Goal: Information Seeking & Learning: Learn about a topic

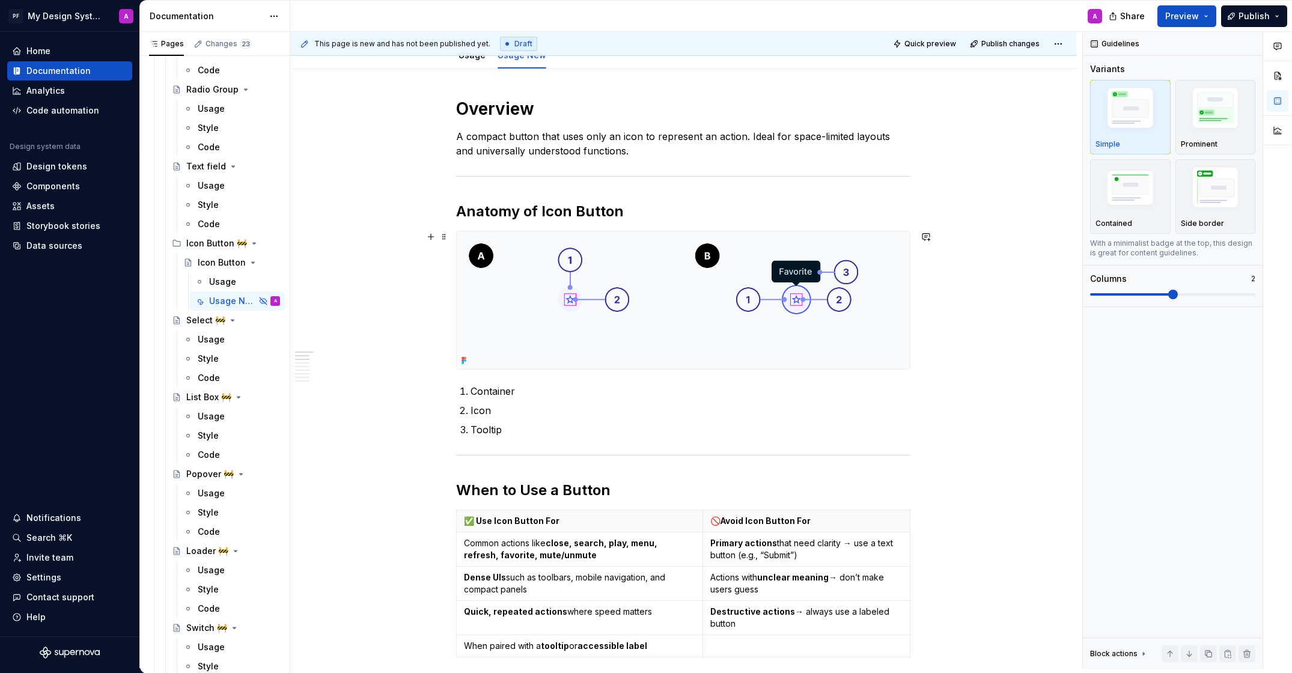
scroll to position [157, 0]
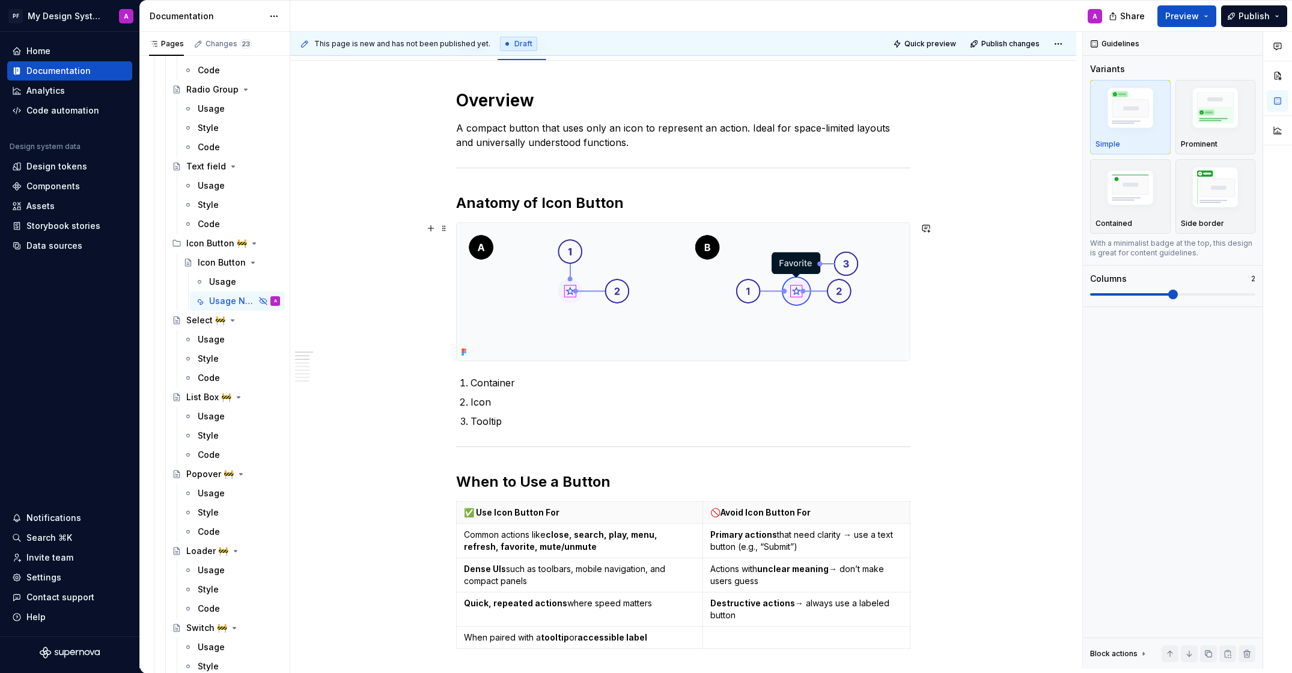
click at [561, 335] on img at bounding box center [683, 292] width 453 height 138
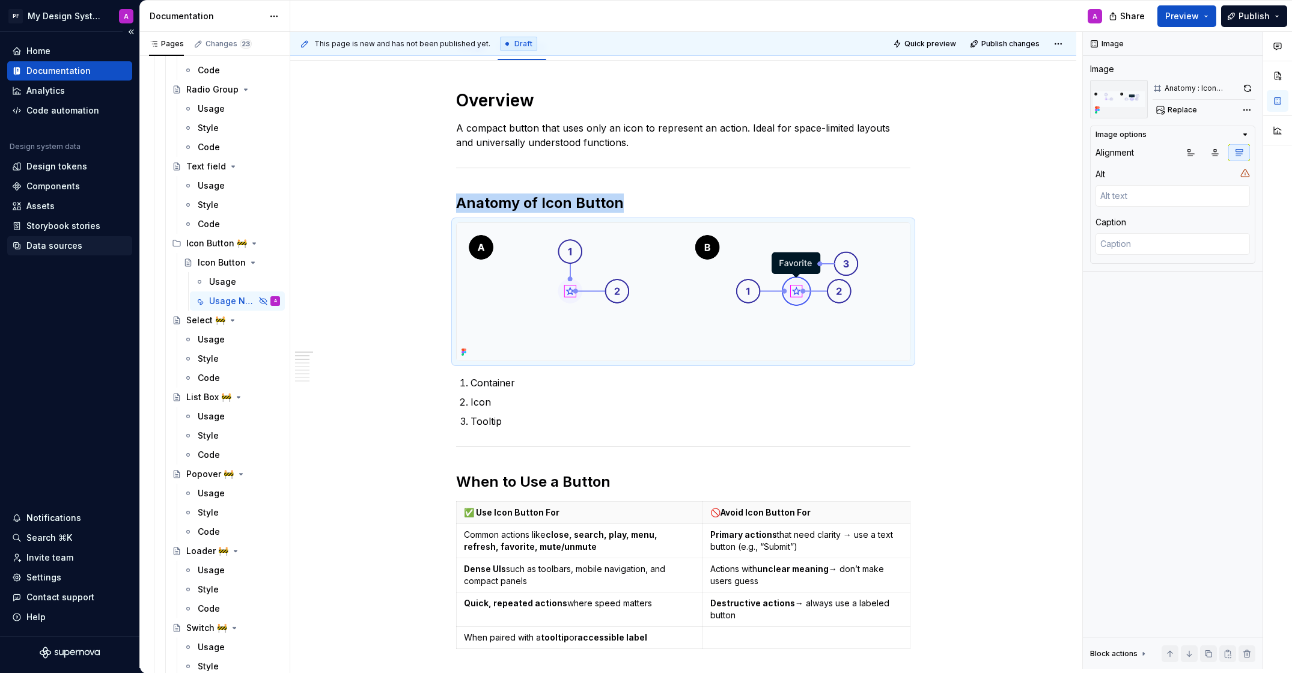
click at [43, 244] on div "Data sources" at bounding box center [54, 246] width 56 height 12
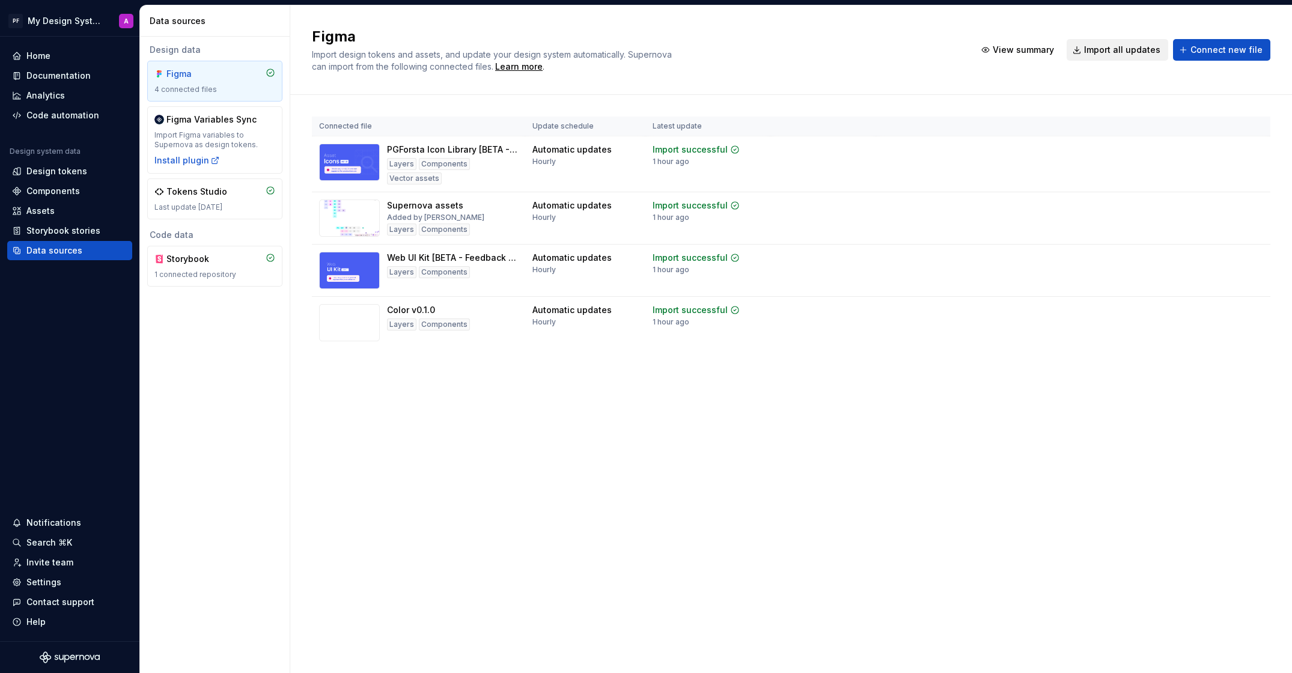
click at [1138, 52] on span "Import all updates" at bounding box center [1122, 50] width 76 height 12
click at [1111, 49] on span "Import all updates" at bounding box center [1122, 50] width 76 height 12
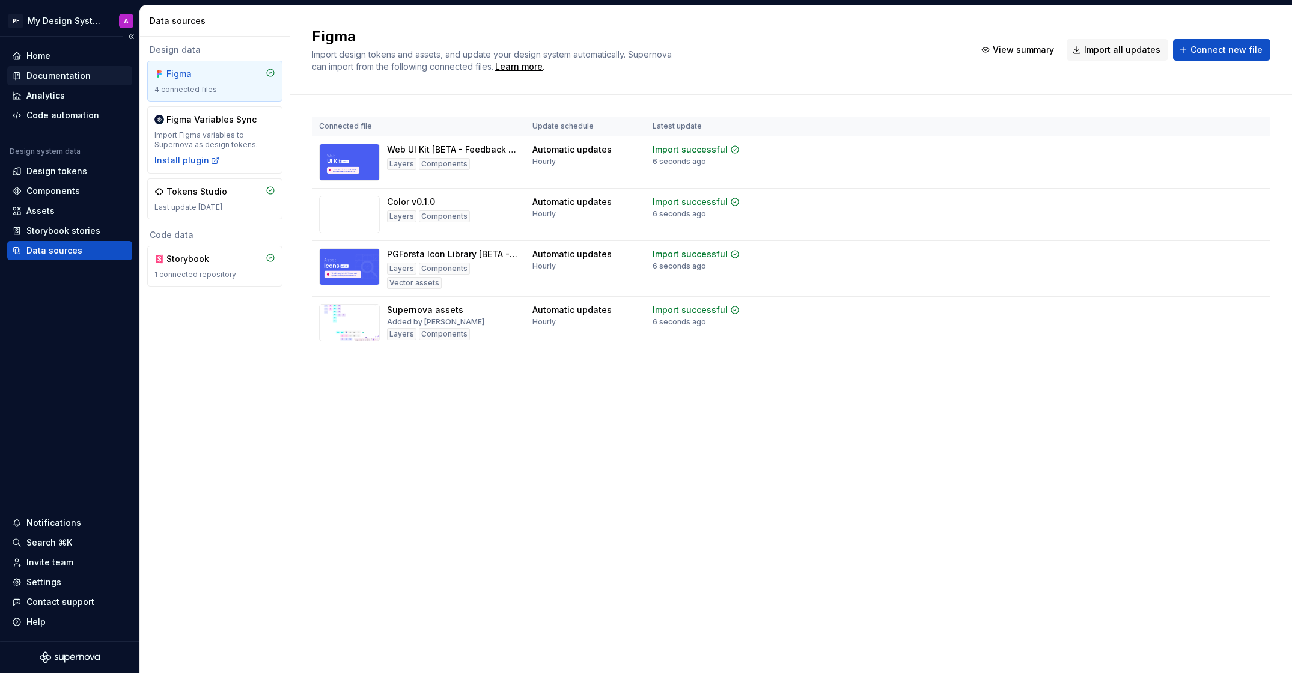
click at [76, 68] on div "Documentation" at bounding box center [69, 75] width 125 height 19
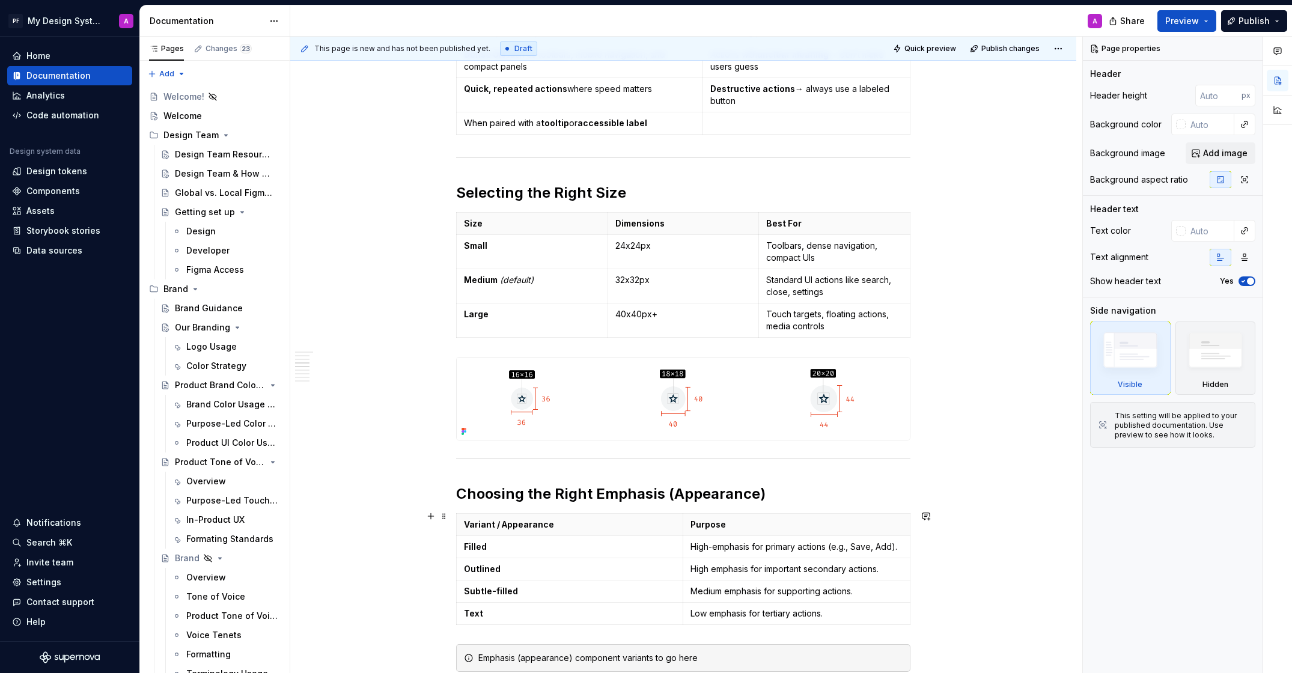
scroll to position [749, 0]
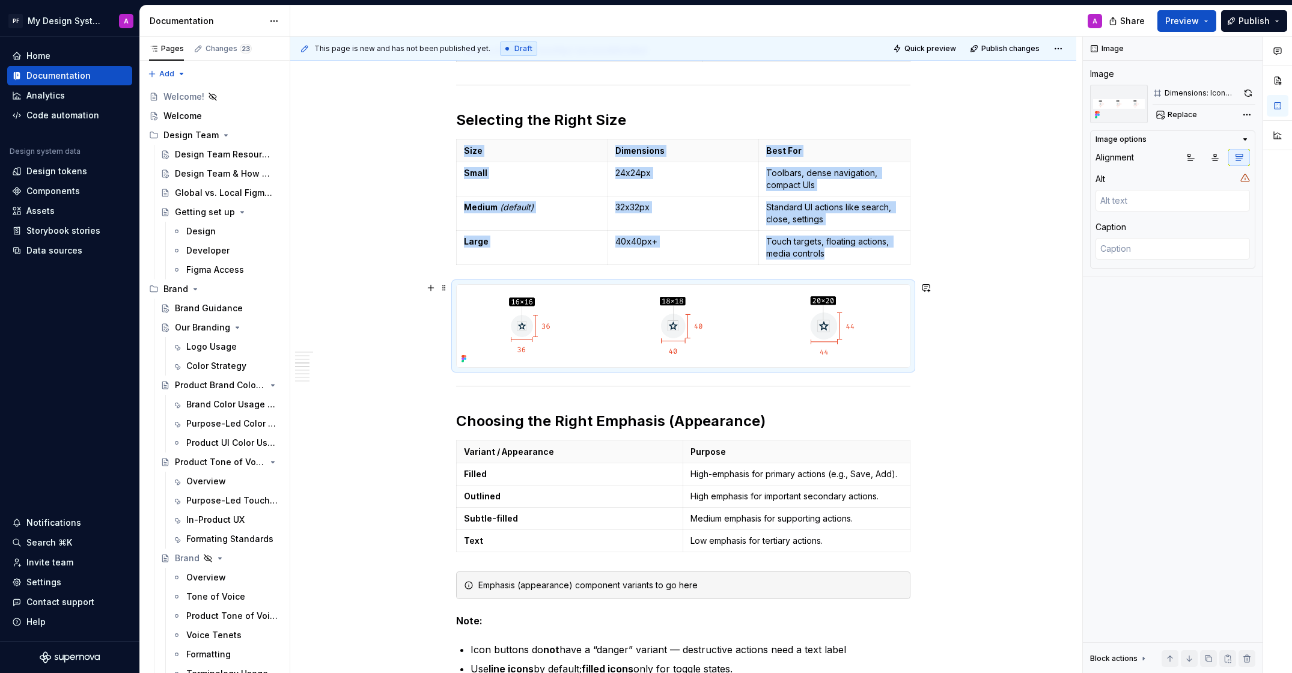
click at [731, 348] on img at bounding box center [683, 326] width 453 height 82
click at [1209, 155] on button "button" at bounding box center [1215, 157] width 22 height 17
click at [969, 440] on div "This page is new and has not been published yet. Draft Quick preview Publish ch…" at bounding box center [686, 355] width 792 height 637
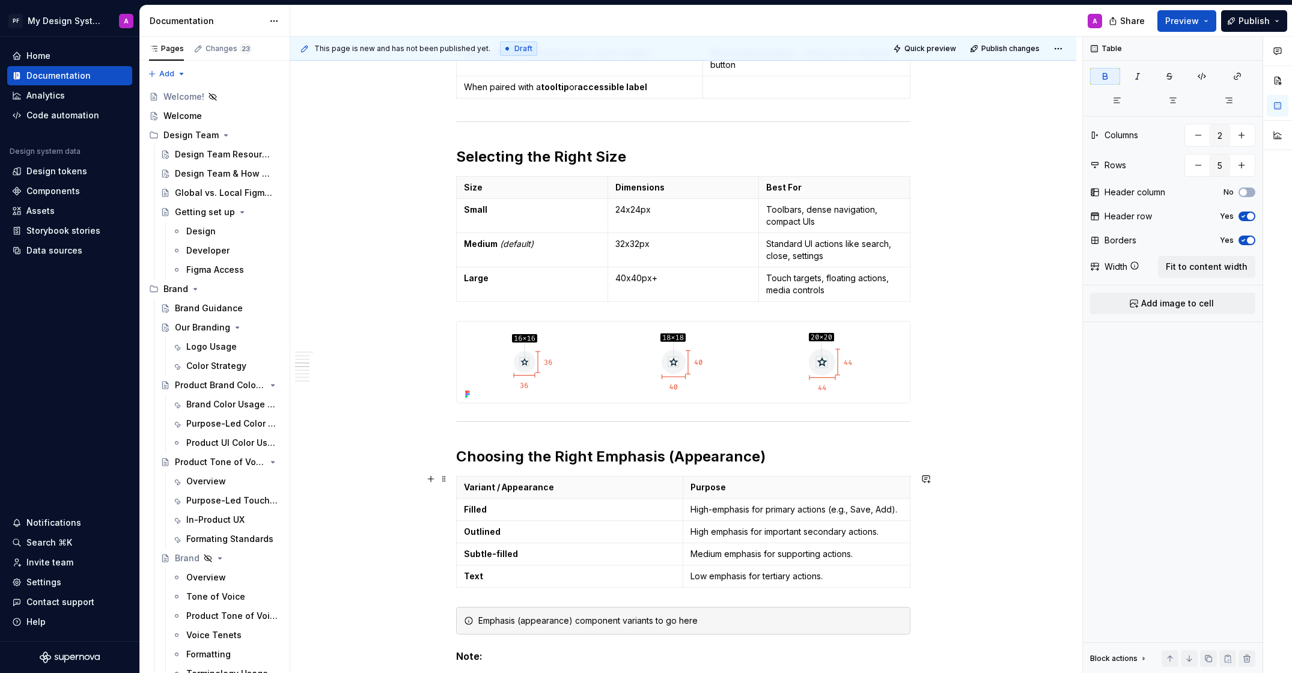
scroll to position [712, 0]
click at [1035, 521] on div "This page is new and has not been published yet. Draft Quick preview Publish ch…" at bounding box center [686, 355] width 792 height 637
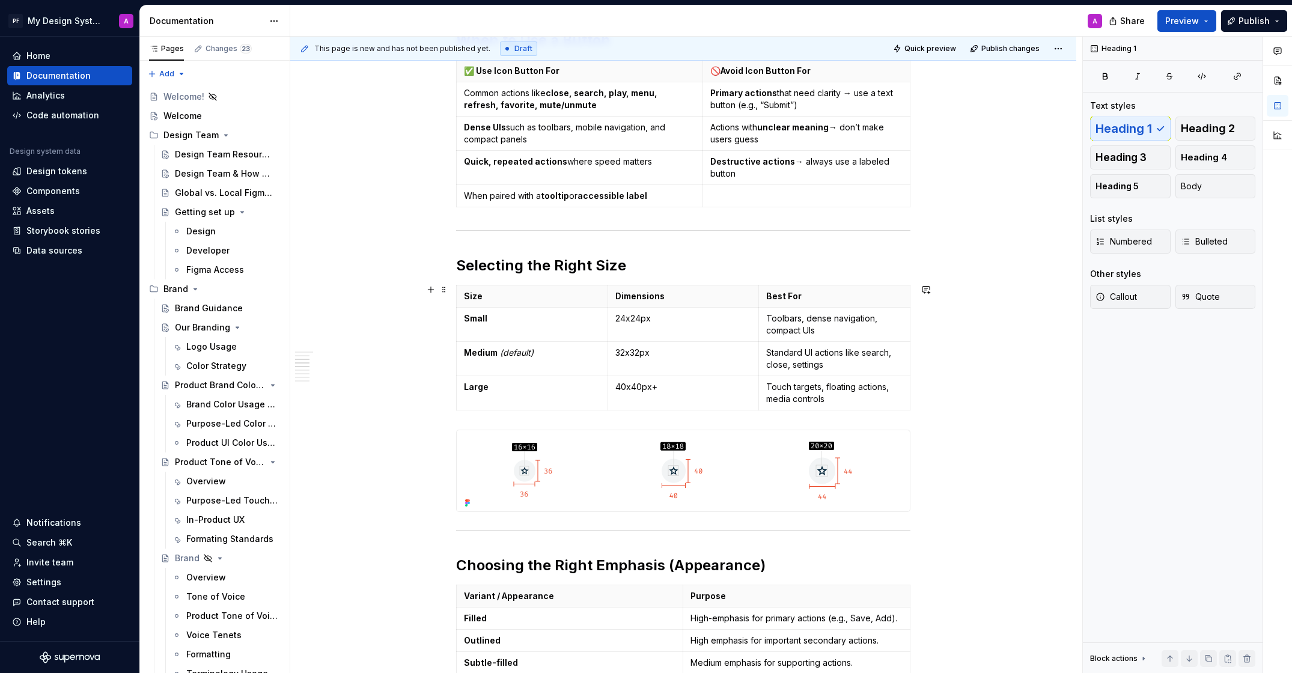
scroll to position [602, 0]
click at [898, 469] on img at bounding box center [683, 472] width 446 height 81
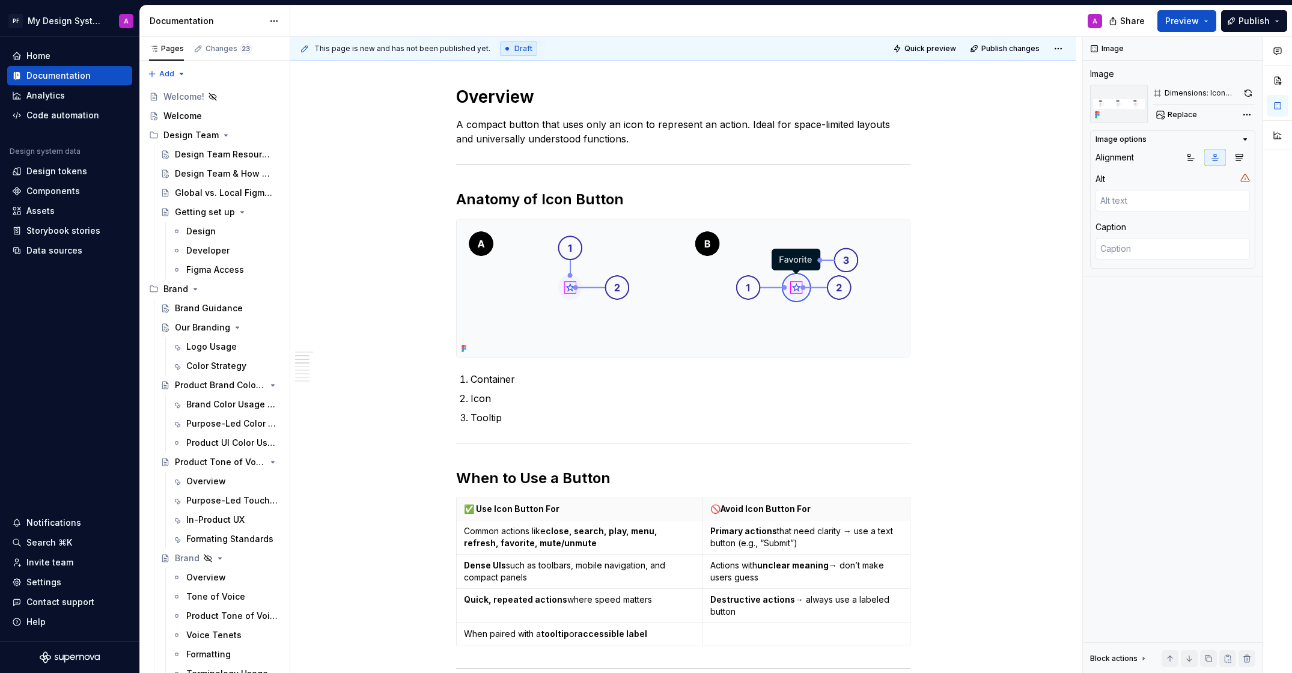
scroll to position [60, 0]
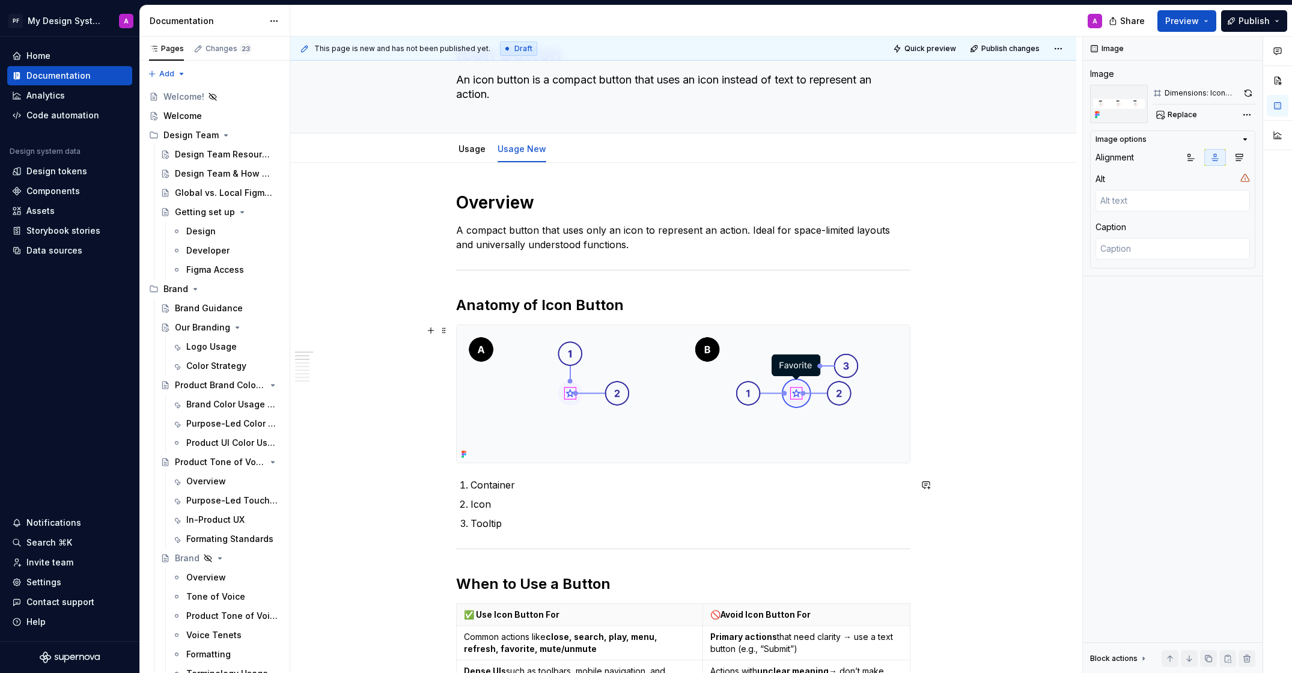
type textarea "*"
click at [833, 458] on img at bounding box center [683, 394] width 453 height 138
click at [739, 297] on h2 "Anatomy of Icon Button" at bounding box center [683, 305] width 454 height 19
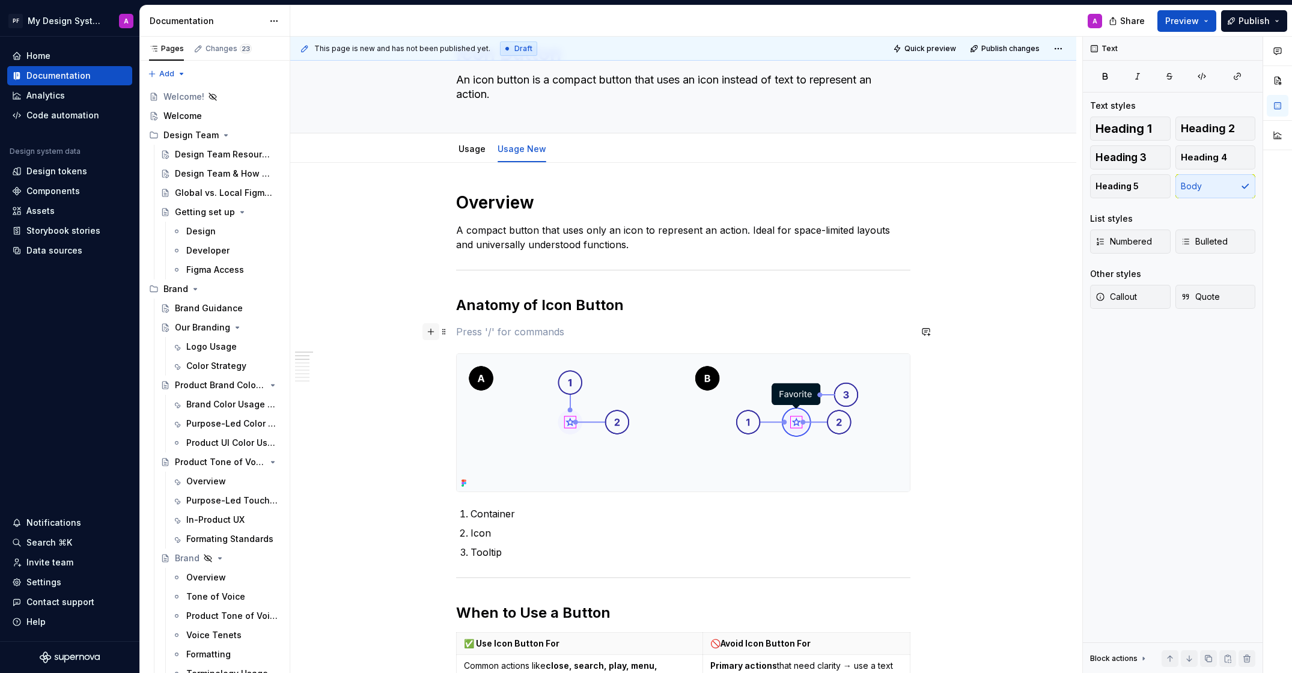
click at [432, 330] on button "button" at bounding box center [430, 331] width 17 height 17
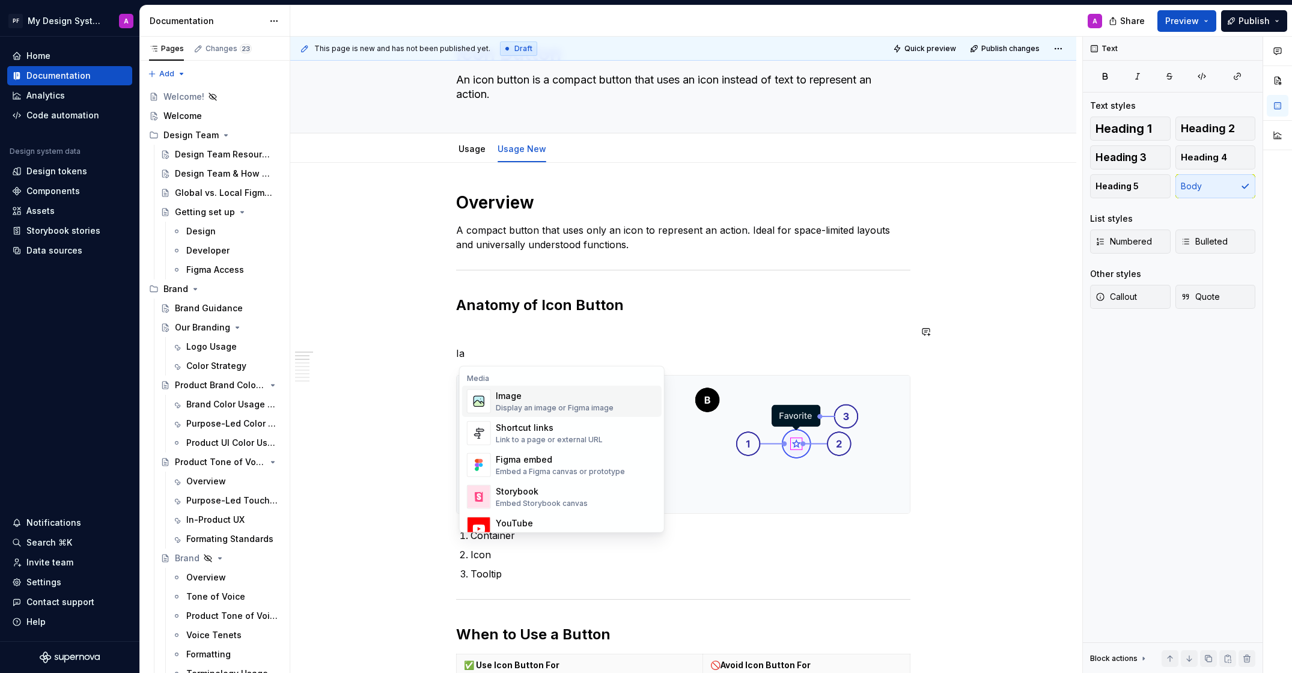
click at [543, 403] on div "Display an image or Figma image" at bounding box center [555, 408] width 118 height 10
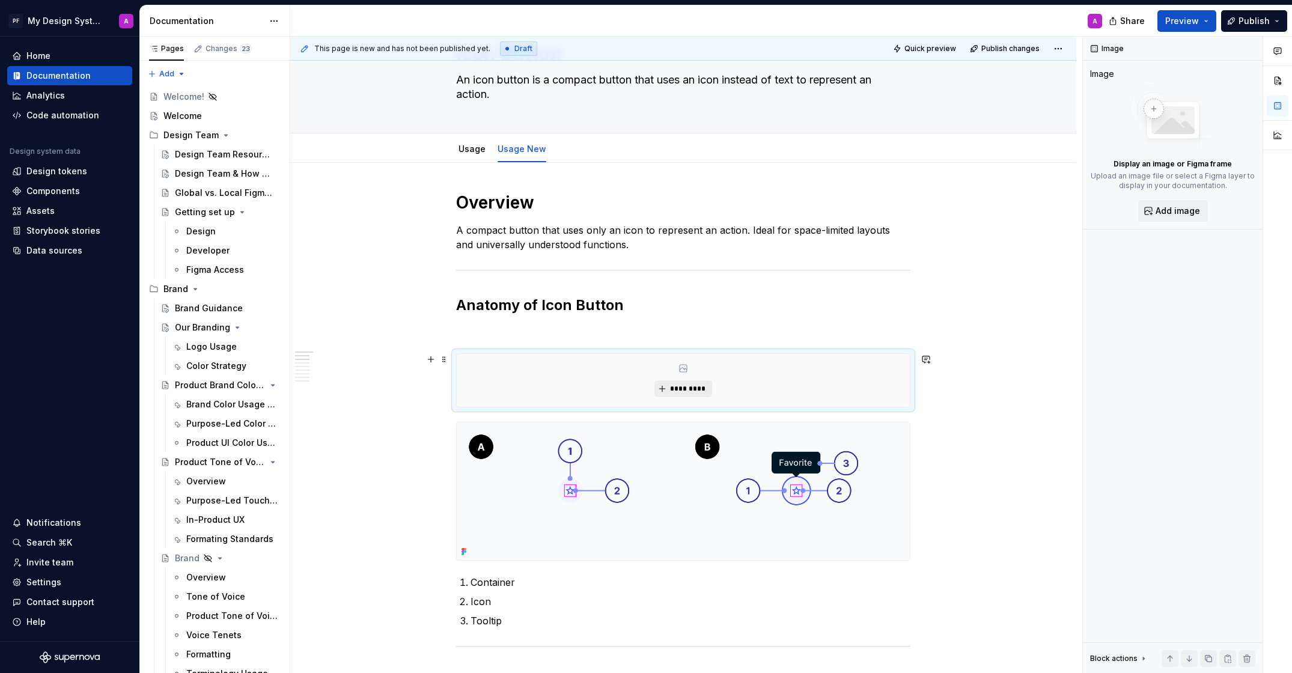
click at [663, 389] on button "*********" at bounding box center [682, 388] width 57 height 17
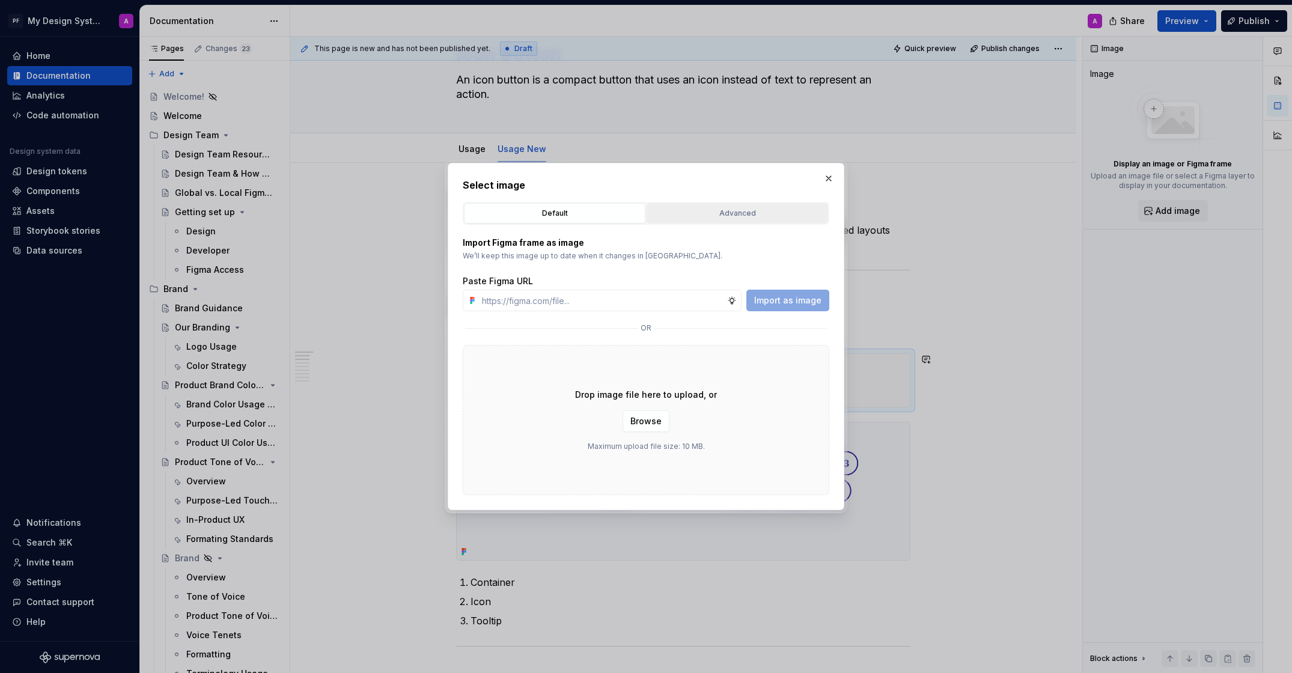
click at [719, 214] on div "Advanced" at bounding box center [737, 213] width 173 height 12
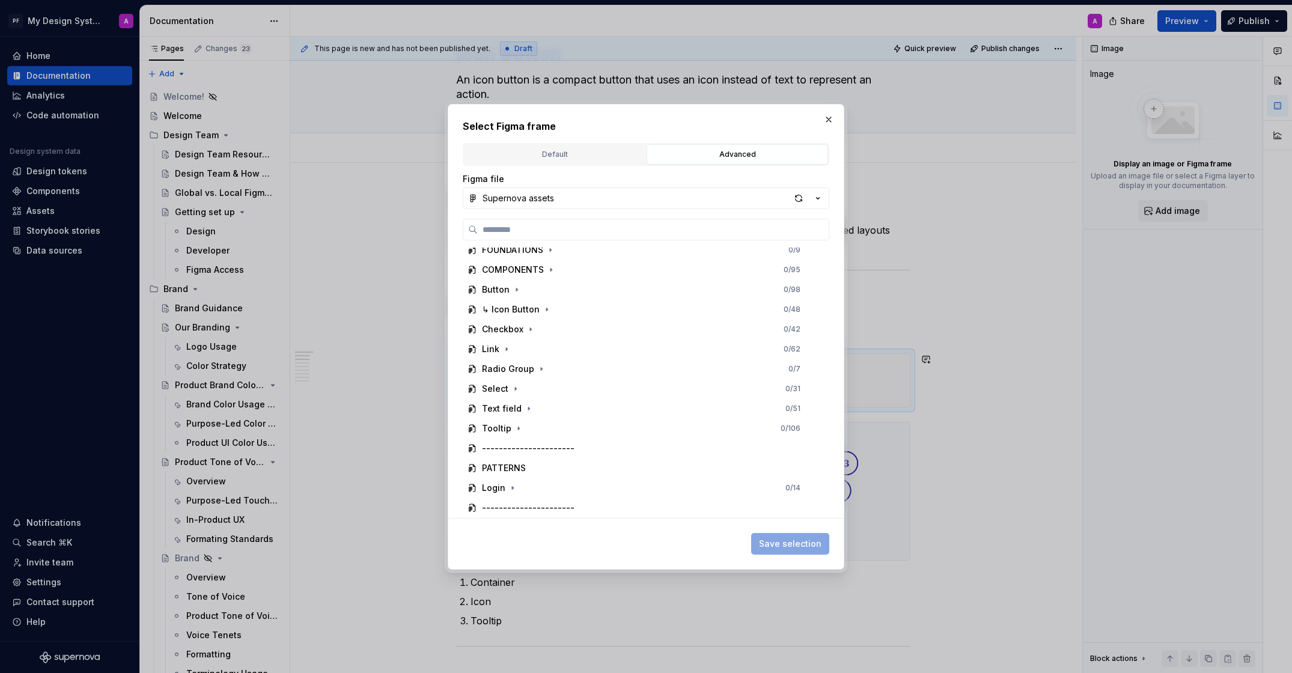
scroll to position [61, 0]
click at [549, 320] on button "button" at bounding box center [551, 315] width 12 height 12
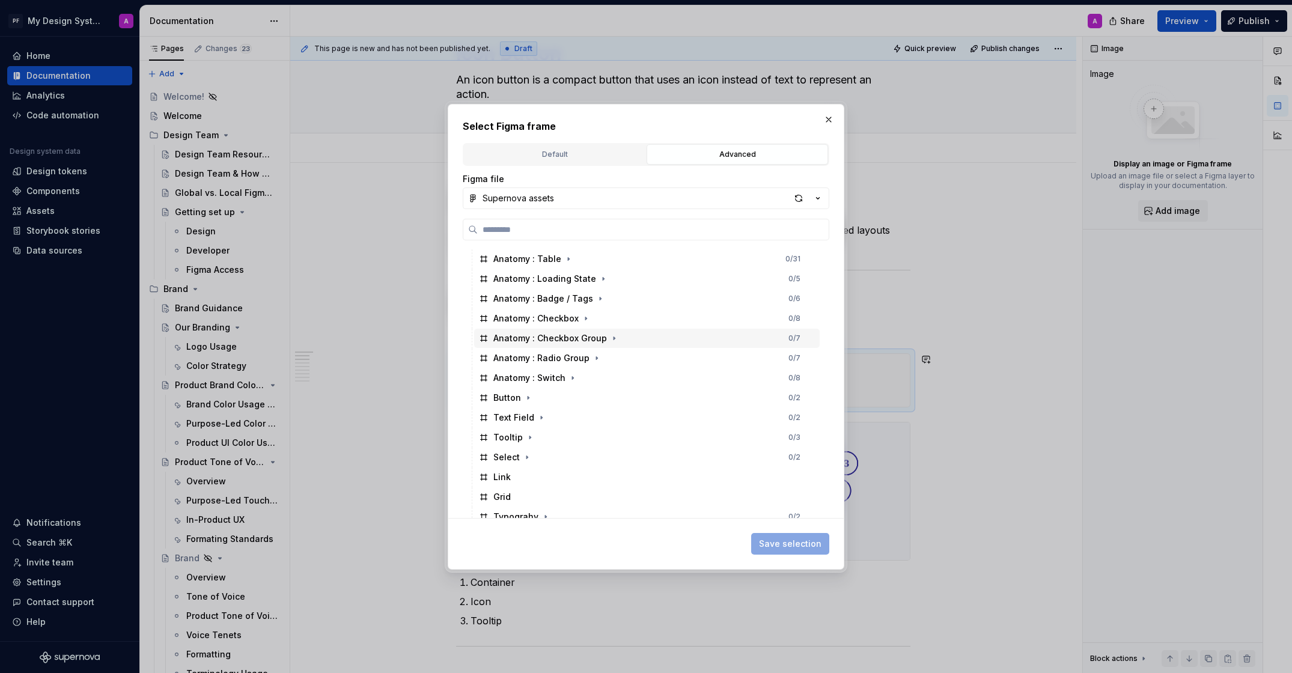
scroll to position [0, 0]
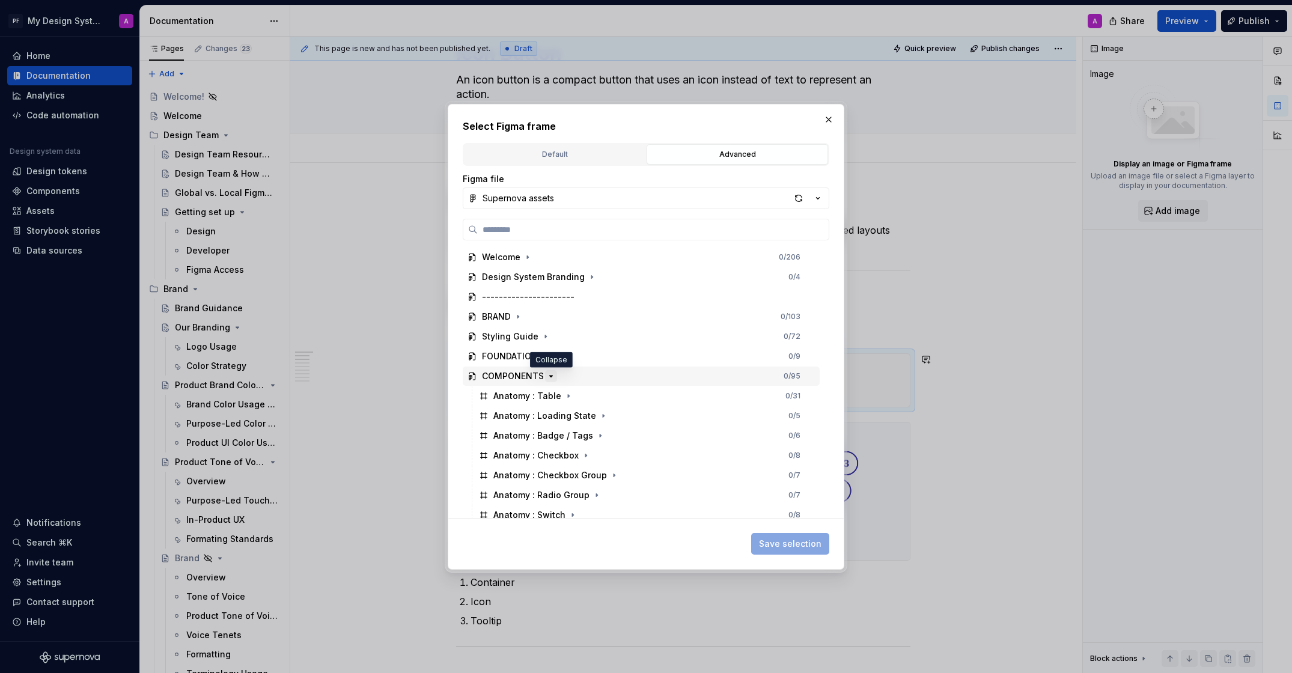
click at [549, 373] on icon "button" at bounding box center [551, 376] width 10 height 10
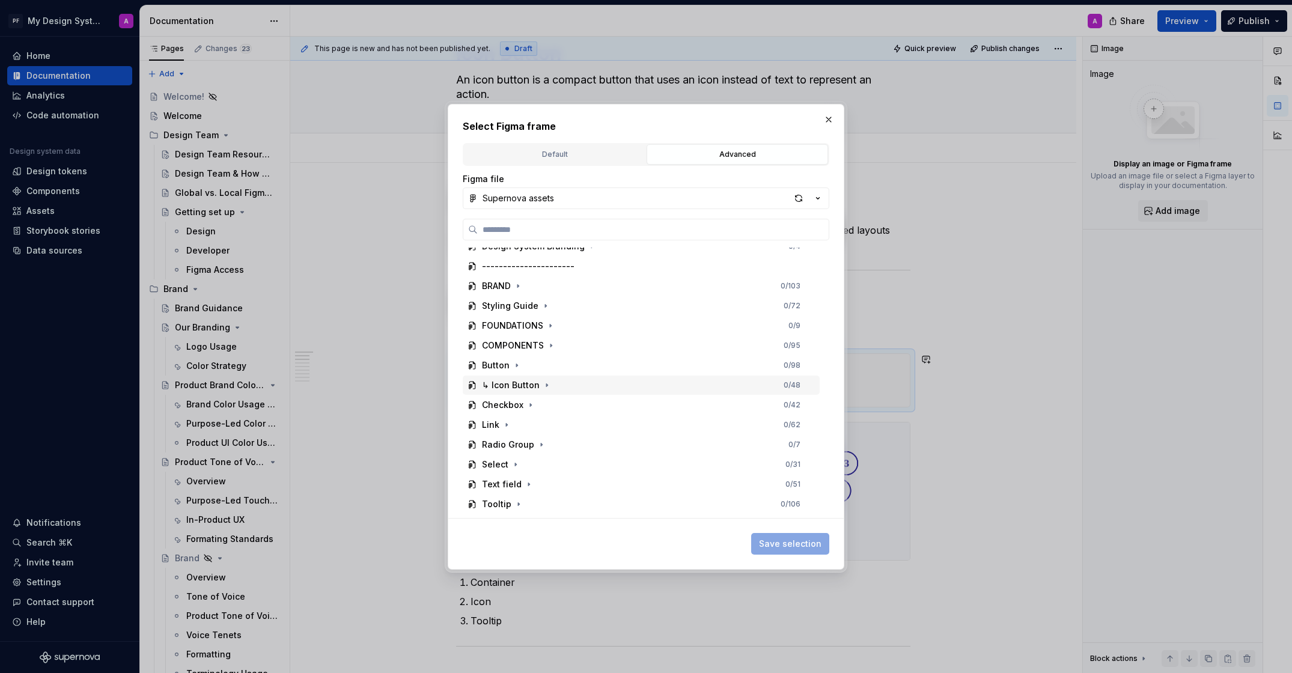
scroll to position [32, 0]
click at [545, 385] on icon "button" at bounding box center [547, 384] width 10 height 10
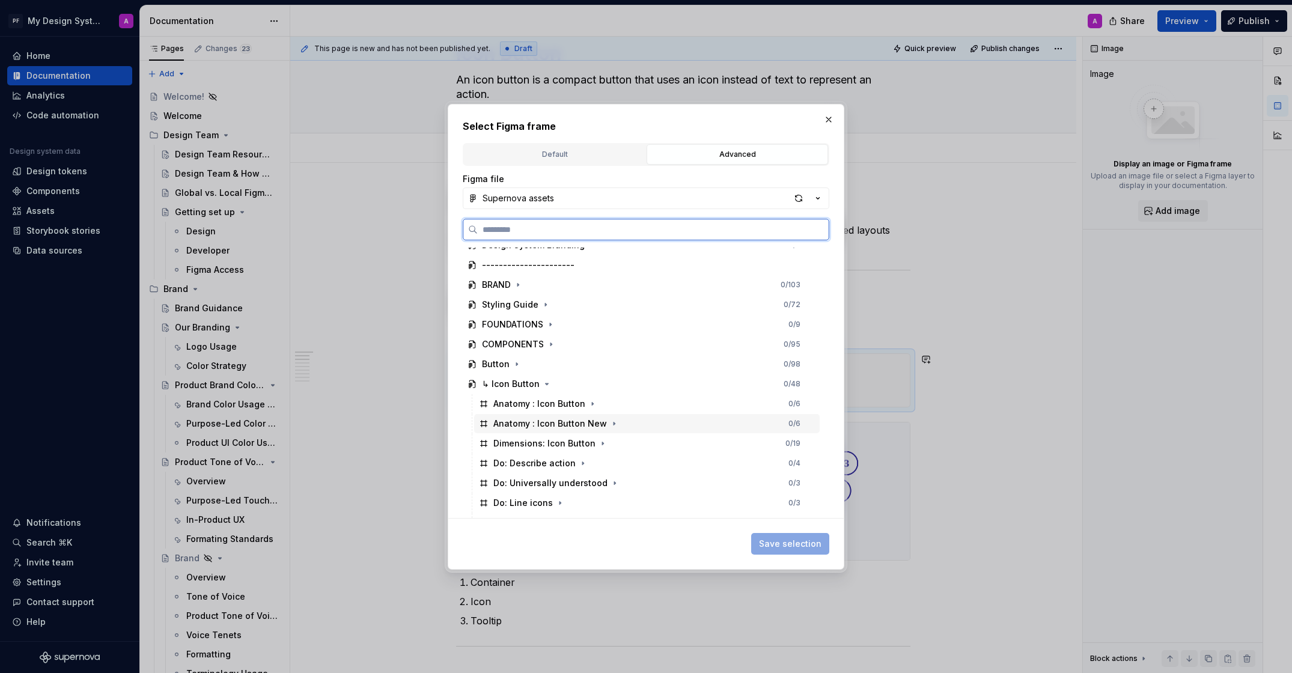
click at [559, 427] on div "Anatomy : Icon Button New" at bounding box center [550, 424] width 114 height 12
click at [788, 539] on span "Save selection" at bounding box center [790, 544] width 62 height 12
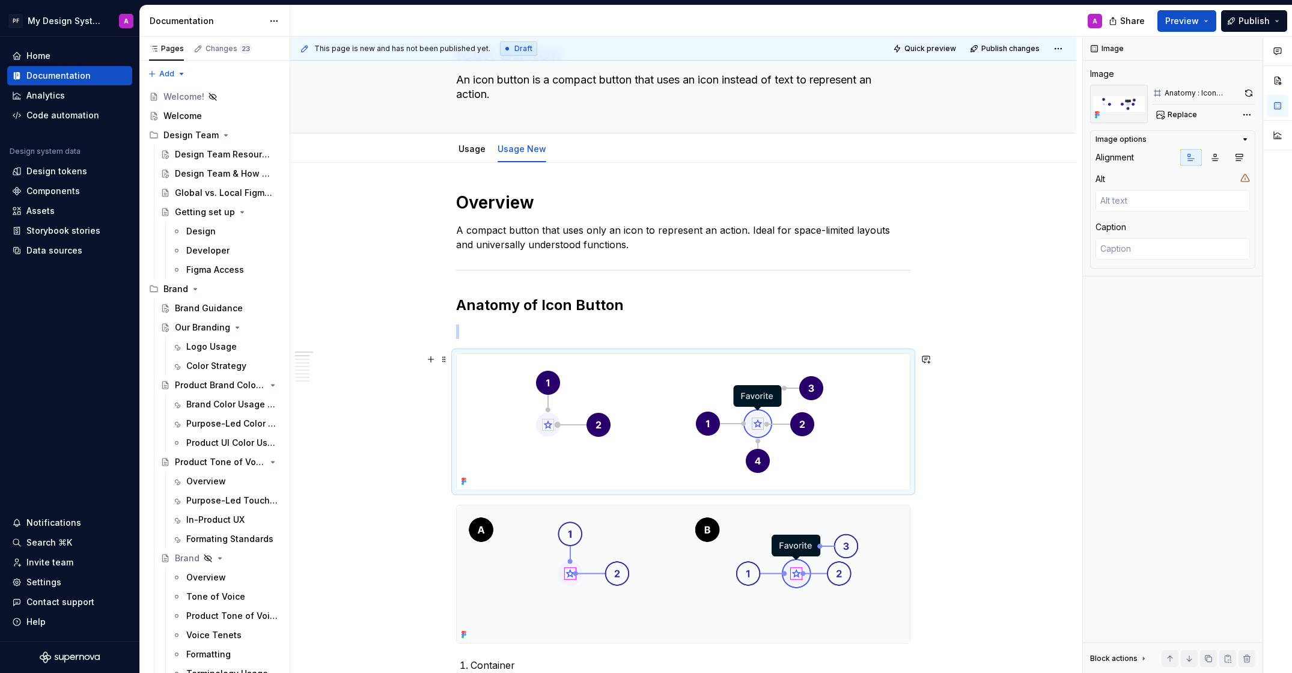
click at [882, 451] on img at bounding box center [680, 422] width 446 height 136
click at [1235, 154] on icon "button" at bounding box center [1239, 158] width 10 height 10
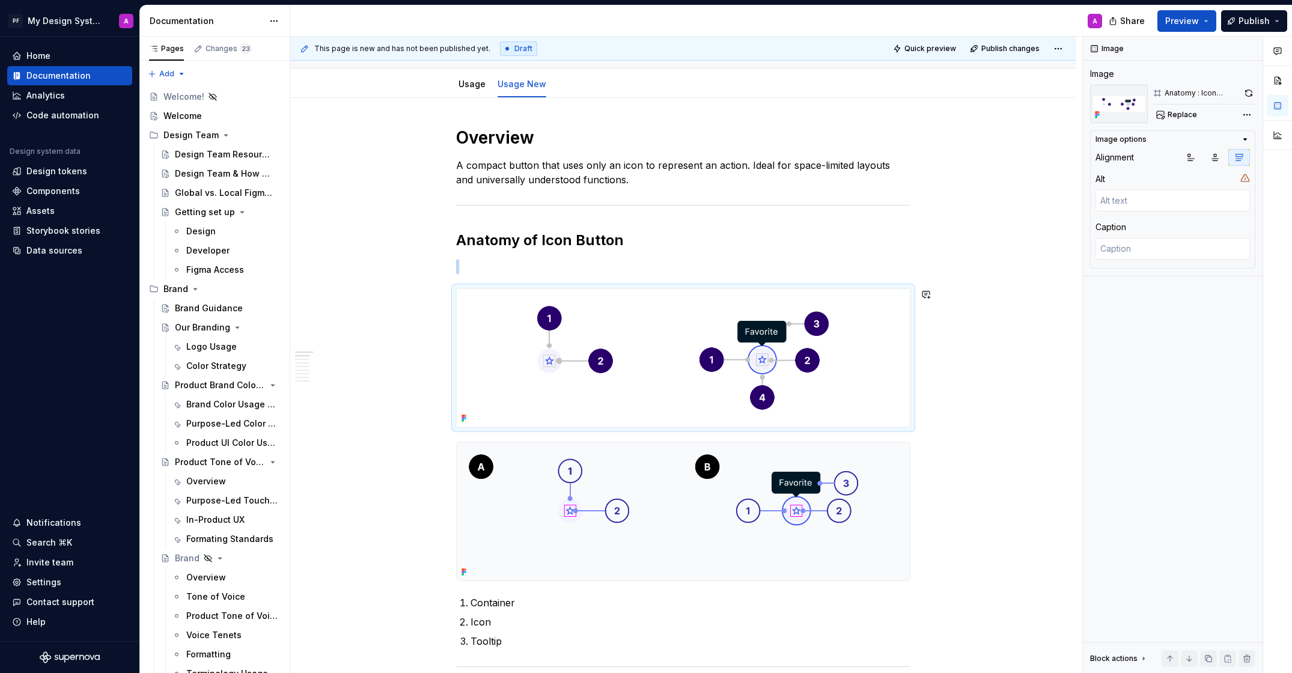
scroll to position [126, 0]
click at [847, 553] on img at bounding box center [683, 510] width 453 height 138
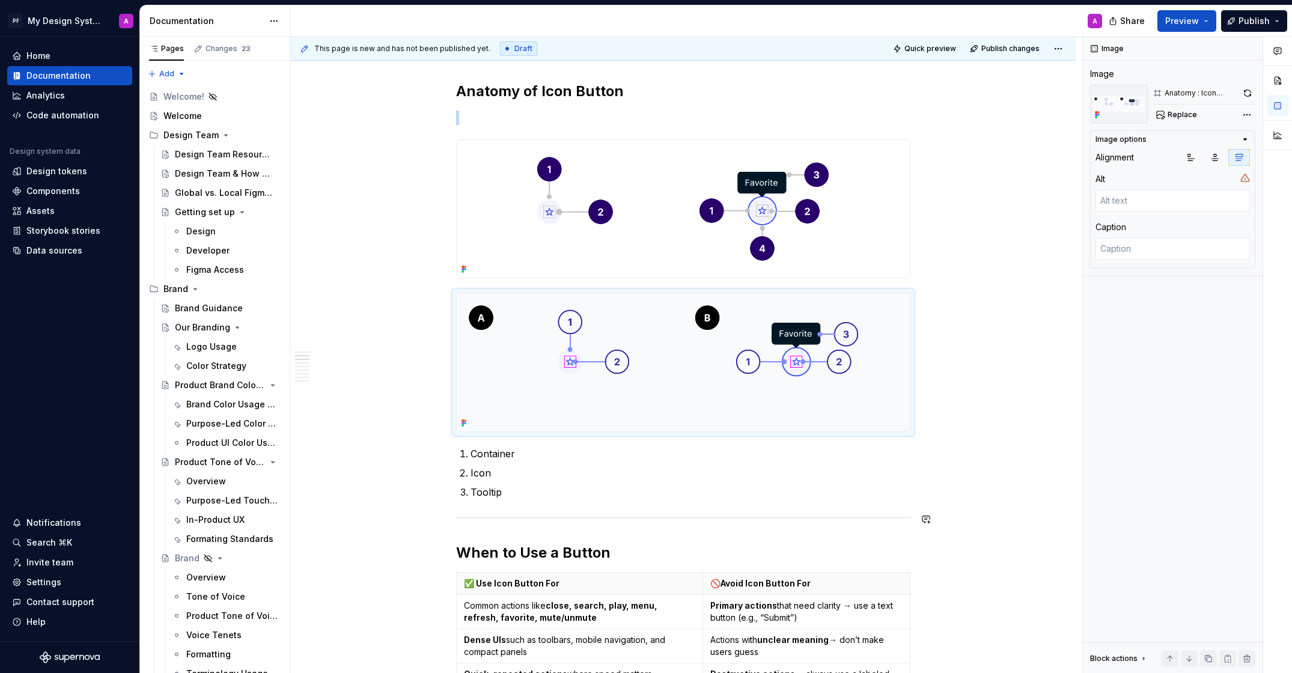
scroll to position [275, 0]
click at [50, 253] on div "Data sources" at bounding box center [54, 251] width 56 height 12
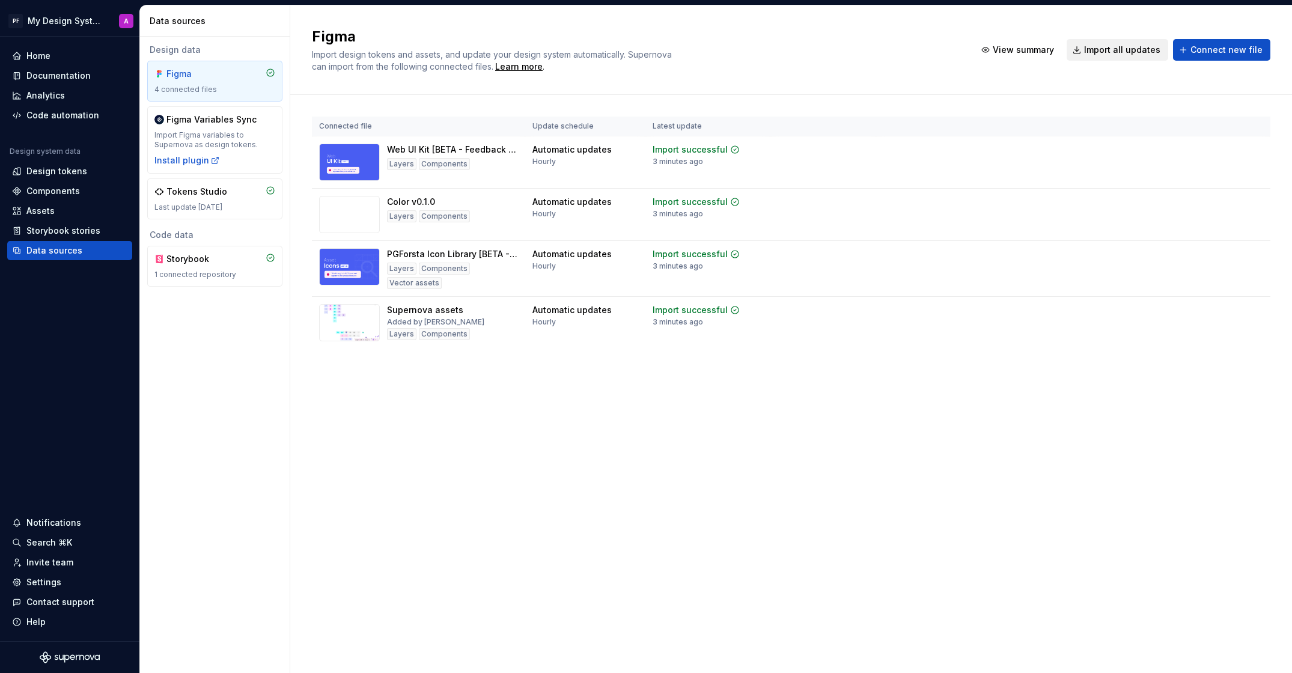
click at [1116, 55] on span "Import all updates" at bounding box center [1122, 50] width 76 height 12
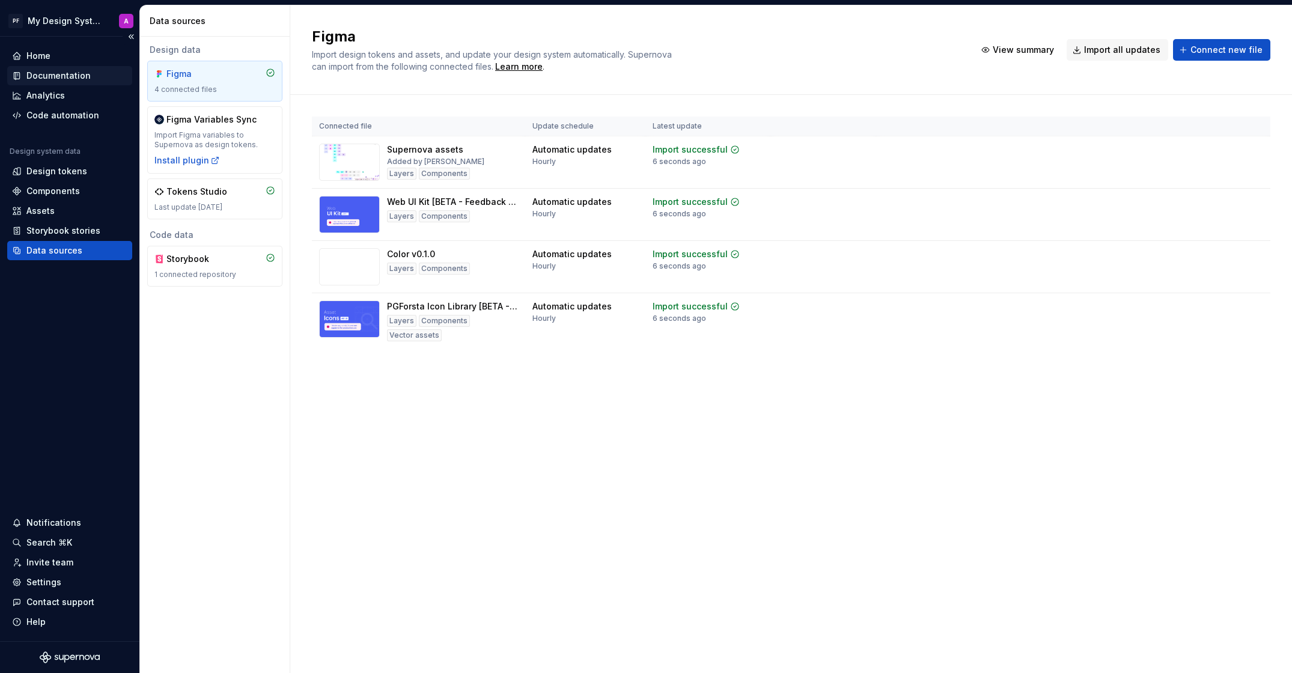
click at [49, 71] on div "Documentation" at bounding box center [58, 76] width 64 height 12
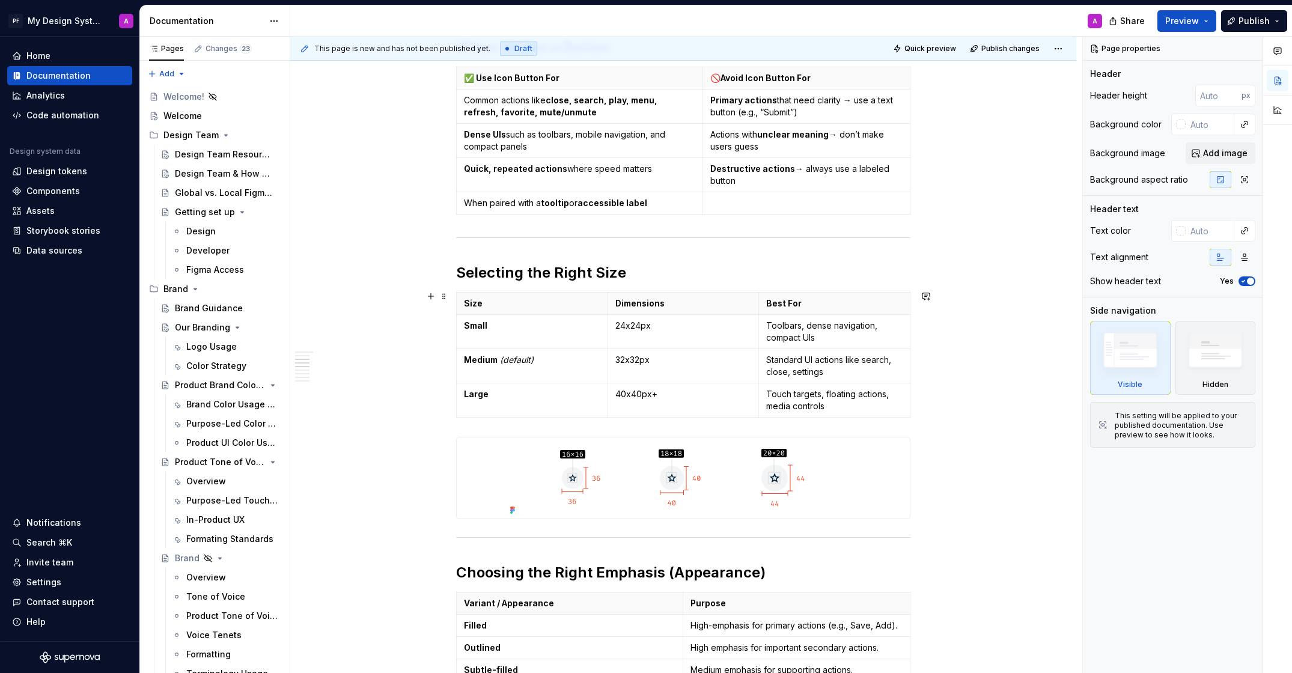
scroll to position [893, 0]
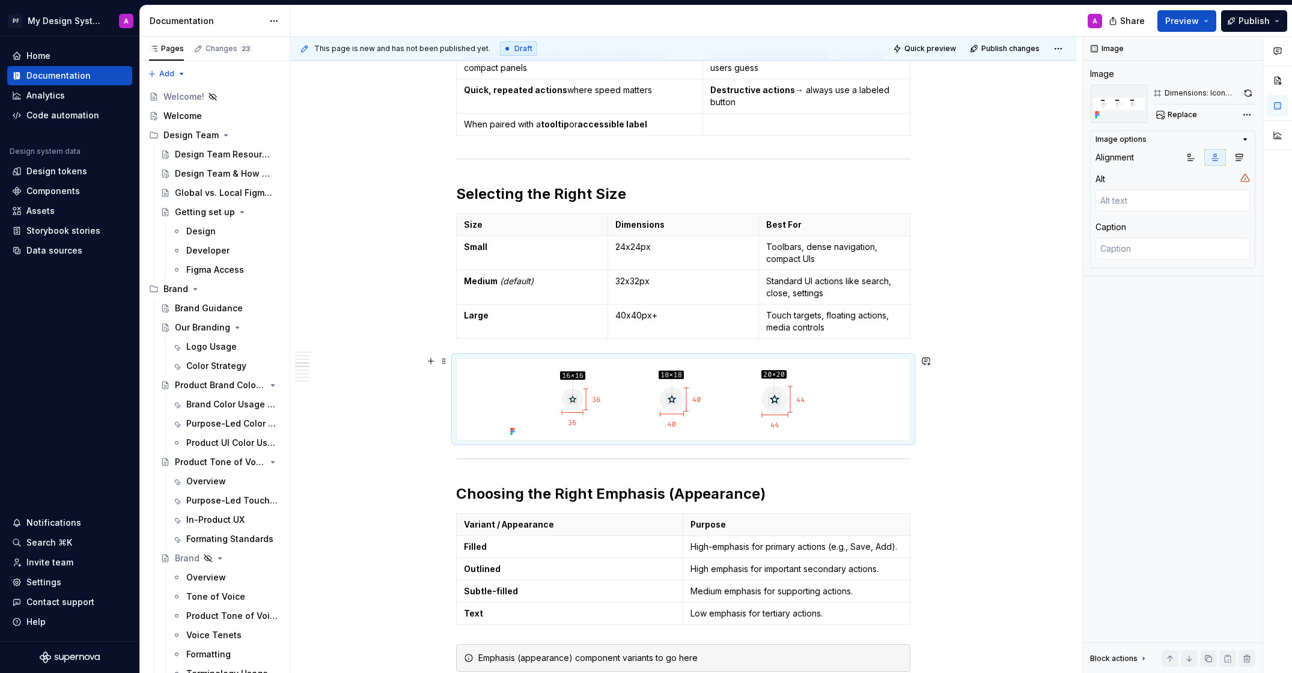
click at [884, 419] on div at bounding box center [683, 399] width 453 height 81
click at [1240, 156] on icon "button" at bounding box center [1239, 158] width 10 height 10
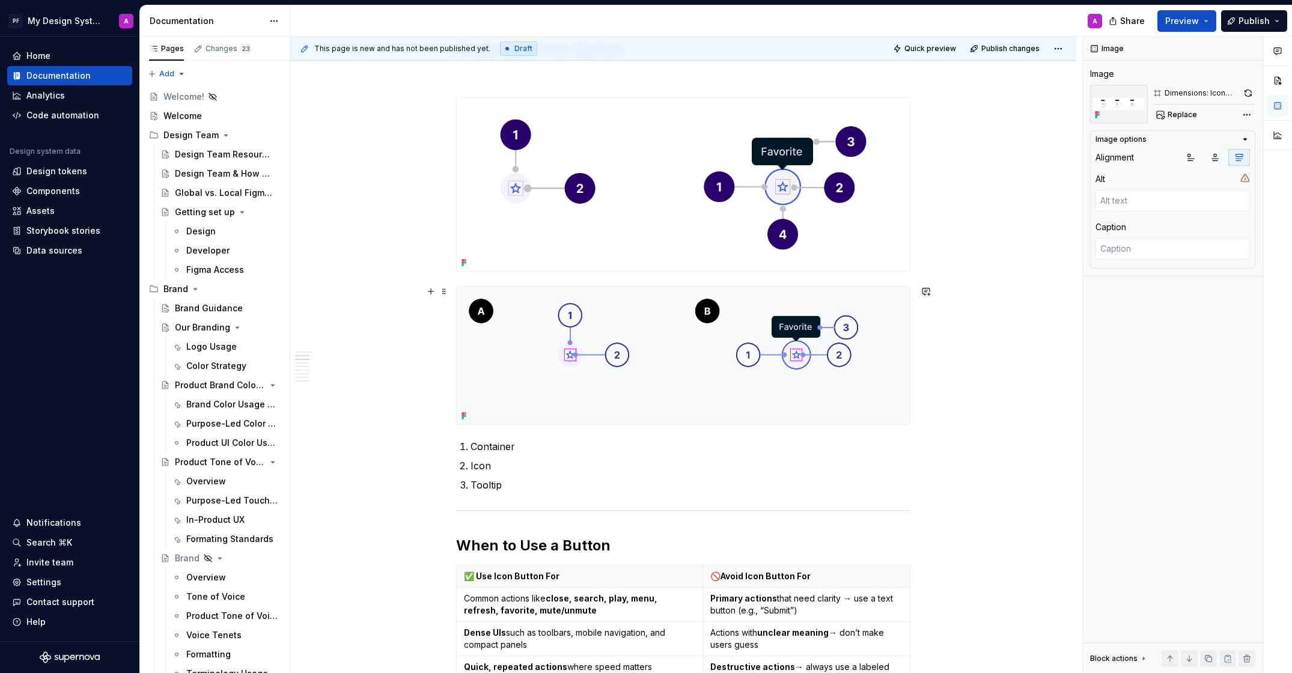
scroll to position [264, 0]
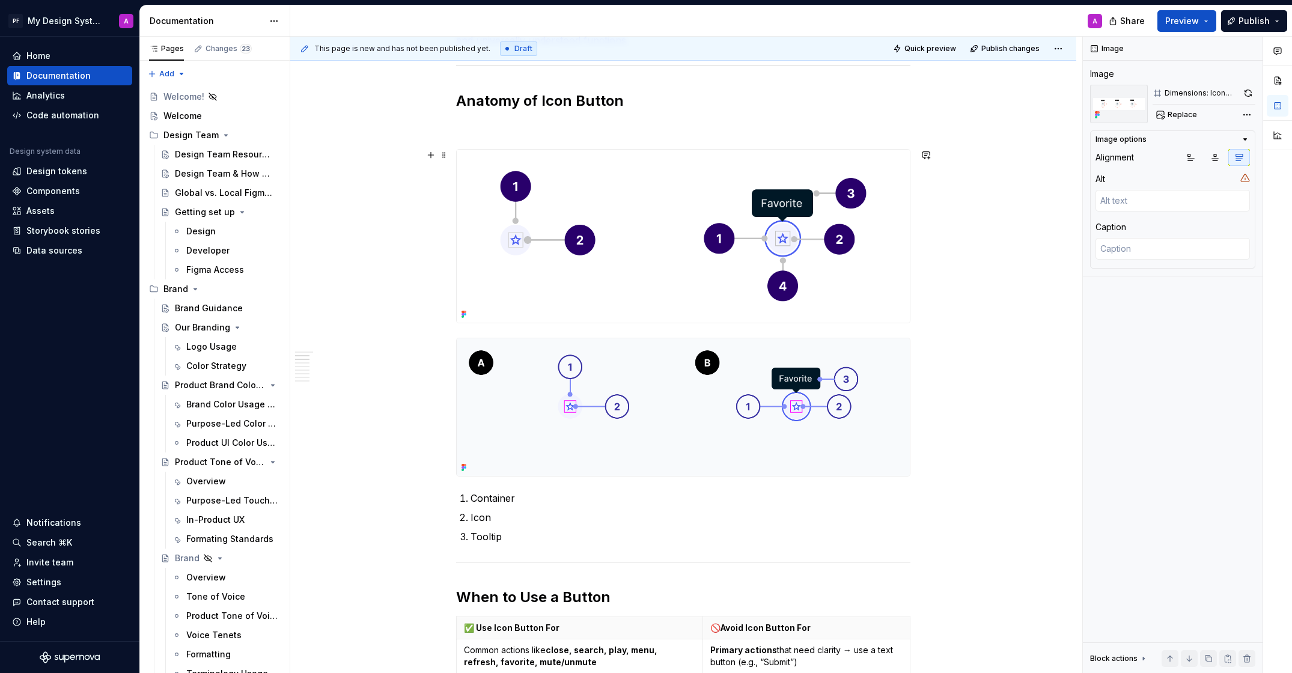
click at [881, 300] on img at bounding box center [683, 236] width 453 height 173
click at [907, 460] on img at bounding box center [683, 407] width 453 height 138
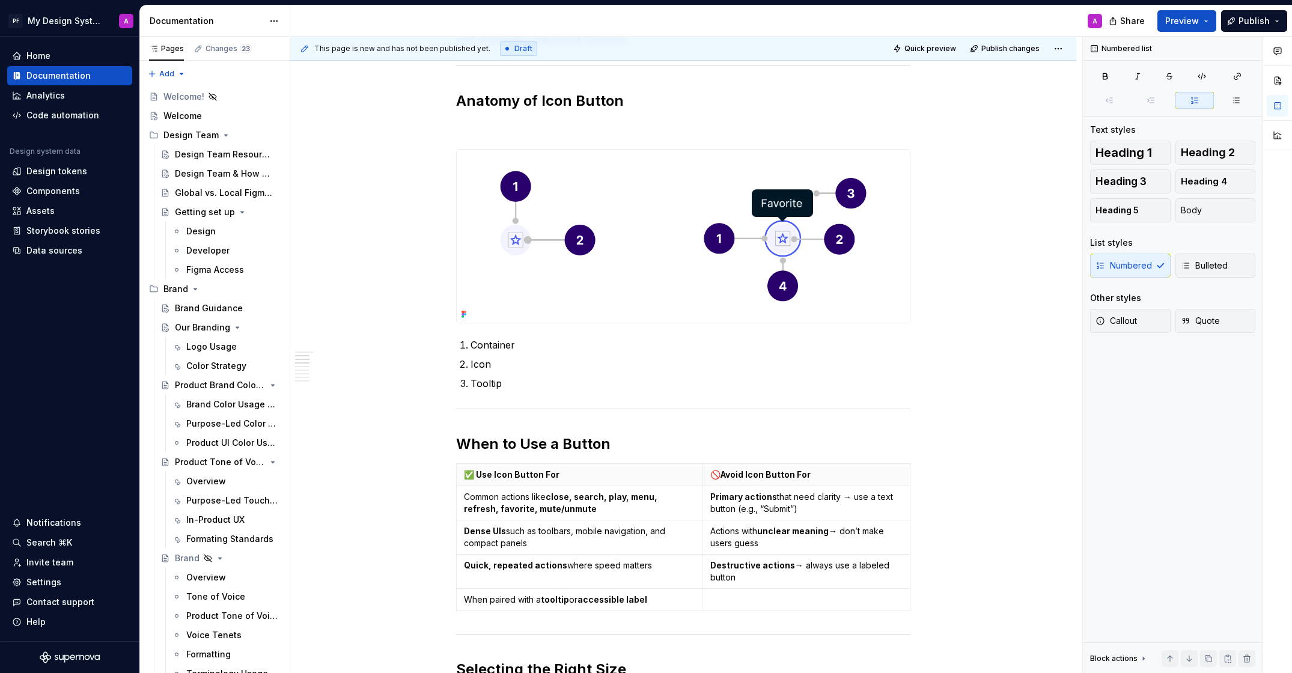
type textarea "*"
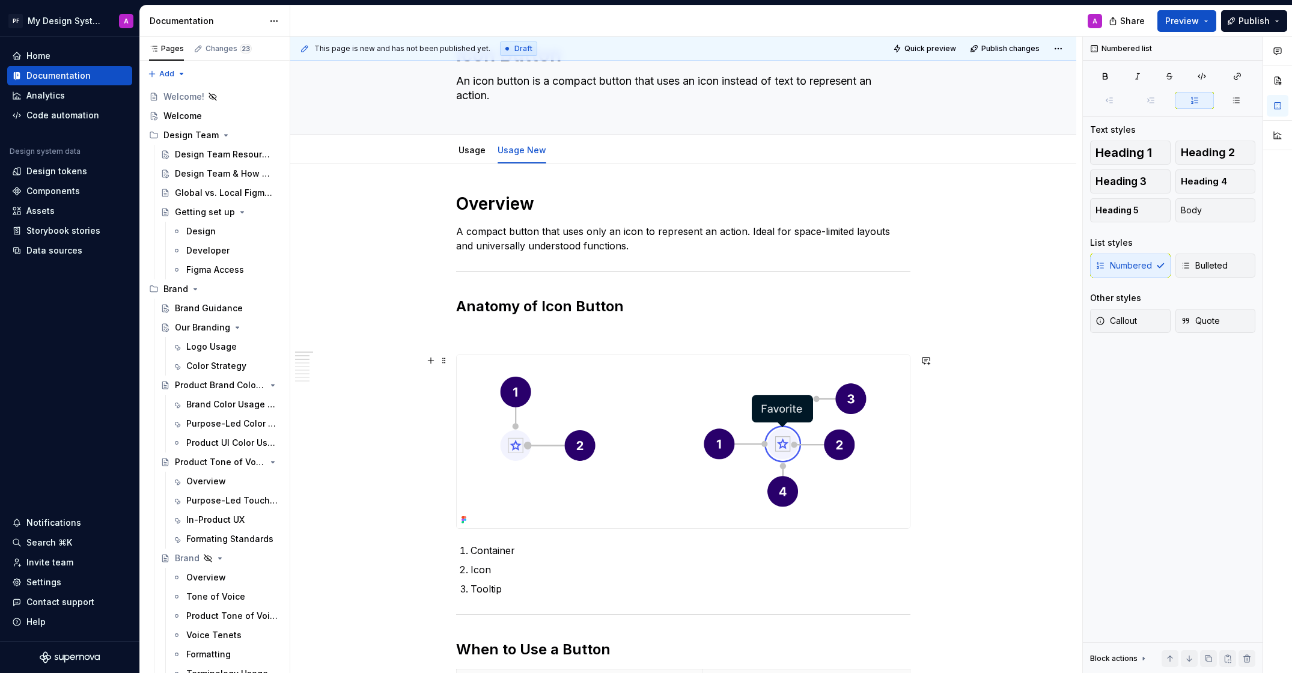
scroll to position [30, 0]
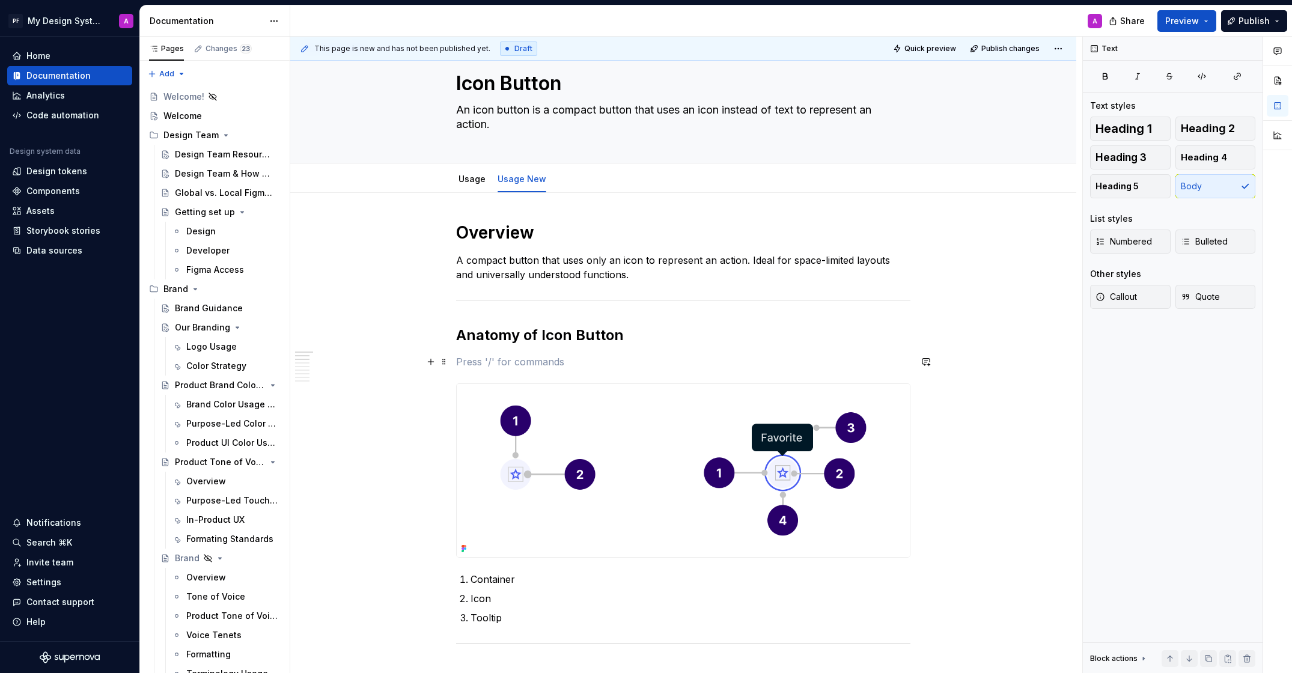
click at [676, 362] on p at bounding box center [683, 361] width 454 height 14
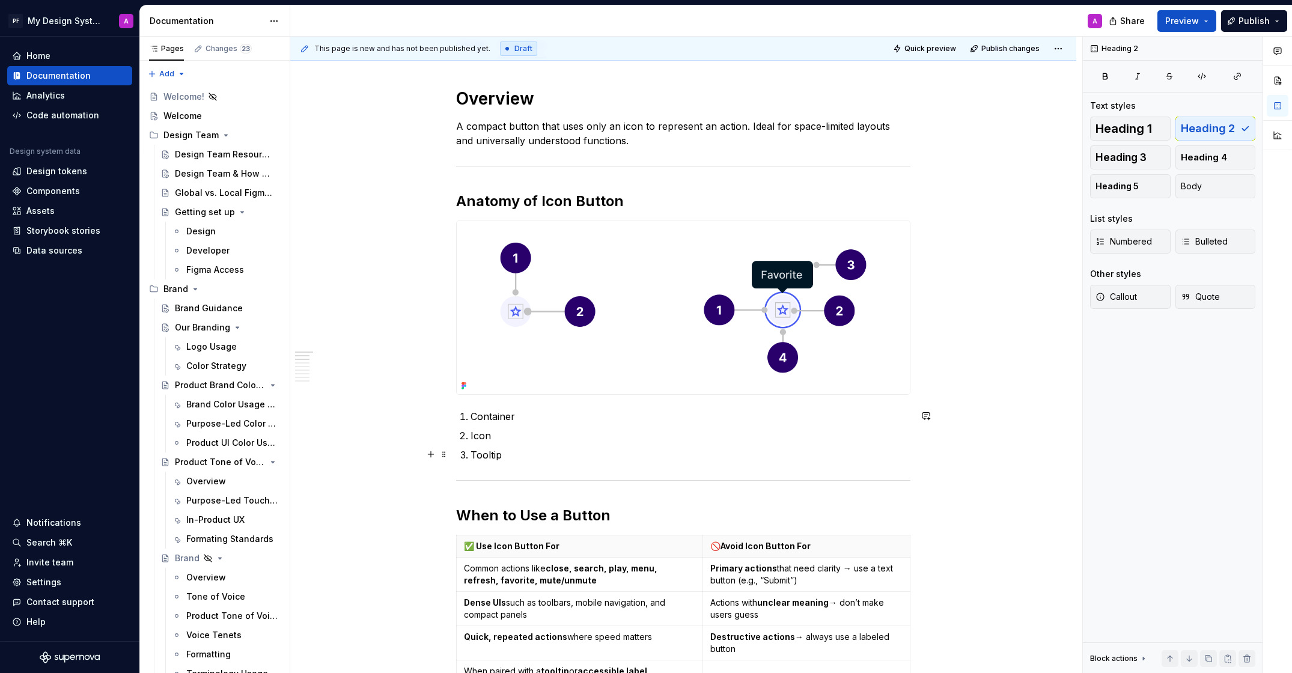
scroll to position [212, 0]
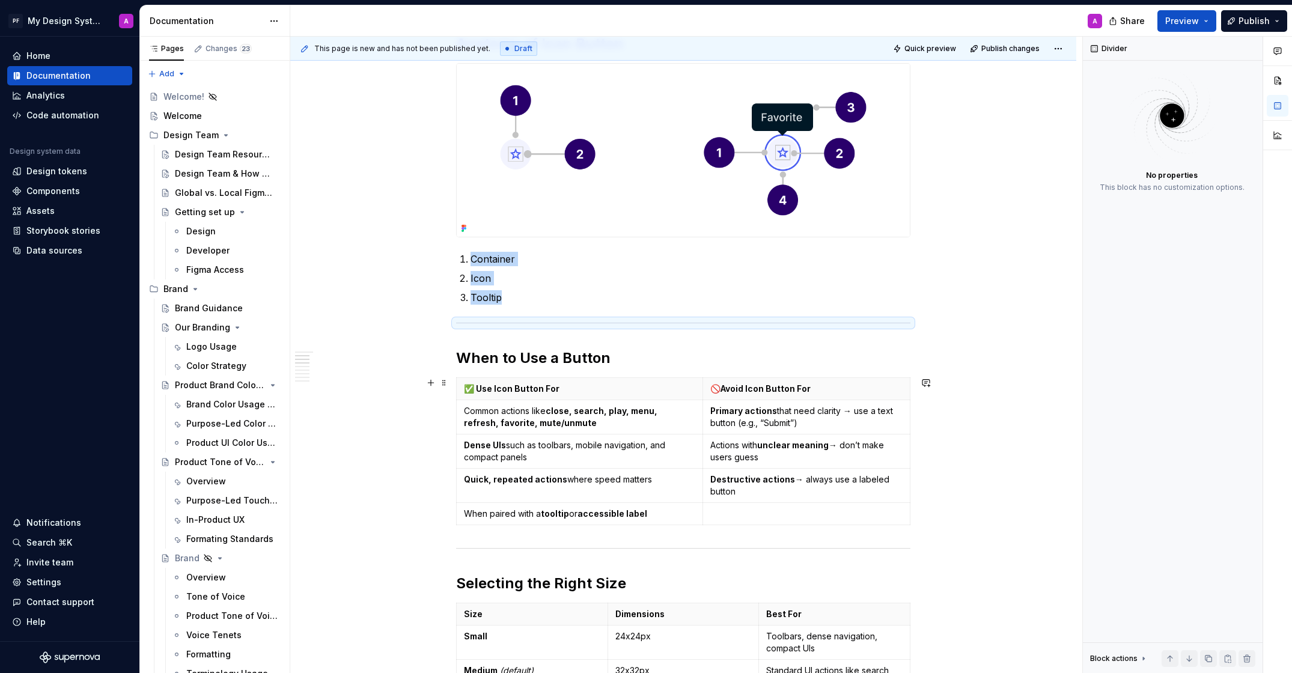
scroll to position [319, 0]
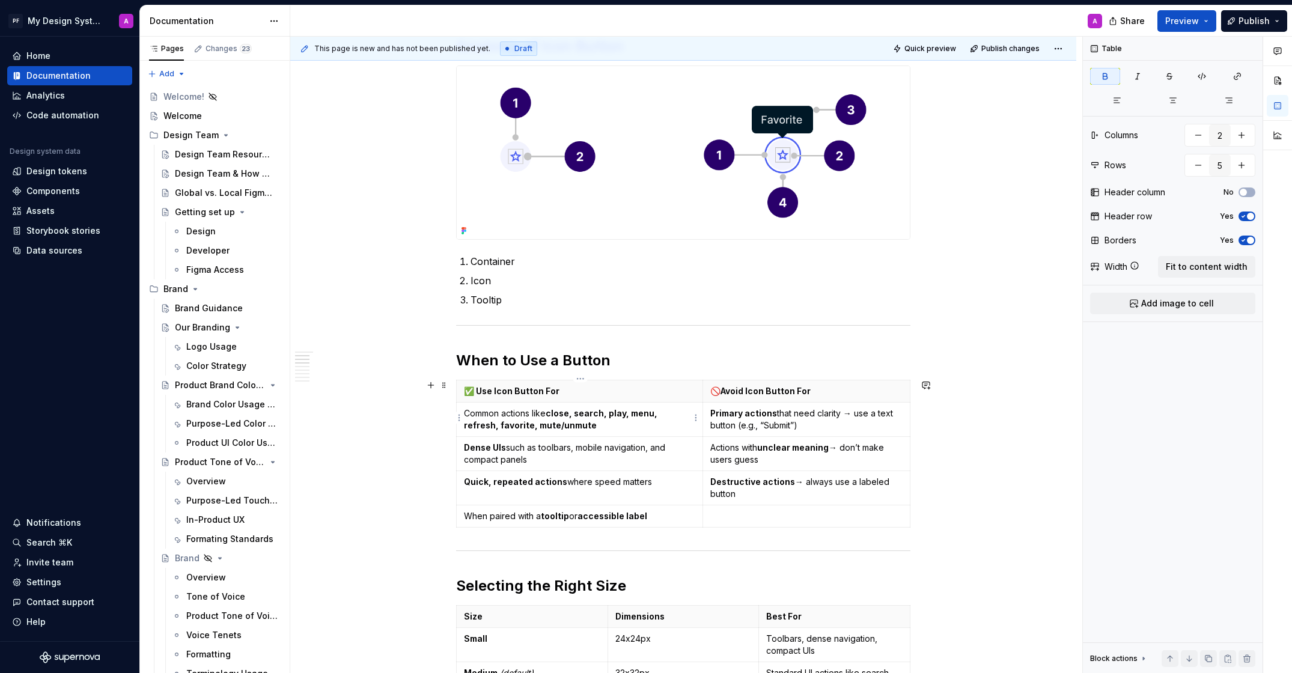
click at [484, 424] on strong "close, search, play, menu, refresh, favorite, mute/unmute" at bounding box center [561, 419] width 195 height 22
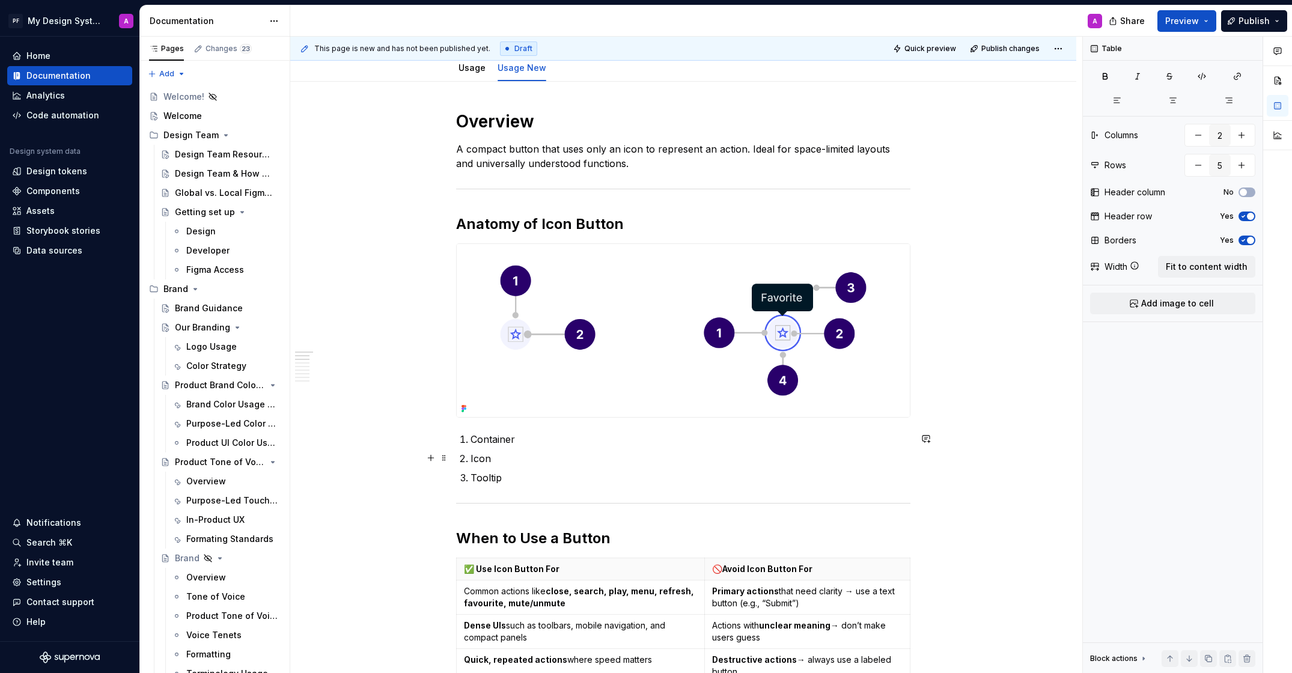
scroll to position [110, 0]
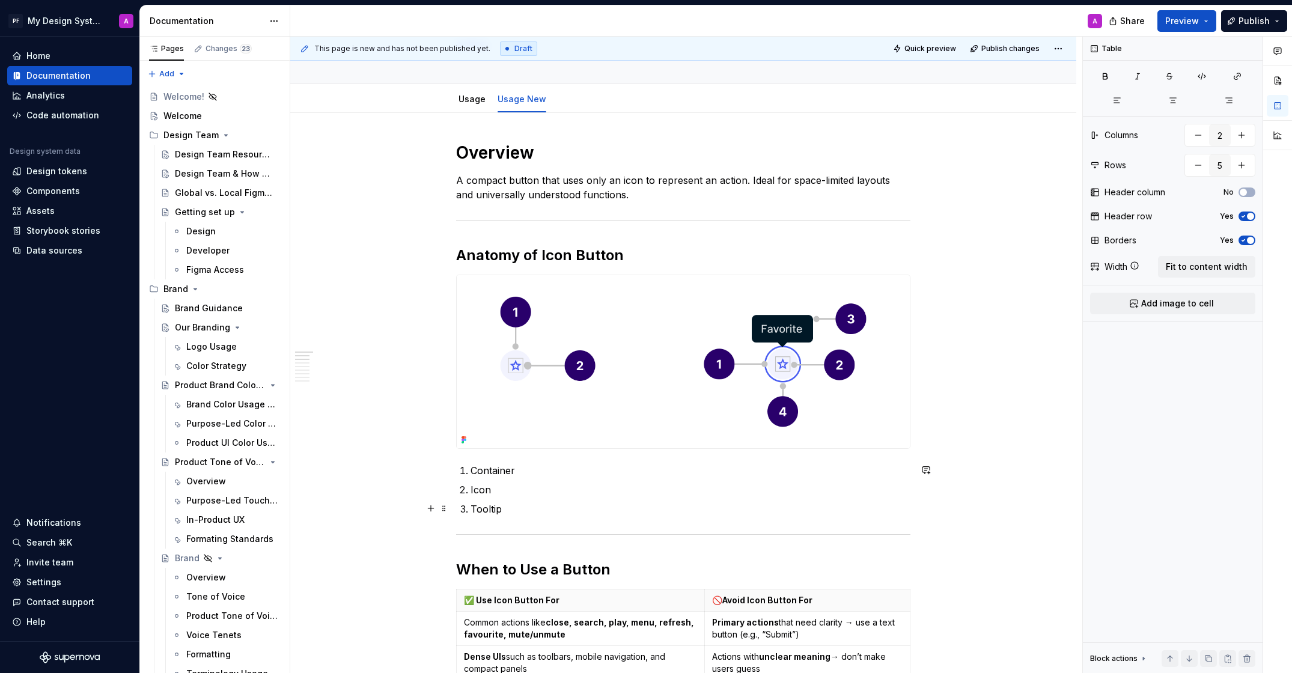
click at [525, 513] on p "Tooltip" at bounding box center [690, 509] width 440 height 14
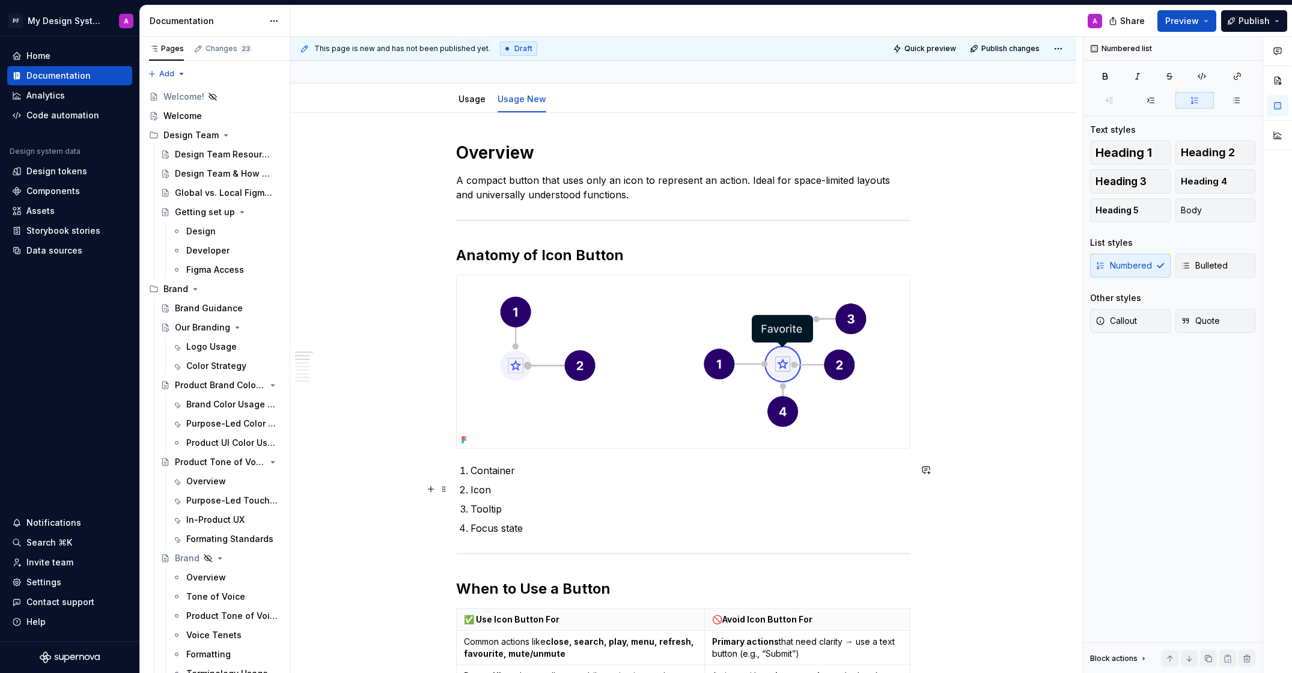
click at [984, 482] on div "This page is new and has not been published yet. Draft Quick preview Publish ch…" at bounding box center [686, 355] width 792 height 637
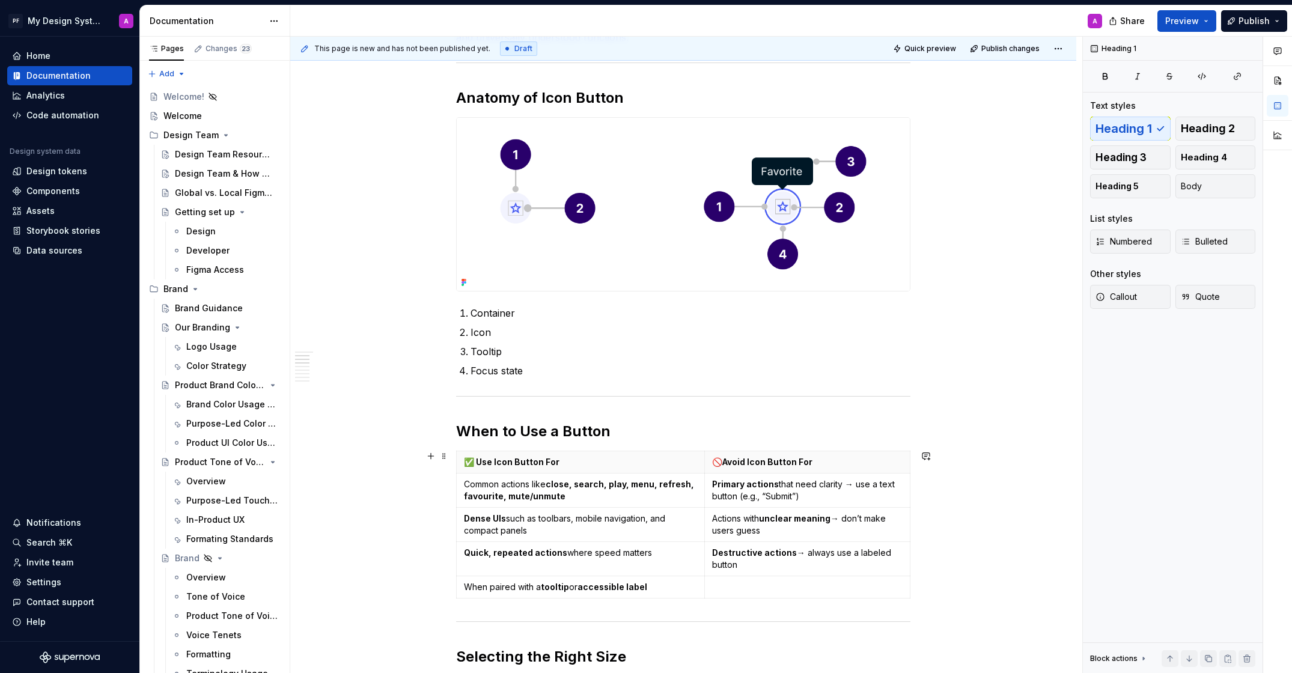
scroll to position [301, 0]
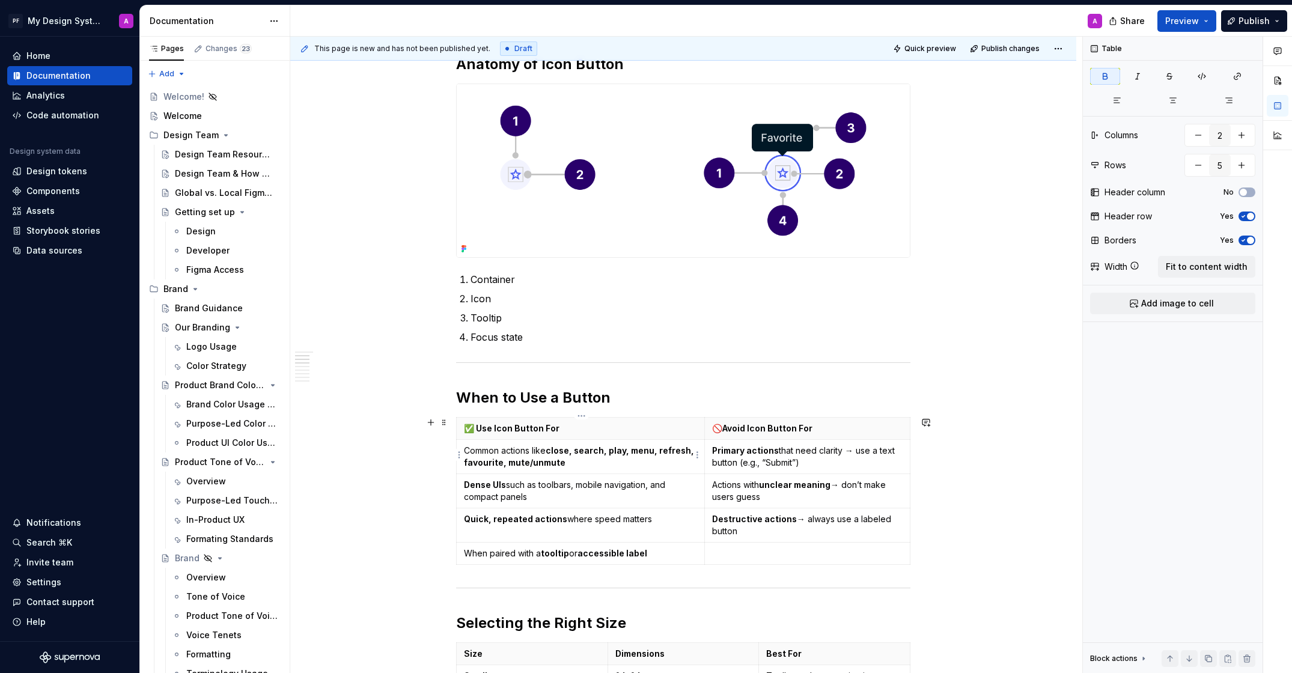
click at [489, 462] on strong "close, search, play, menu, refresh, favourite, mute/unmute" at bounding box center [580, 456] width 232 height 22
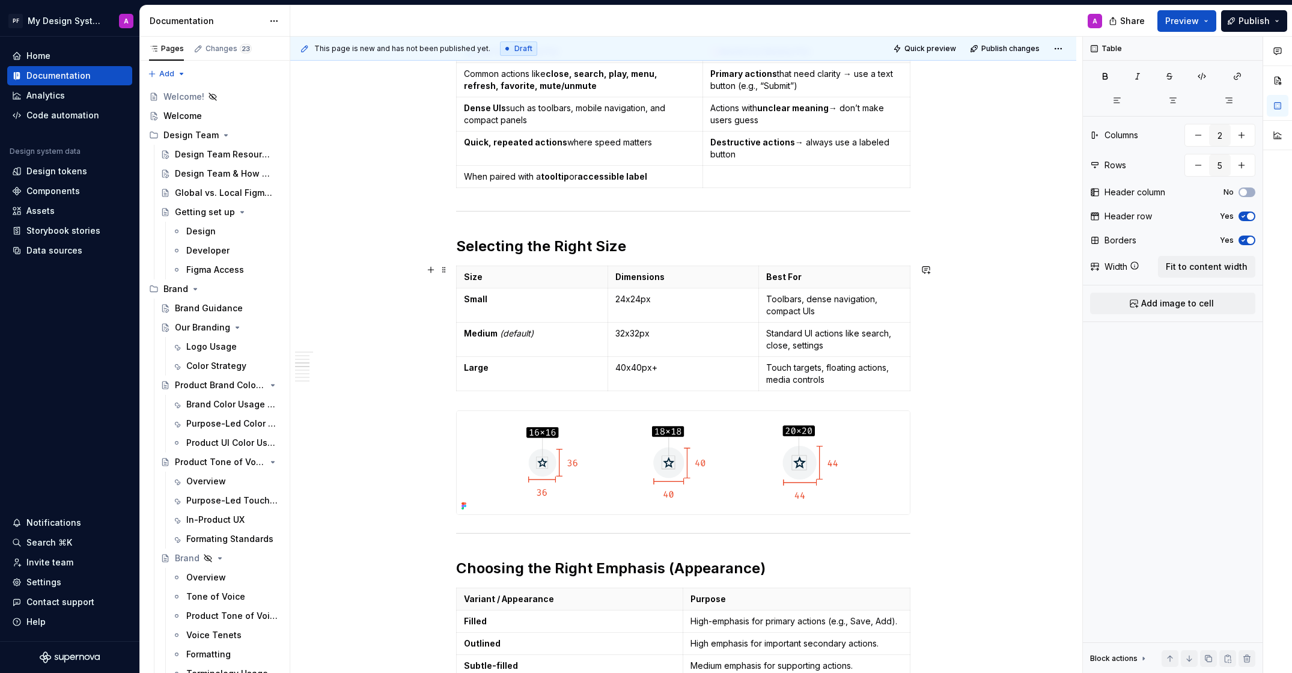
scroll to position [755, 0]
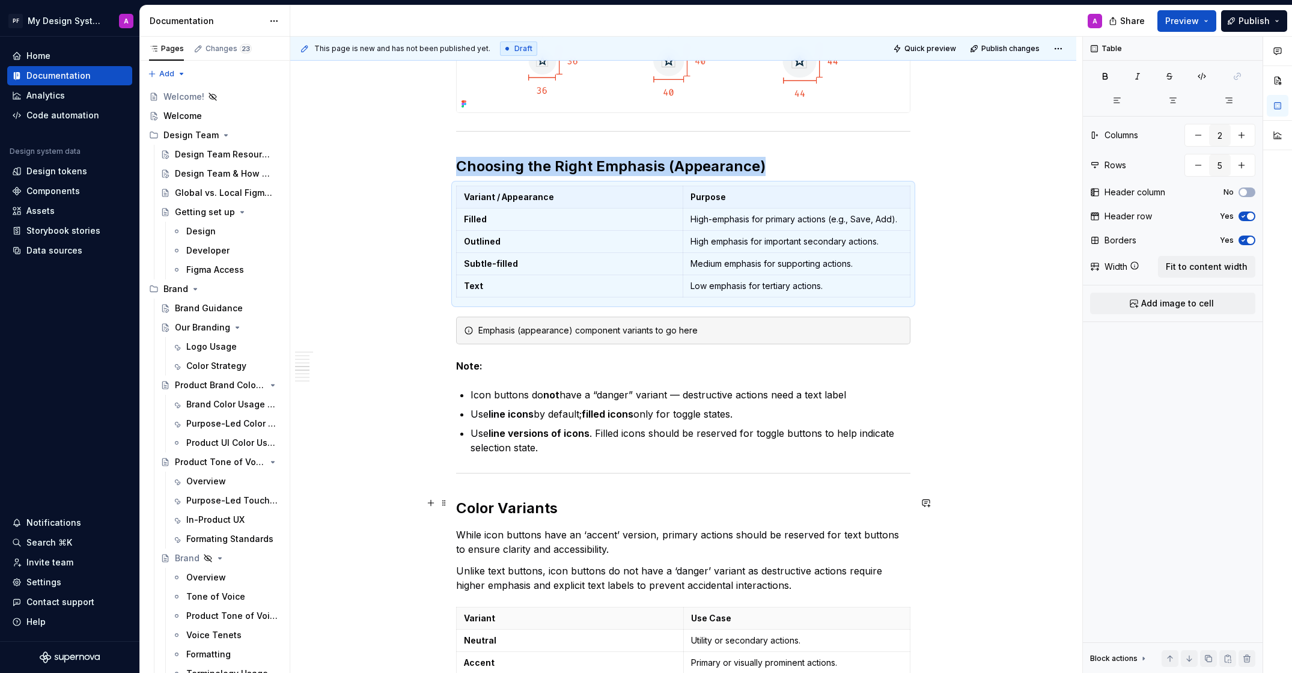
click at [982, 503] on div "Overview A compact button that uses only an icon to represent an action. Ideal …" at bounding box center [683, 455] width 786 height 2624
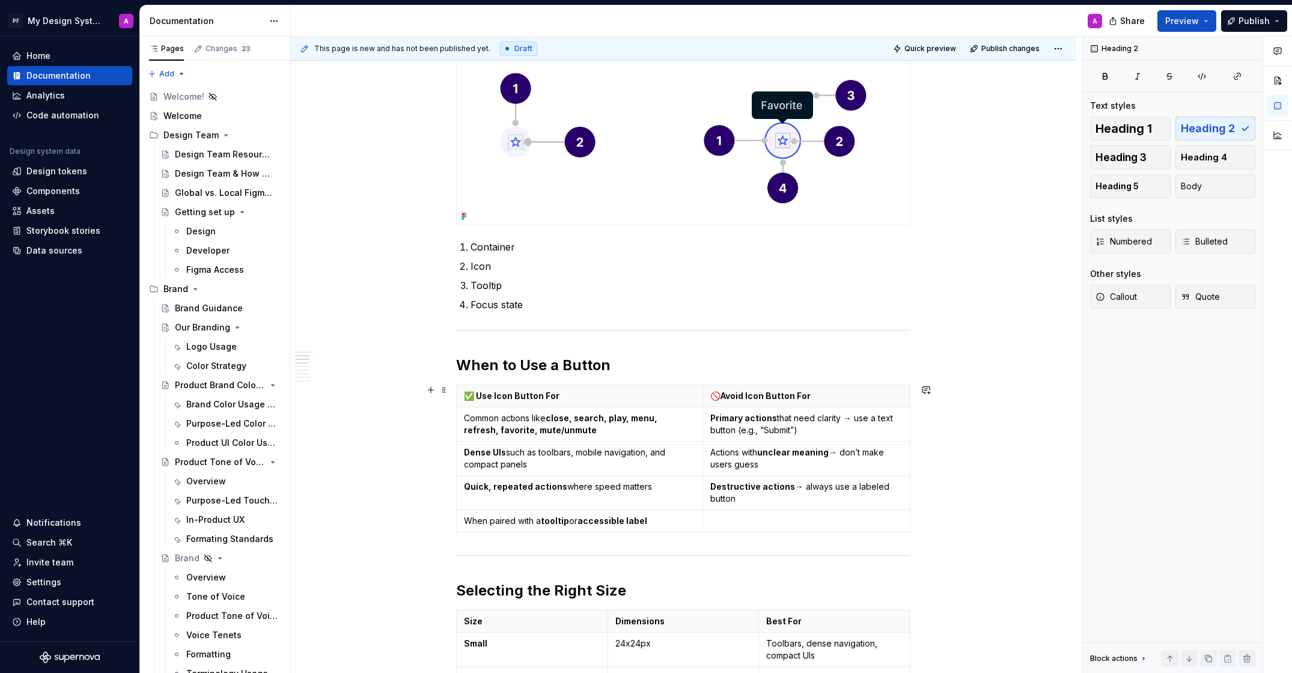
scroll to position [394, 0]
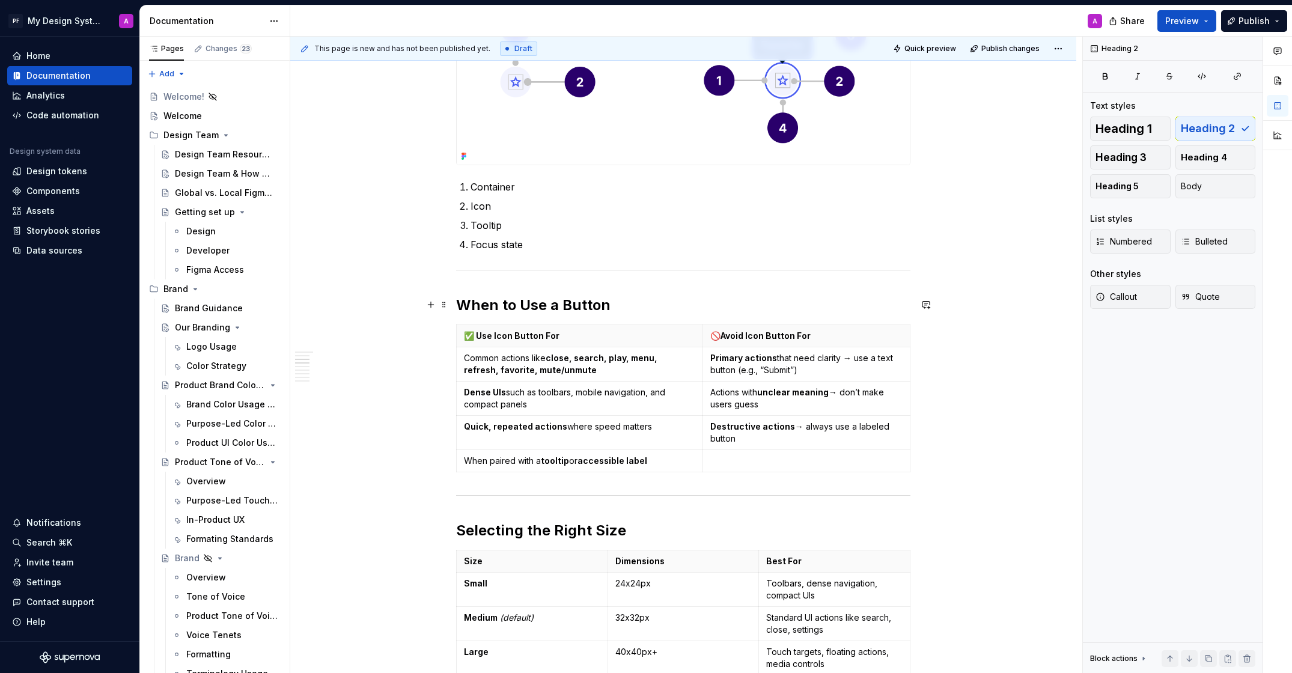
click at [566, 302] on strong "When to Use a Button" at bounding box center [533, 304] width 154 height 17
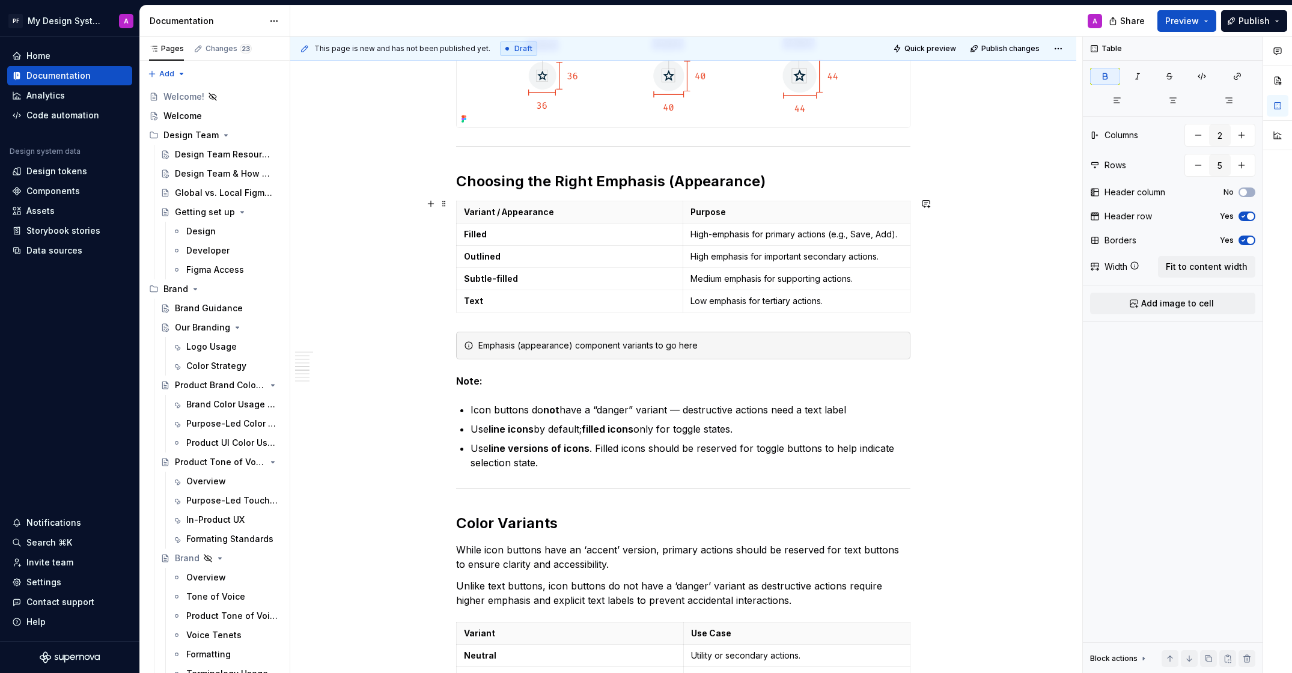
scroll to position [991, 0]
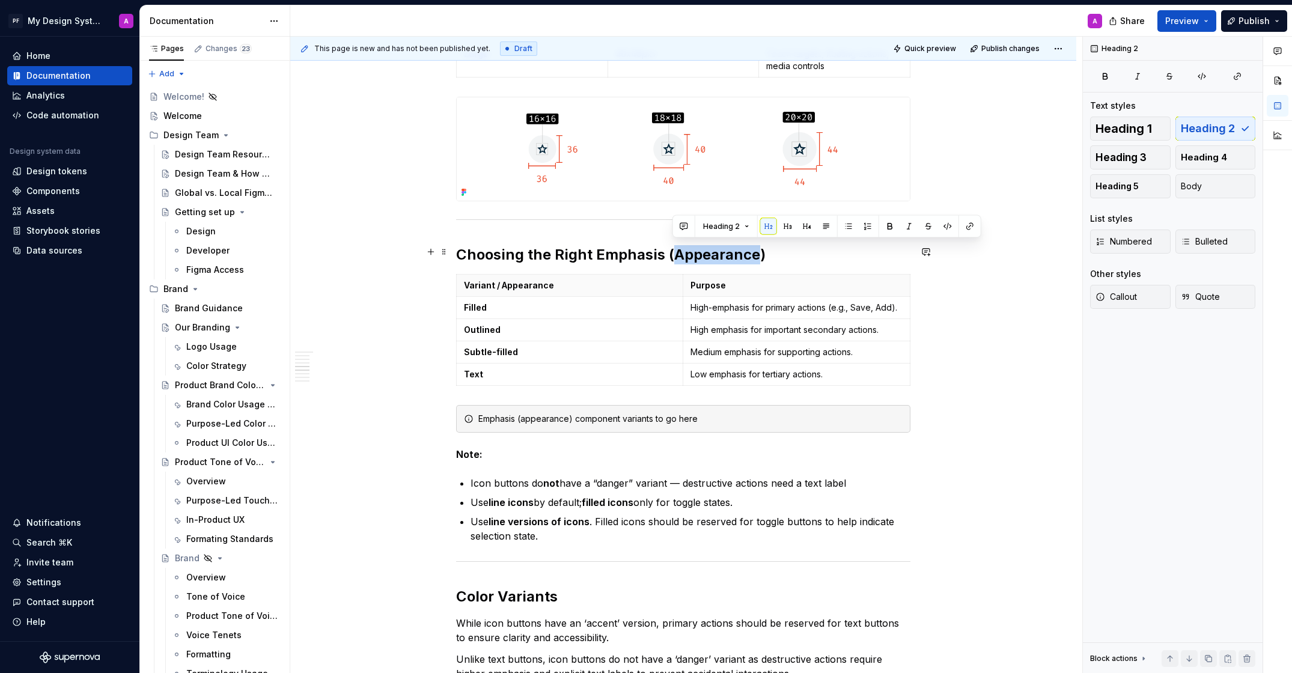
drag, startPoint x: 757, startPoint y: 253, endPoint x: 674, endPoint y: 252, distance: 82.9
click at [674, 252] on h2 "Choosing the Right Emphasis (Appearance)" at bounding box center [683, 254] width 454 height 19
copy h2 "Appearance"
click at [54, 249] on div "Data sources" at bounding box center [54, 251] width 56 height 12
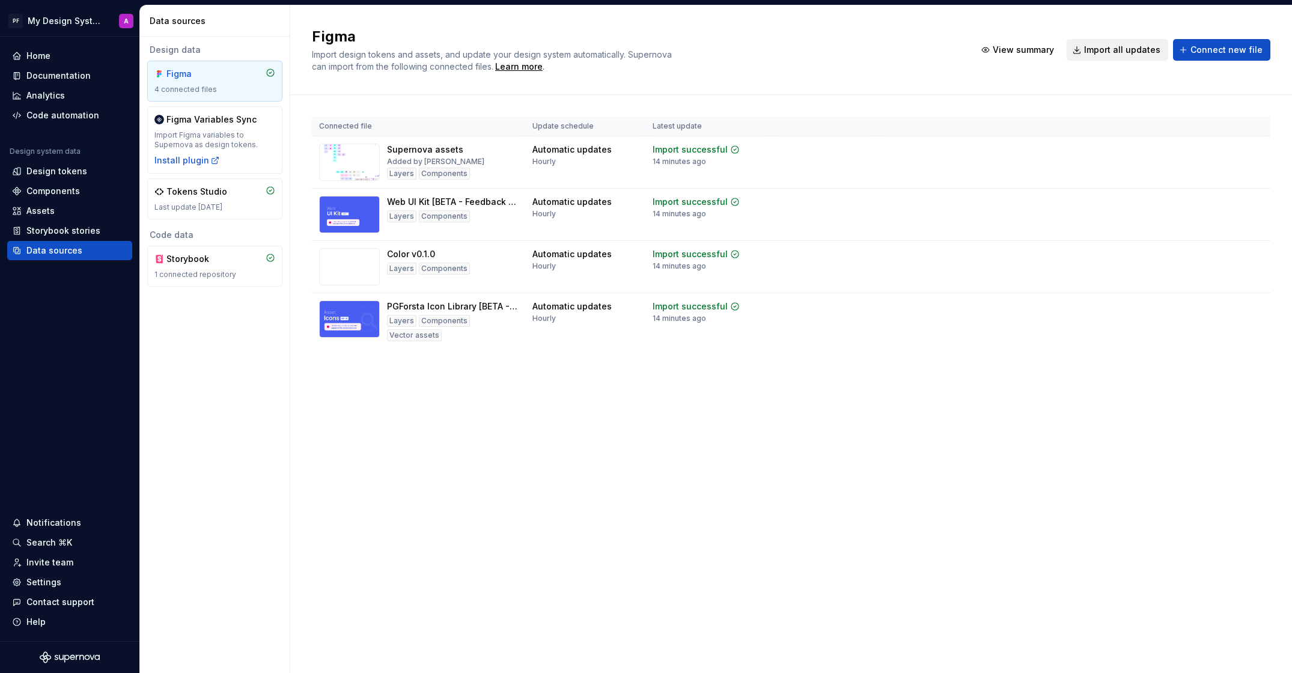
click at [1138, 49] on span "Import all updates" at bounding box center [1122, 50] width 76 height 12
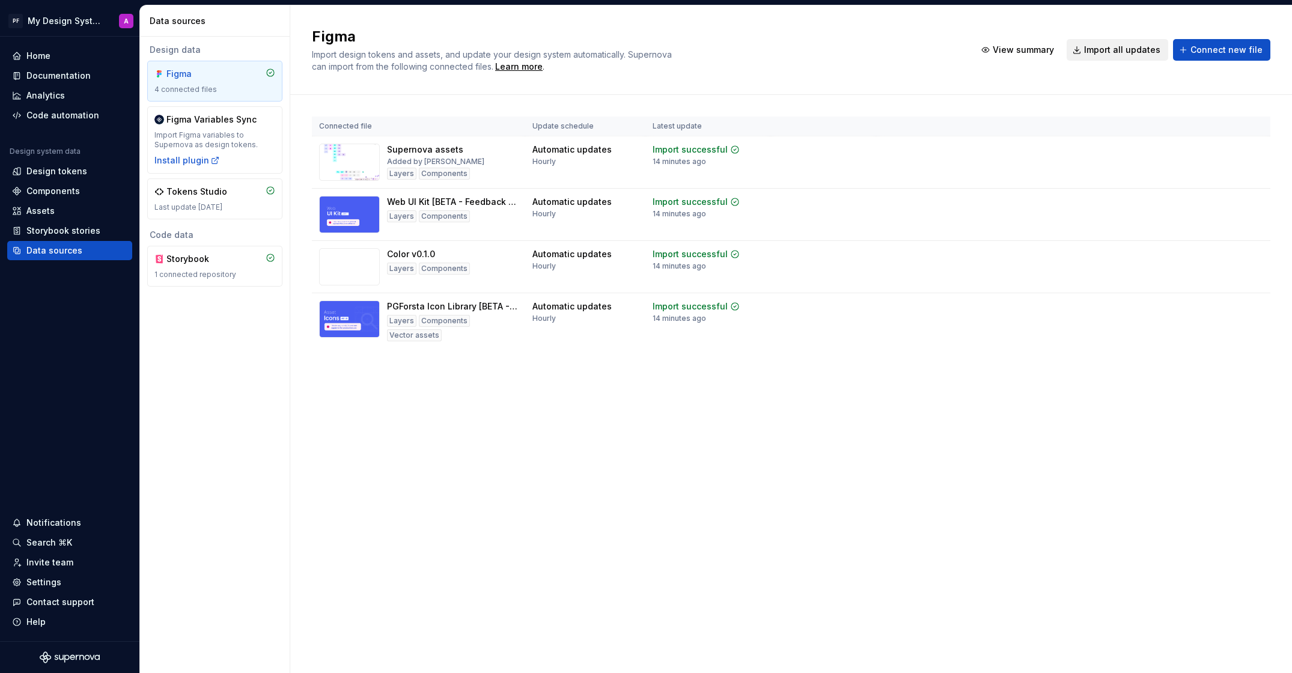
click at [1138, 49] on span "Import all updates" at bounding box center [1122, 50] width 76 height 12
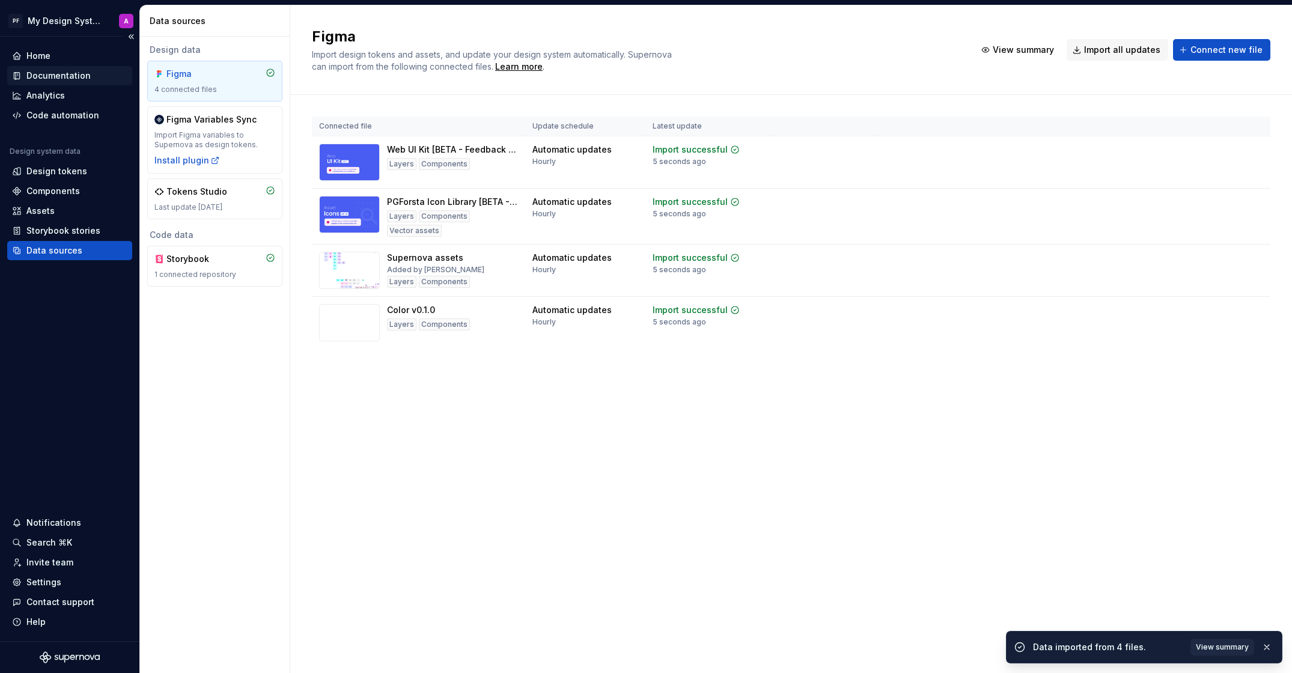
click at [36, 78] on div "Documentation" at bounding box center [58, 76] width 64 height 12
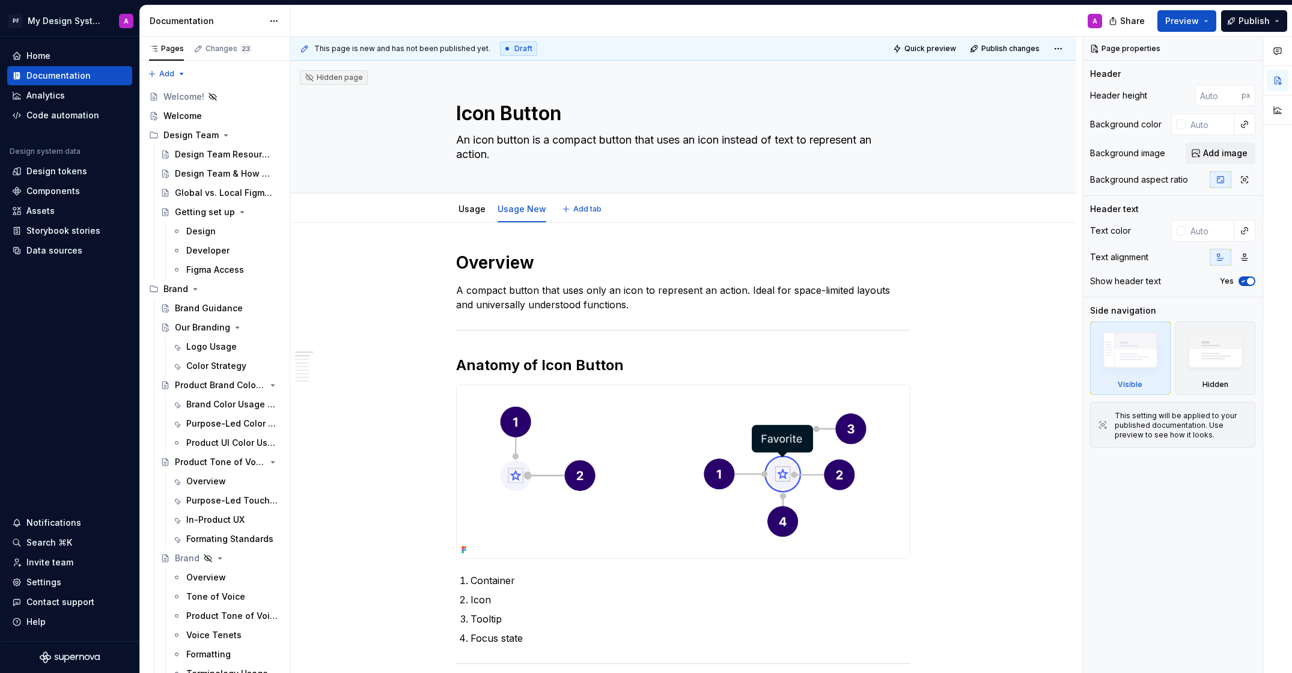
type textarea "*"
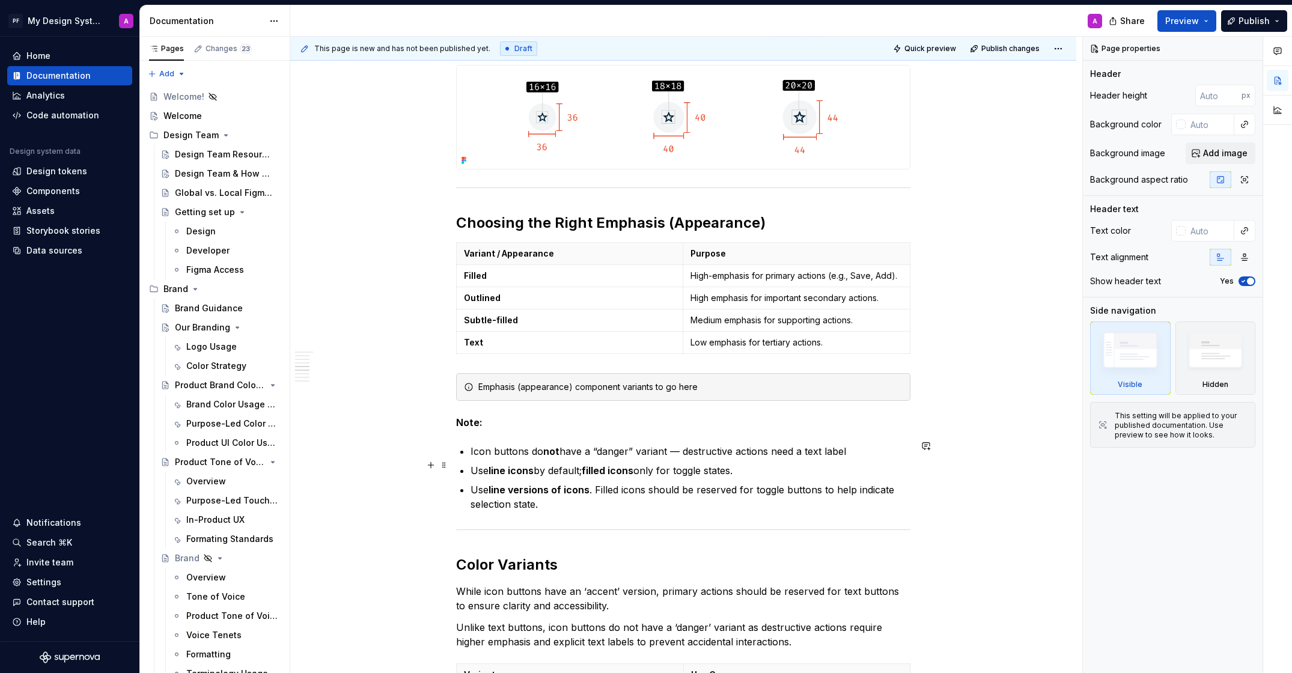
scroll to position [1035, 0]
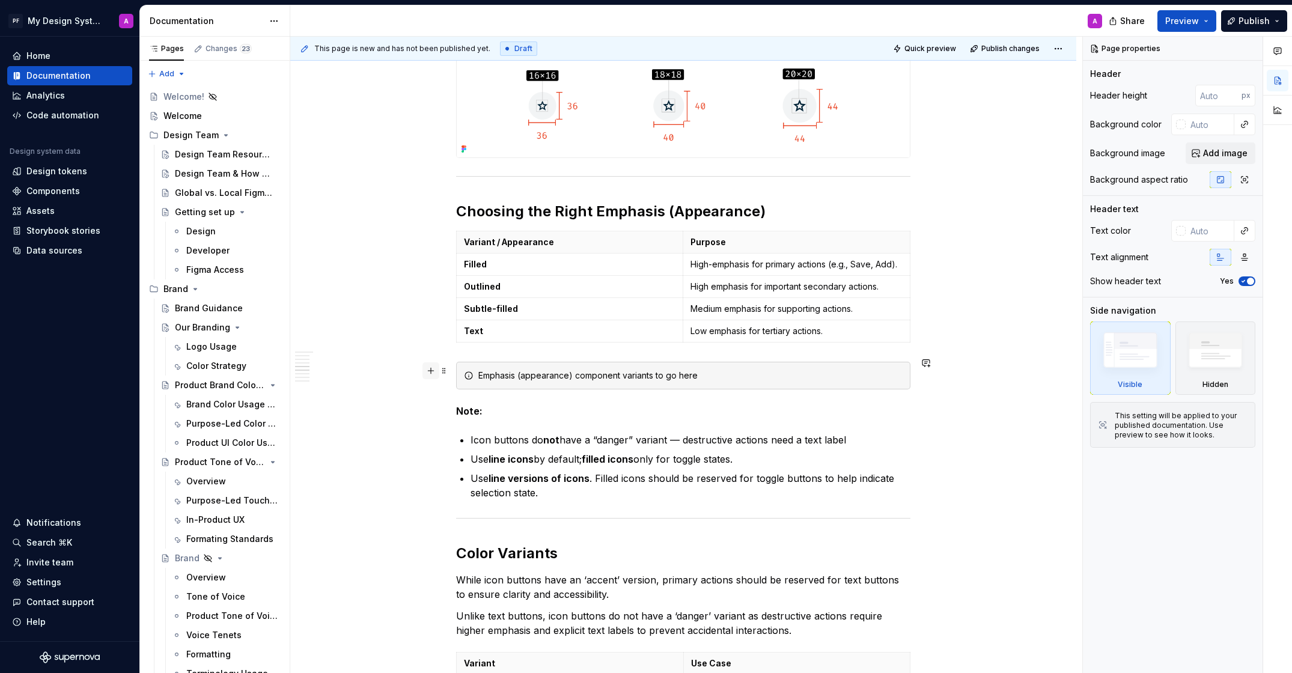
click at [436, 371] on button "button" at bounding box center [430, 370] width 17 height 17
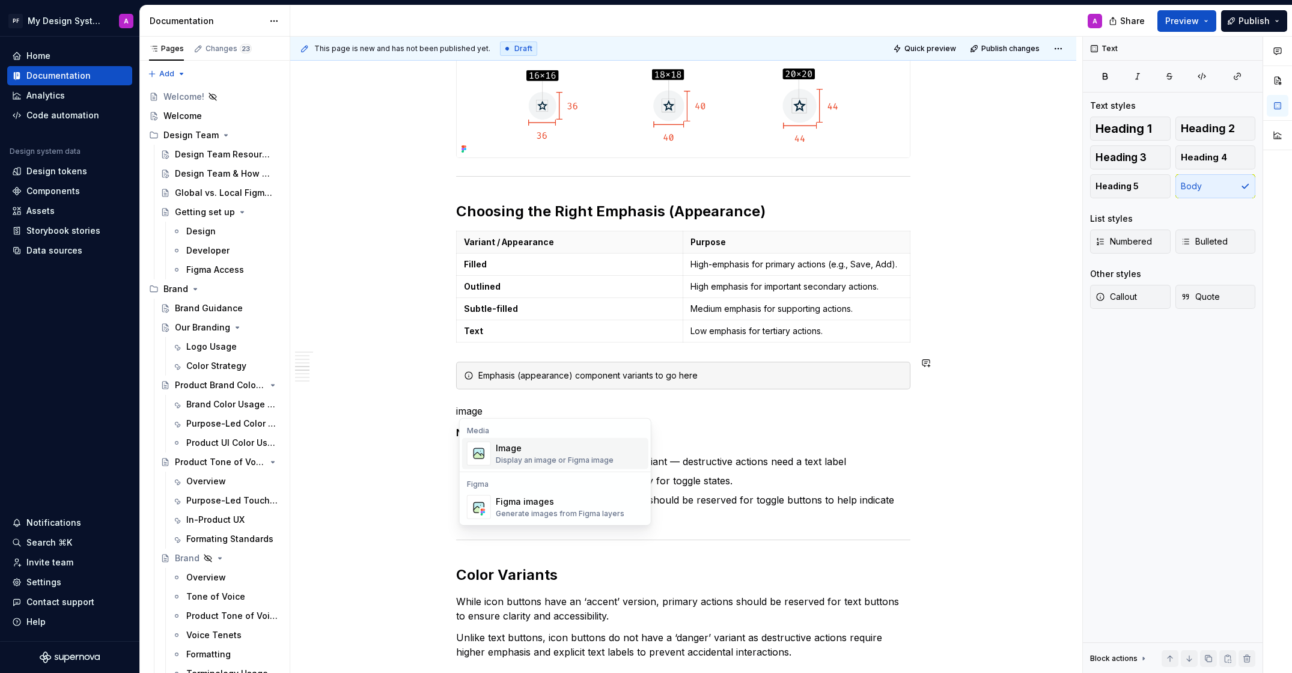
click at [523, 457] on div "Display an image or Figma image" at bounding box center [555, 460] width 118 height 10
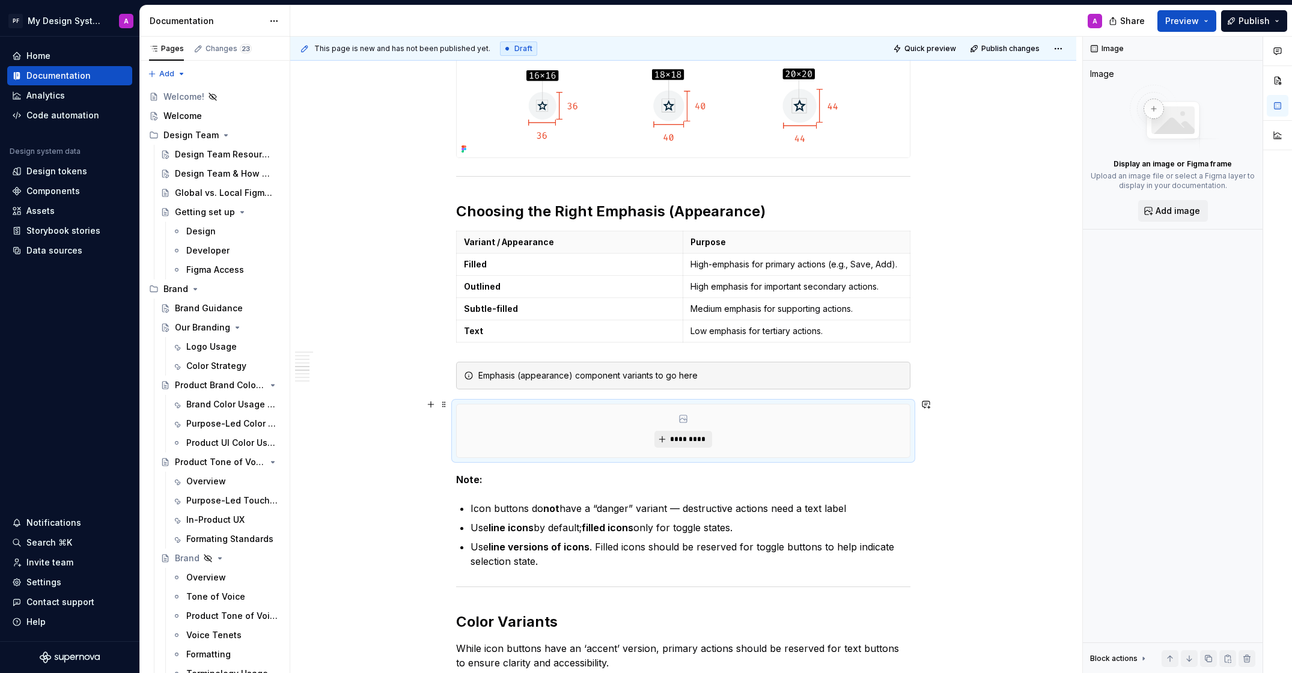
click at [685, 437] on button "*********" at bounding box center [682, 439] width 57 height 17
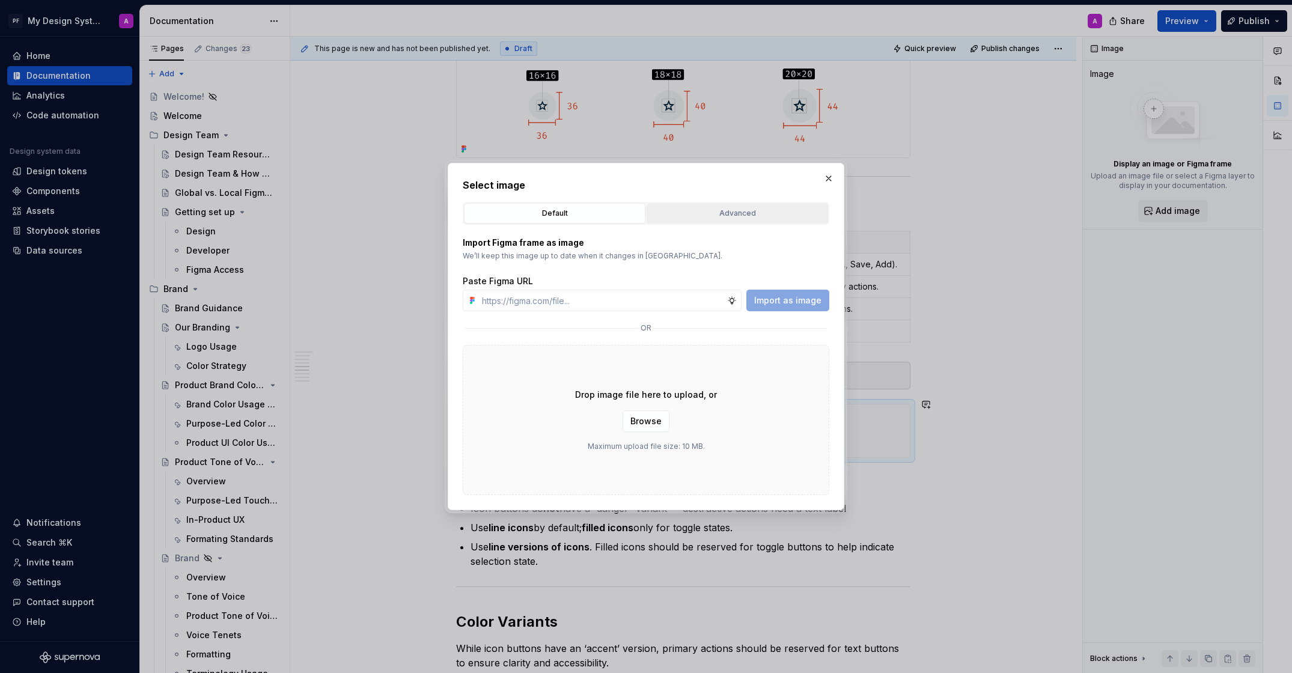
click at [727, 216] on div "Advanced" at bounding box center [737, 213] width 173 height 12
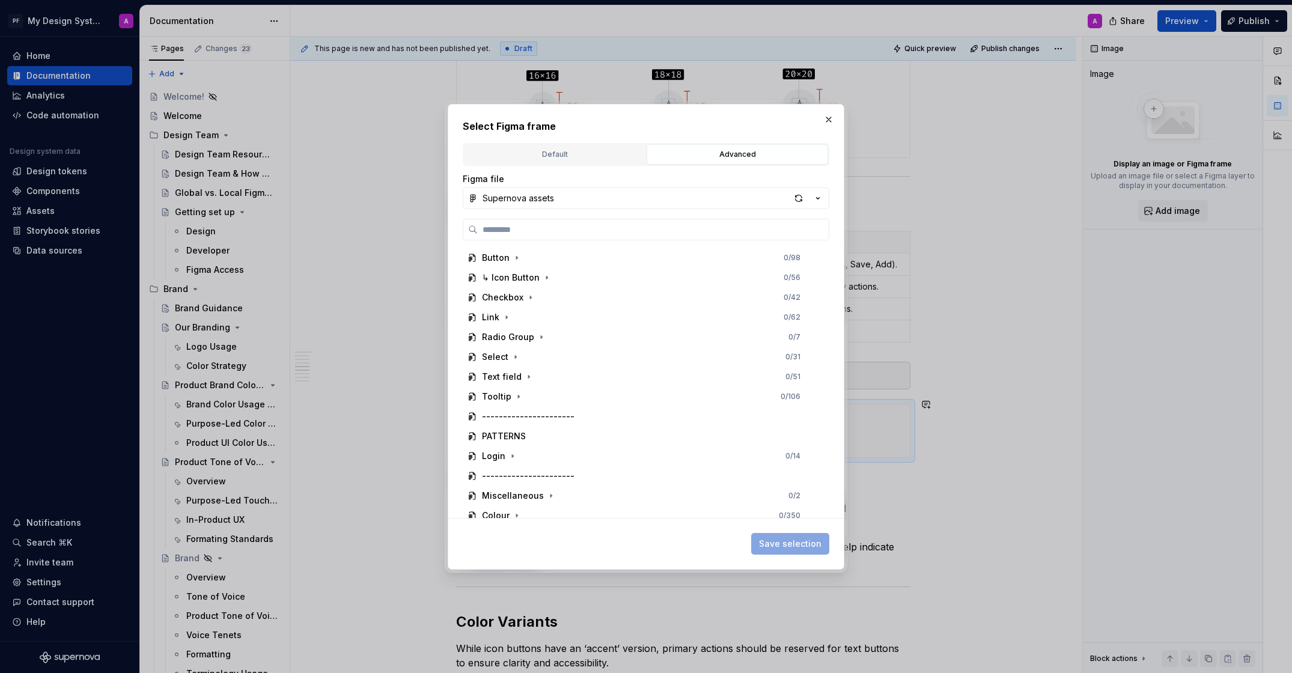
scroll to position [151, 0]
click at [546, 264] on icon "button" at bounding box center [546, 264] width 1 height 3
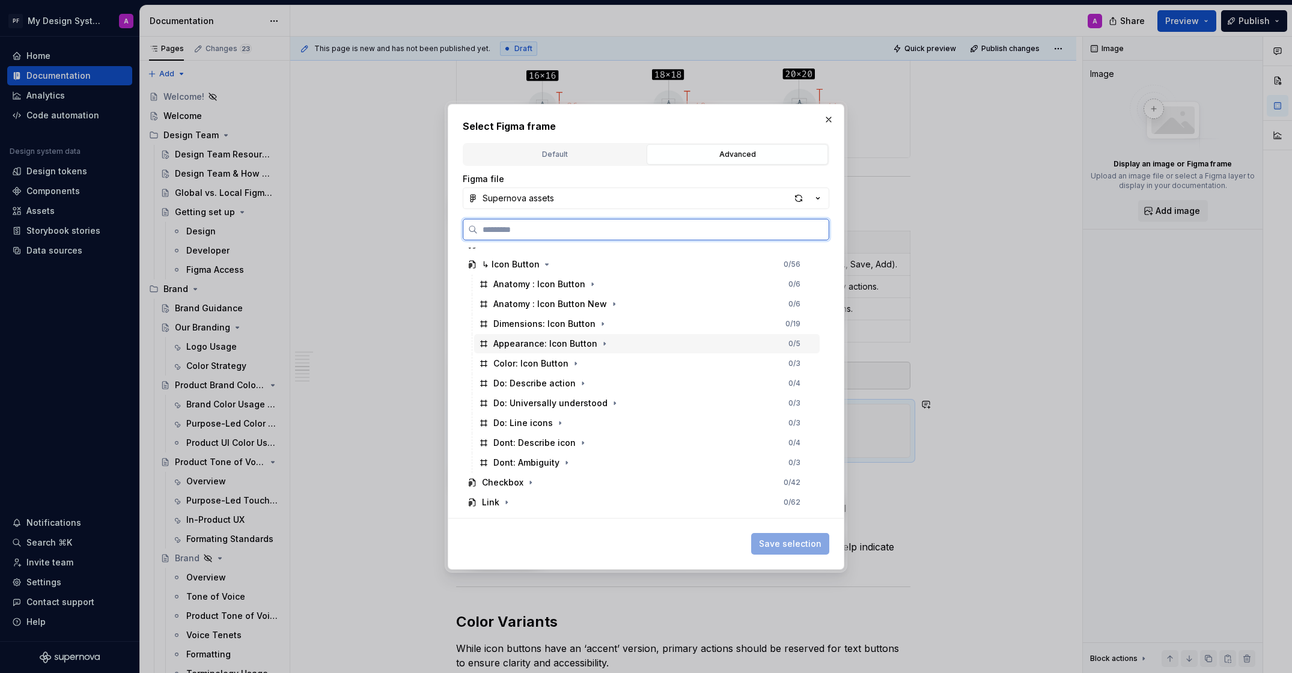
click at [545, 340] on div "Appearance: Icon Button" at bounding box center [545, 344] width 104 height 12
click at [788, 541] on span "Save selection" at bounding box center [790, 544] width 62 height 12
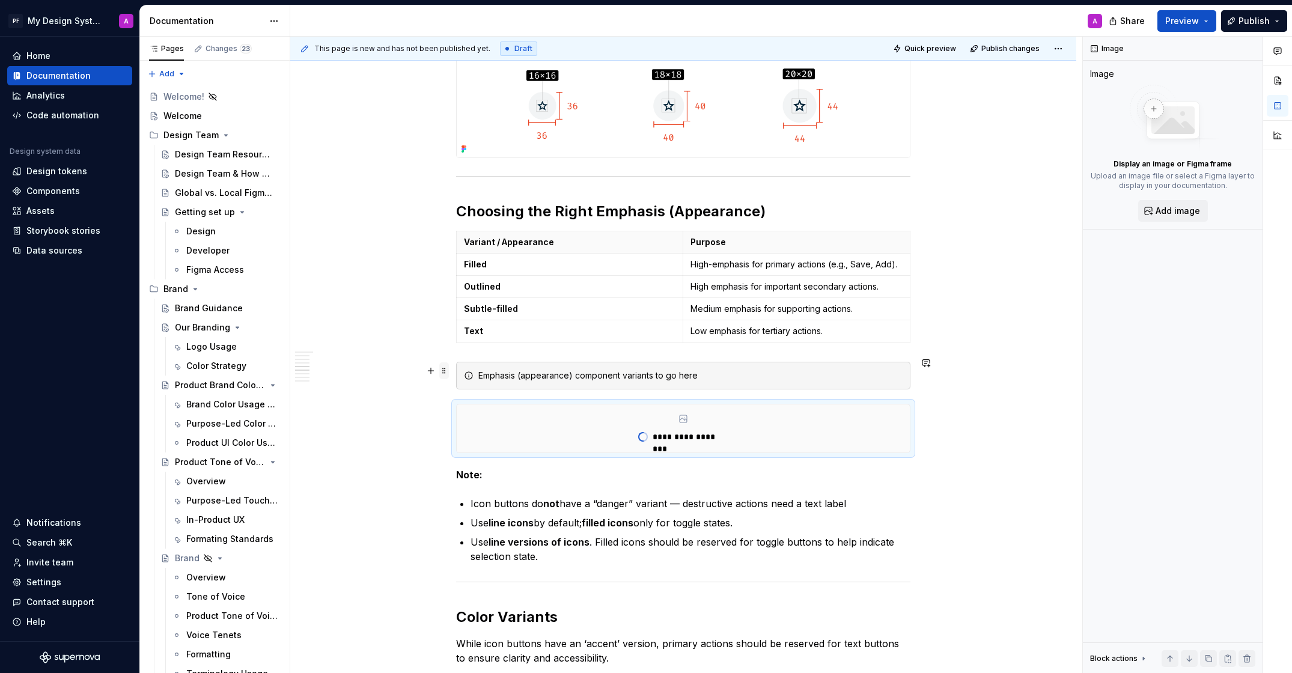
click at [448, 365] on span at bounding box center [444, 370] width 10 height 17
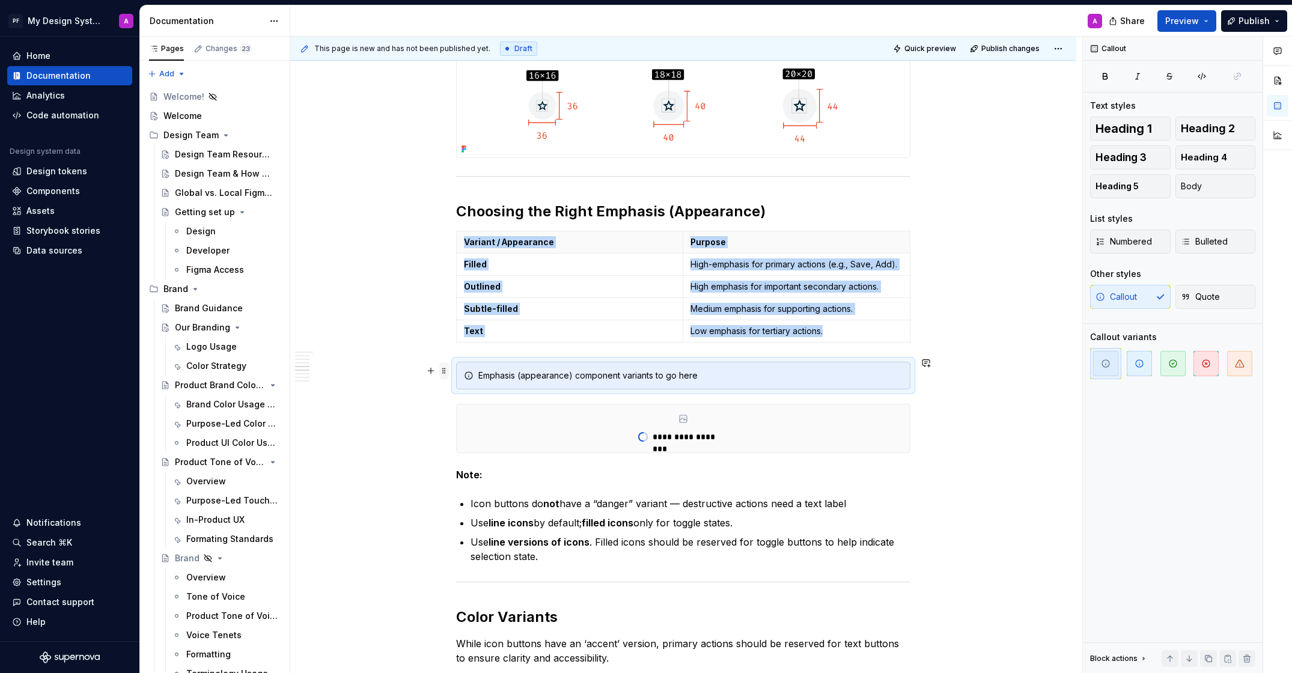
click at [449, 372] on span at bounding box center [444, 370] width 10 height 17
click at [485, 475] on div "Delete" at bounding box center [503, 476] width 78 height 12
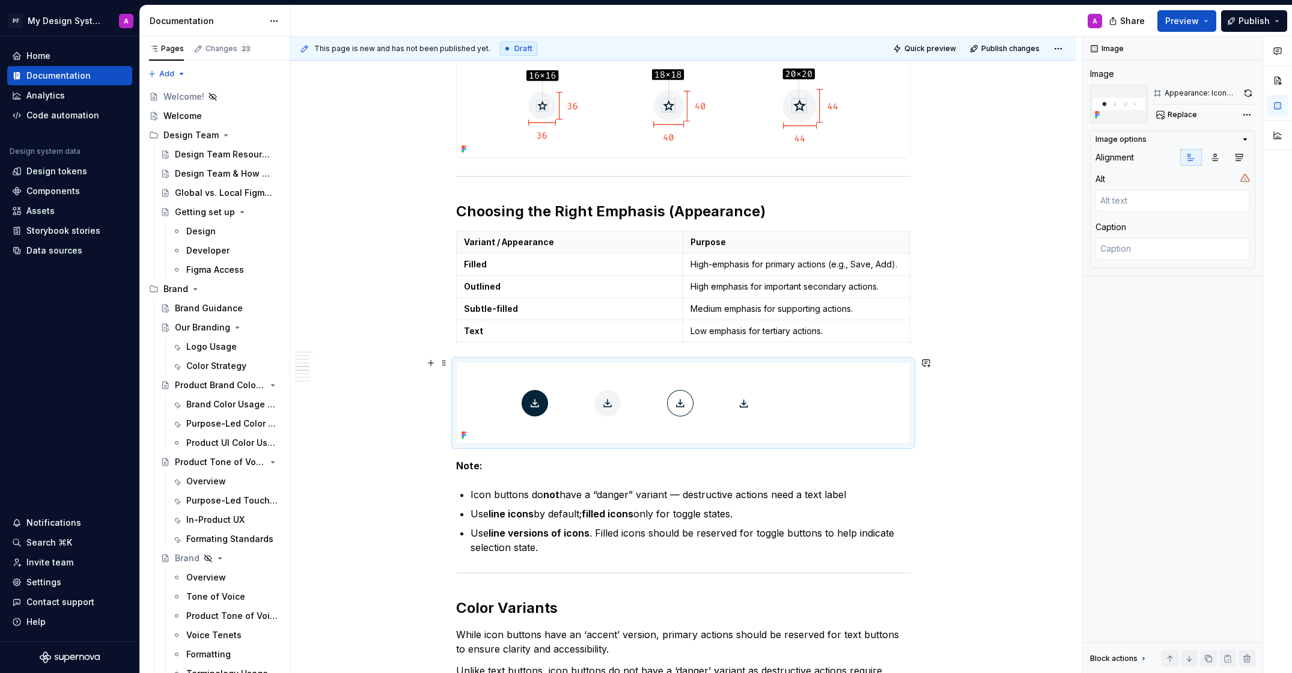
click at [792, 401] on img at bounding box center [635, 402] width 356 height 81
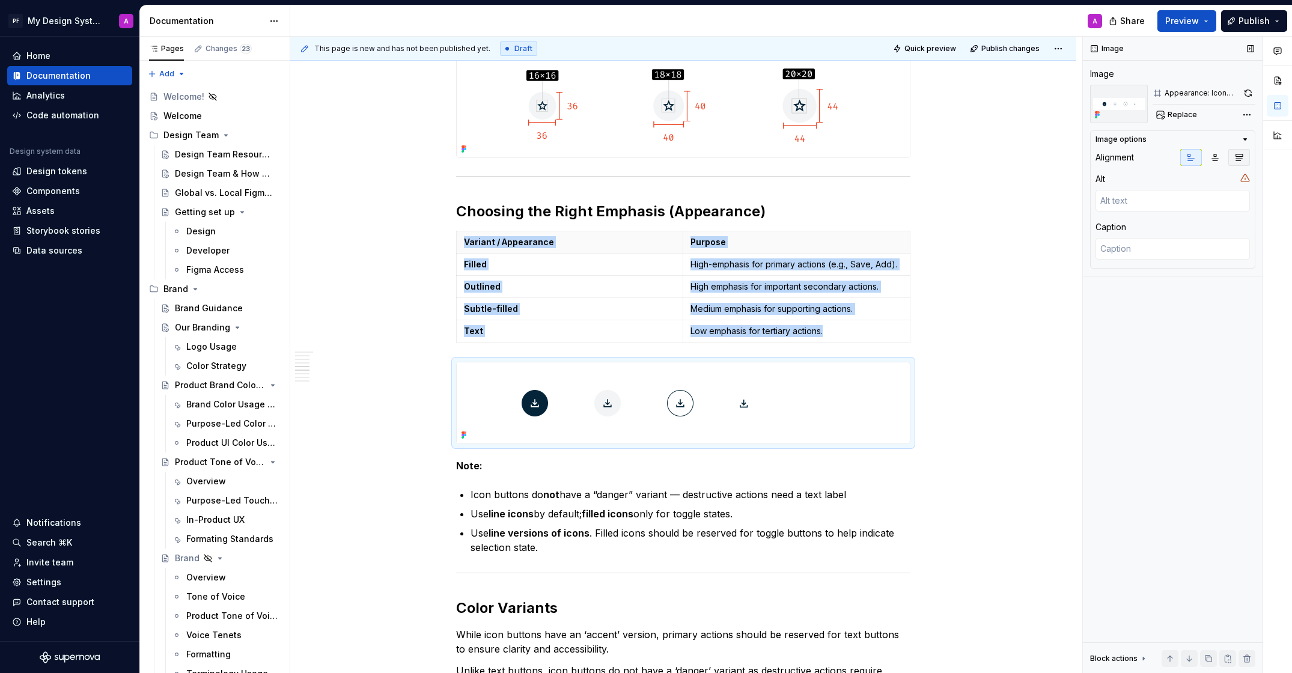
click at [1241, 156] on icon "button" at bounding box center [1239, 158] width 10 height 10
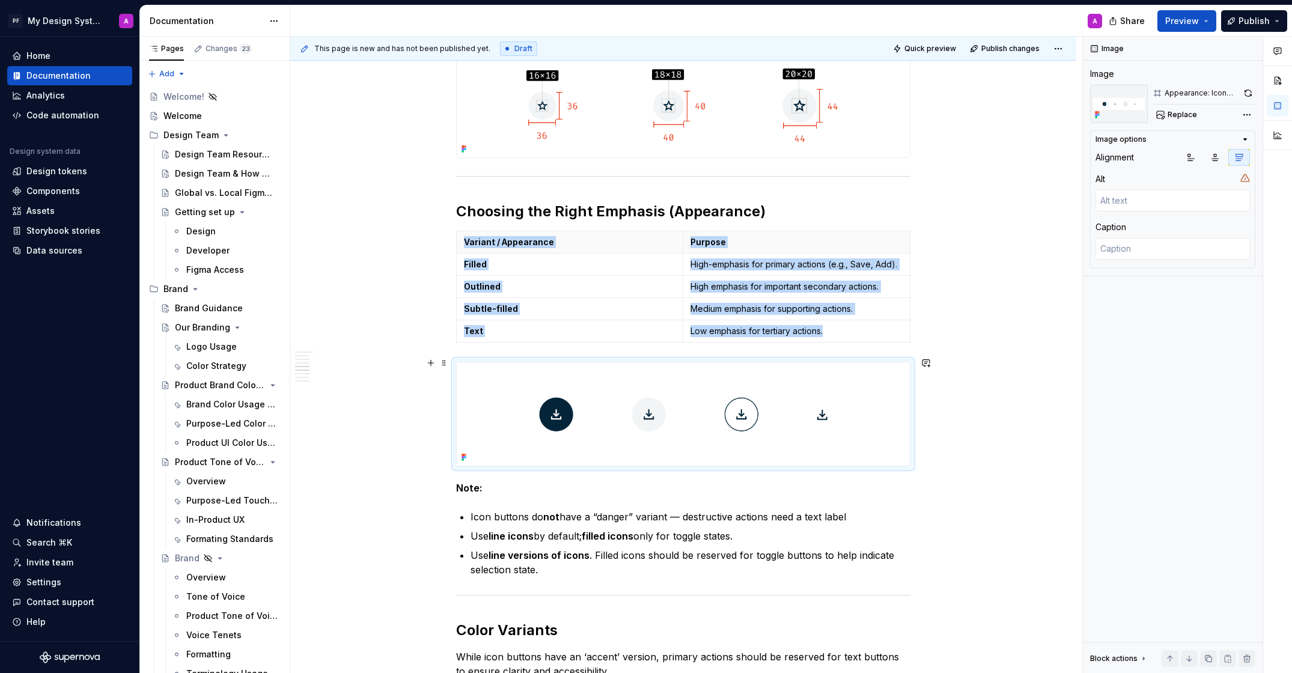
click at [1015, 365] on div "Overview A compact button that uses only an icon to represent an action. Ideal …" at bounding box center [683, 538] width 786 height 2701
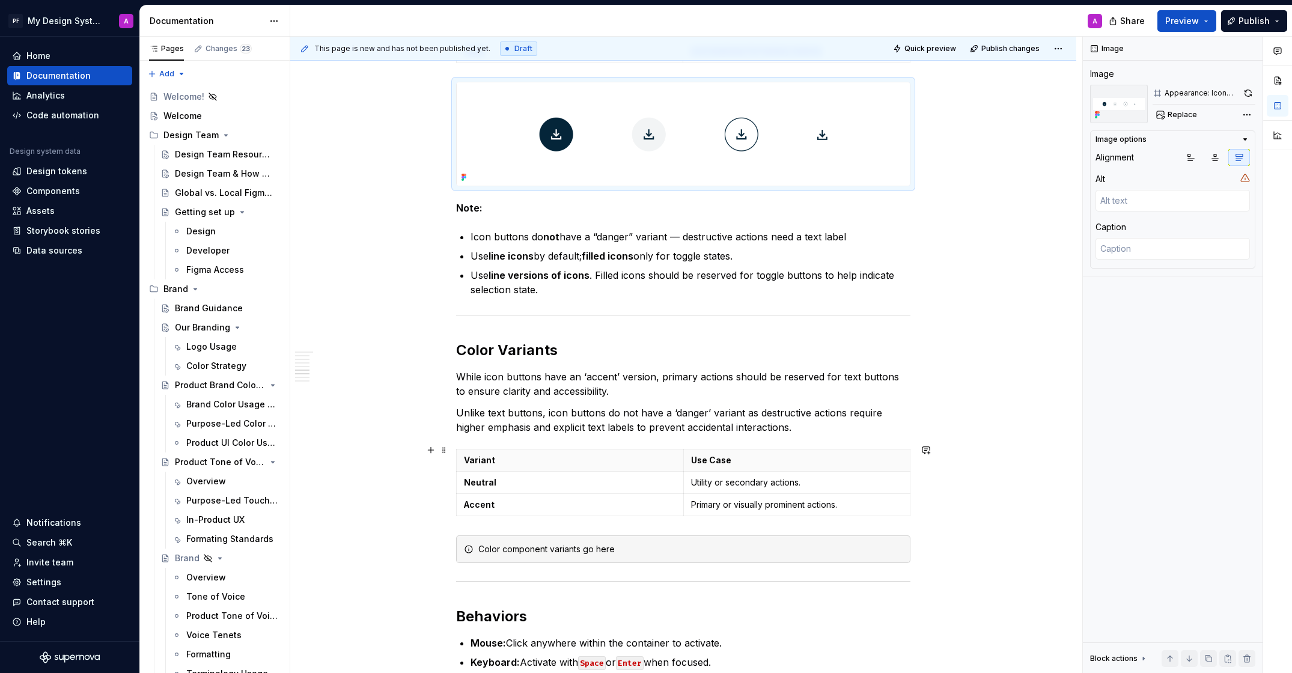
scroll to position [1361, 0]
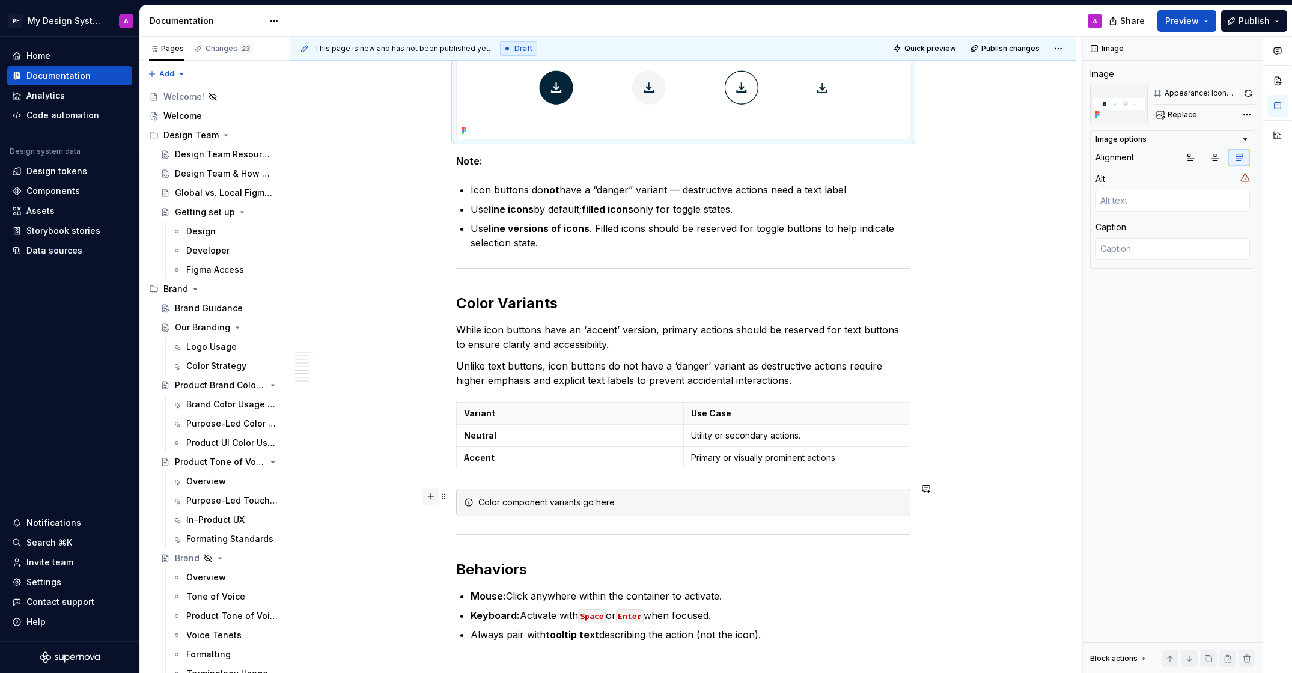
click at [436, 495] on button "button" at bounding box center [430, 496] width 17 height 17
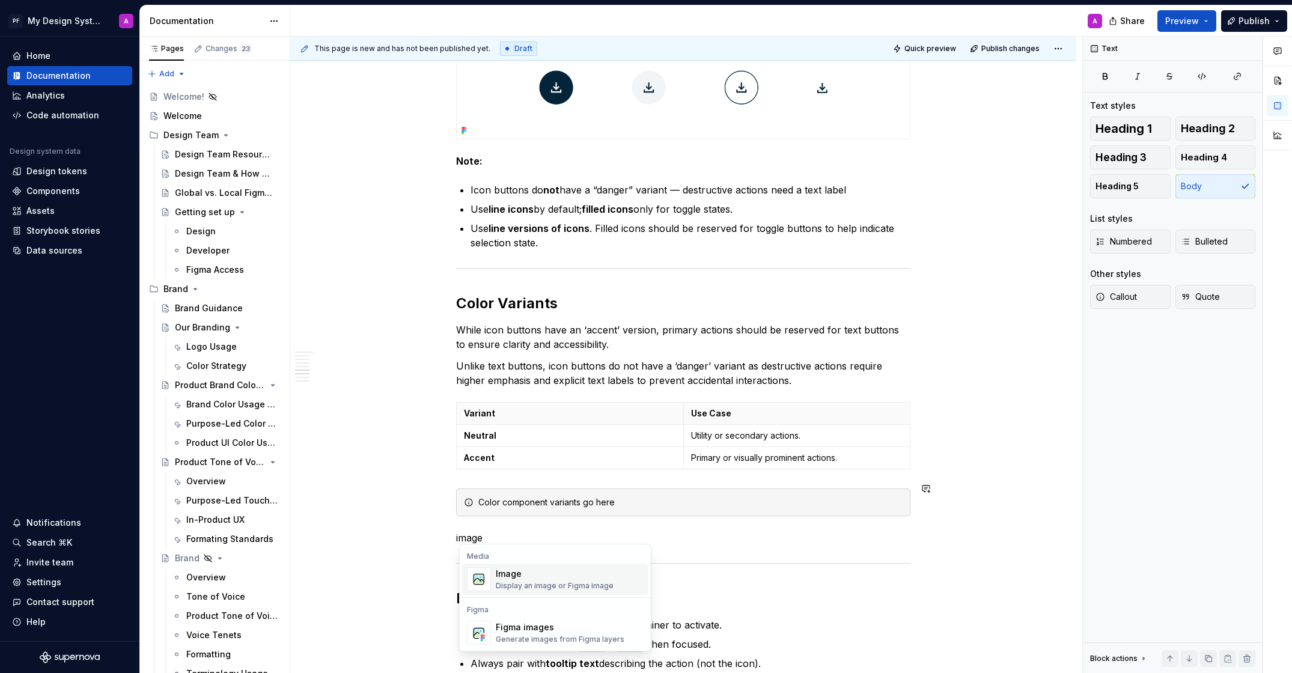
click at [507, 568] on div "Image" at bounding box center [555, 574] width 118 height 12
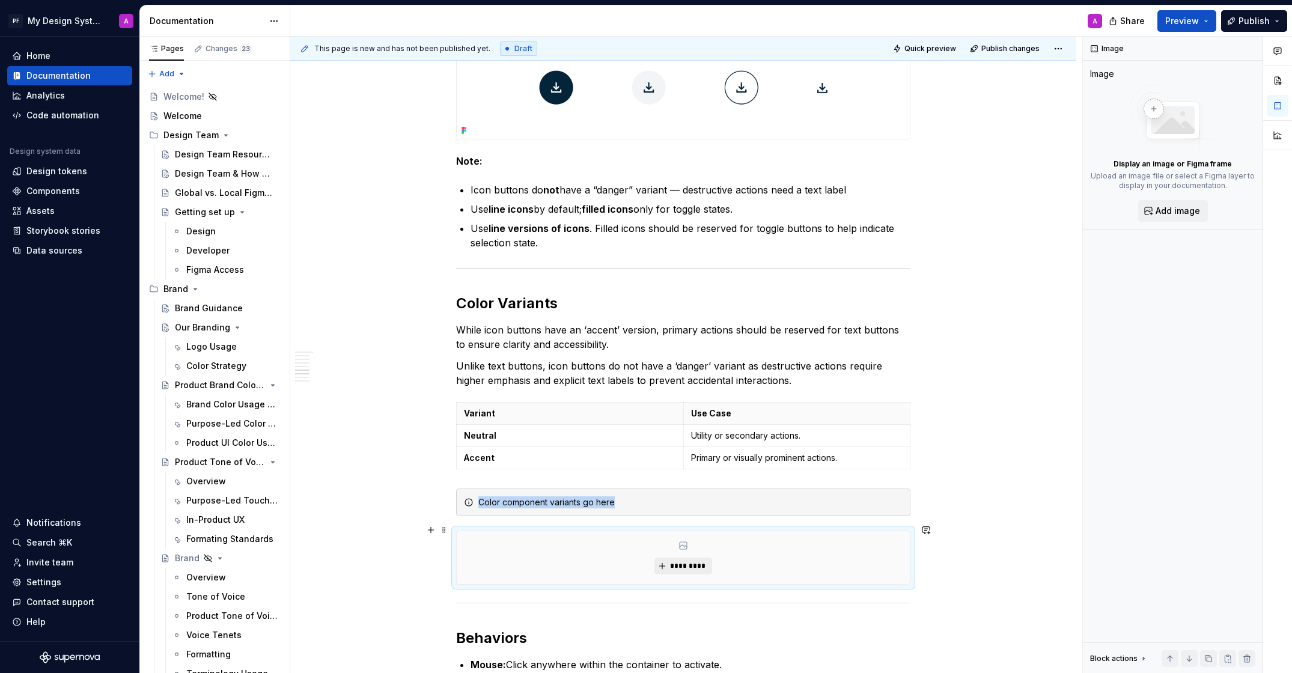
click at [680, 561] on span "*********" at bounding box center [687, 566] width 37 height 10
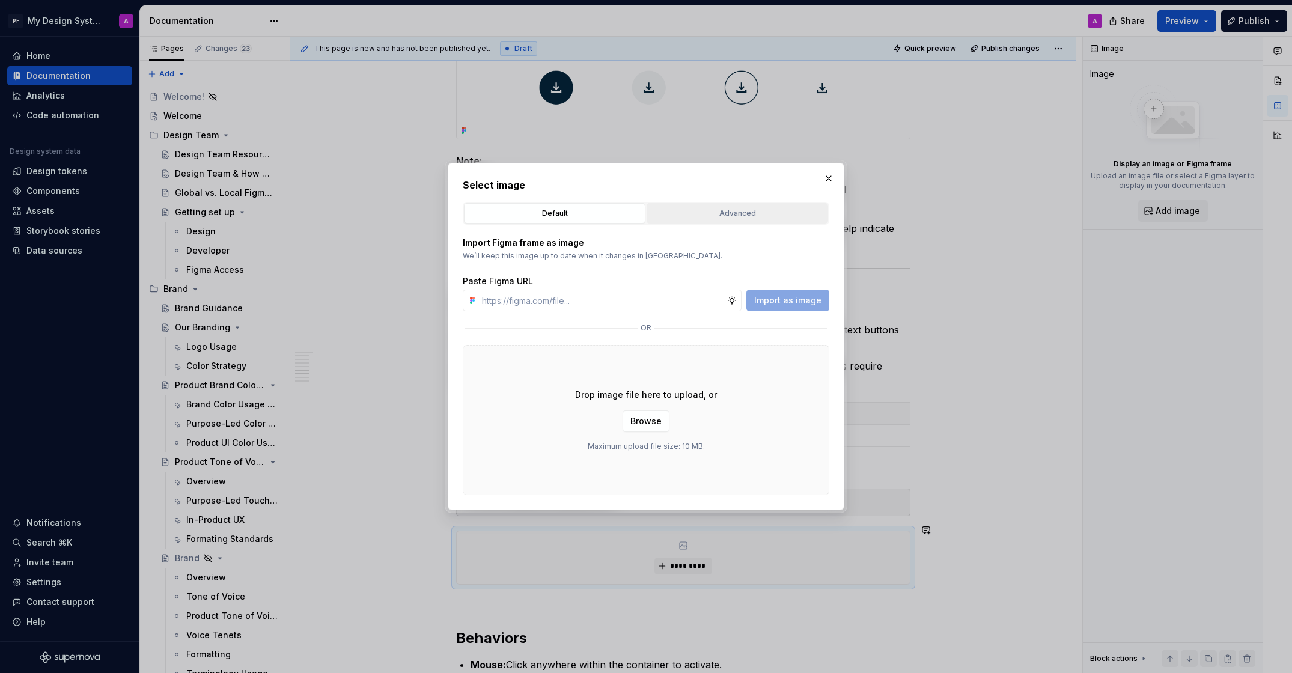
click at [706, 208] on div "Advanced" at bounding box center [737, 213] width 173 height 12
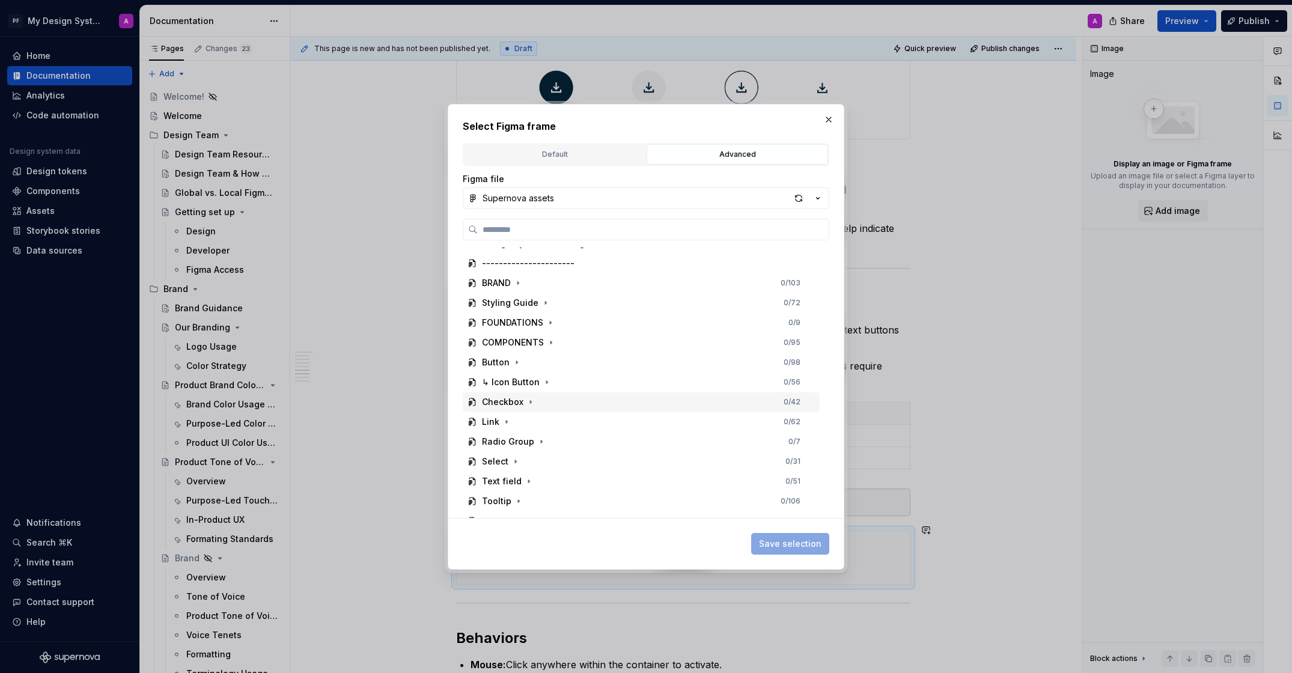
scroll to position [37, 0]
click at [543, 381] on icon "button" at bounding box center [547, 379] width 10 height 10
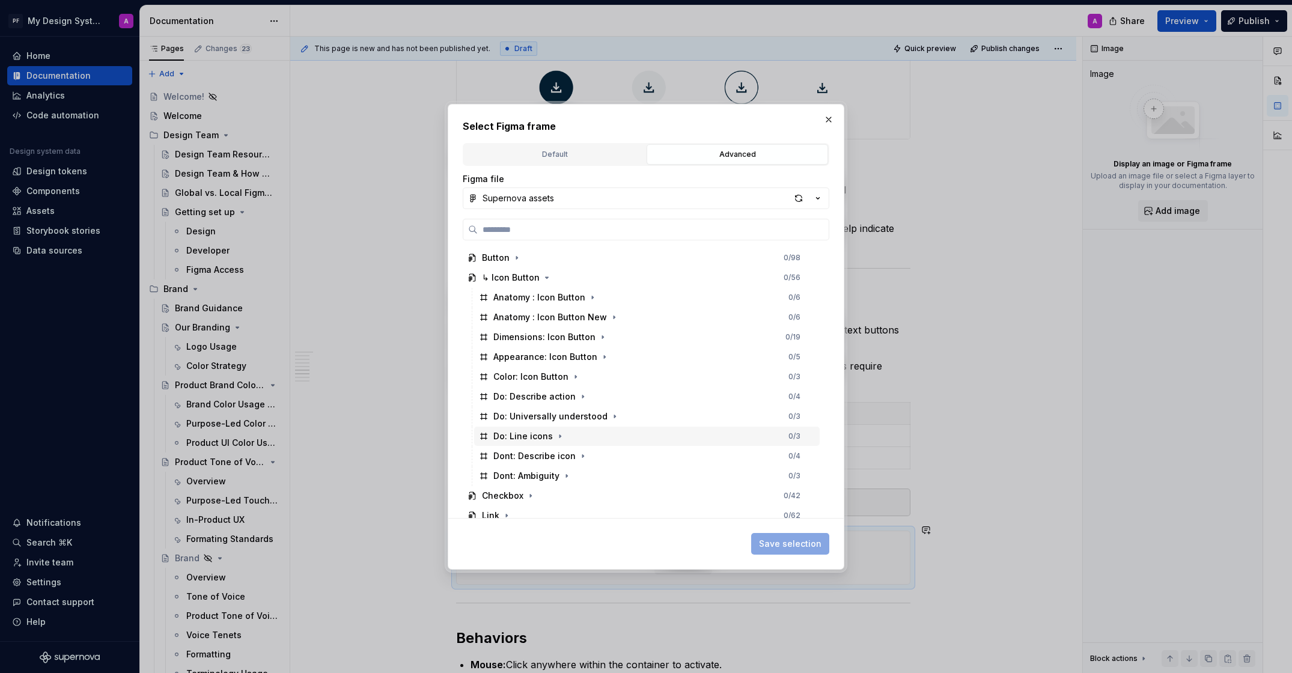
scroll to position [141, 0]
click at [523, 380] on div "Color: Icon Button 0 / 3" at bounding box center [646, 373] width 345 height 19
click at [773, 541] on span "Save selection" at bounding box center [790, 544] width 62 height 12
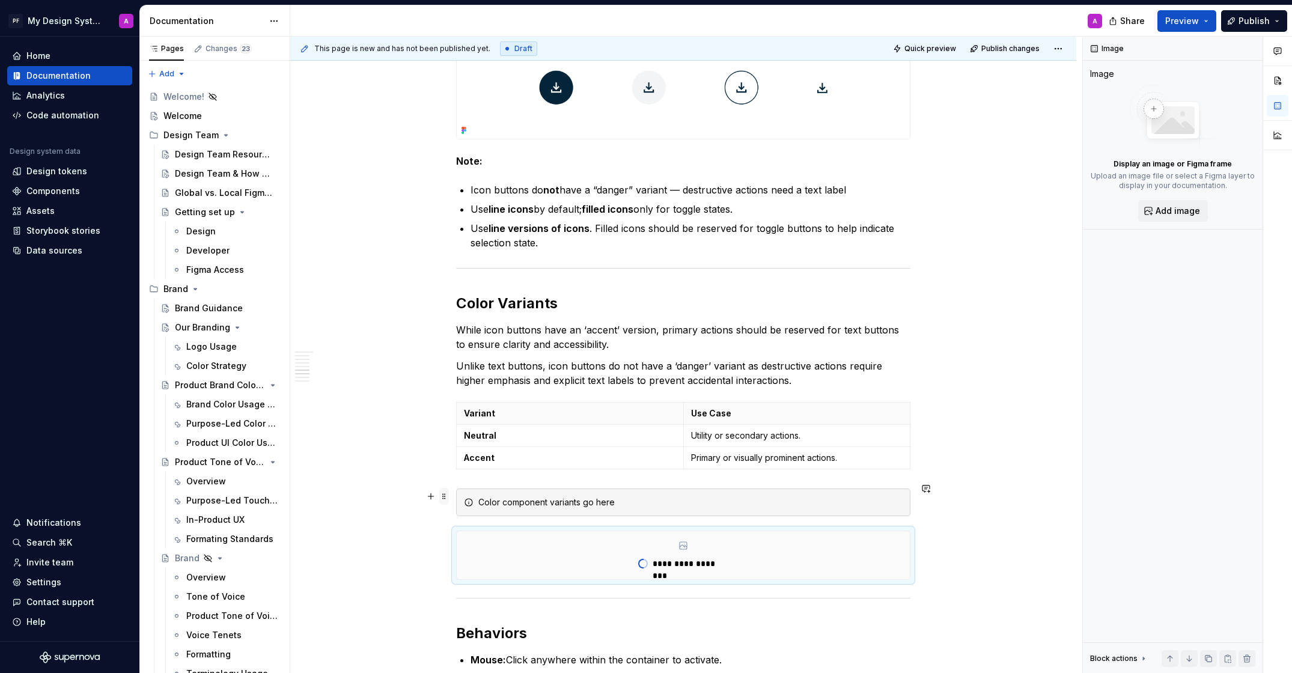
click at [446, 498] on span at bounding box center [444, 496] width 10 height 17
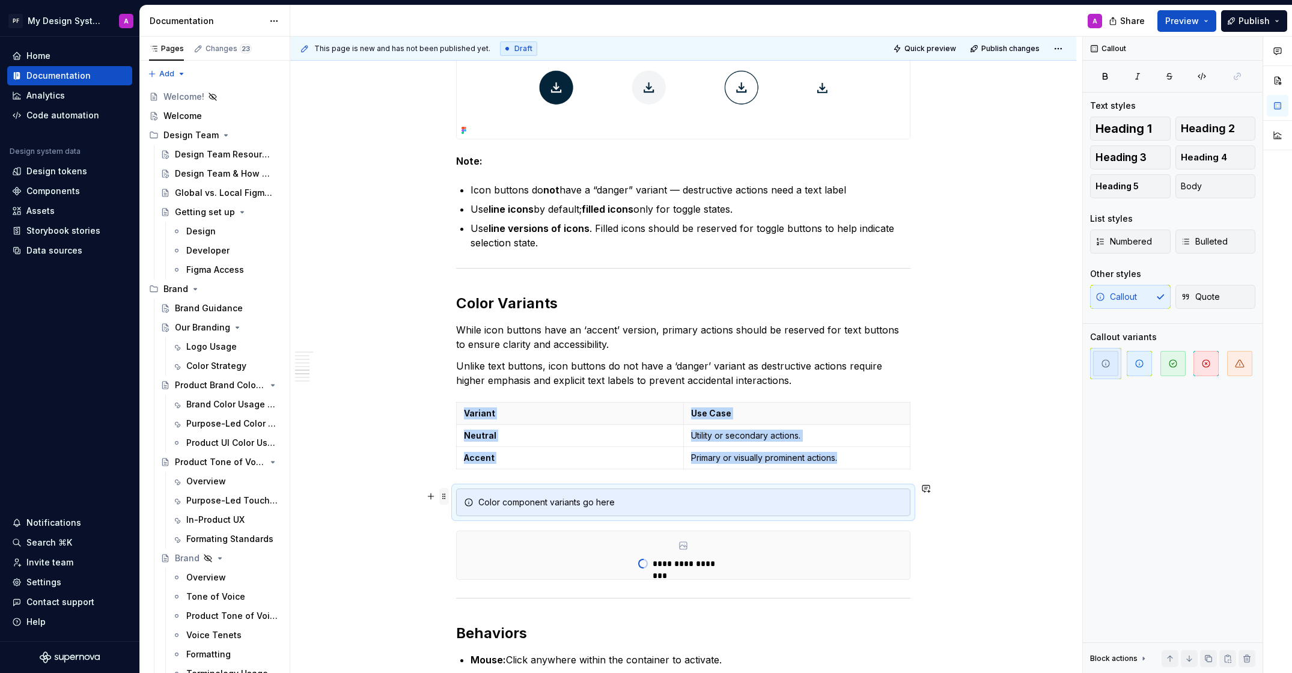
click at [445, 493] on span at bounding box center [444, 496] width 10 height 17
click at [492, 601] on div "Delete" at bounding box center [503, 601] width 78 height 12
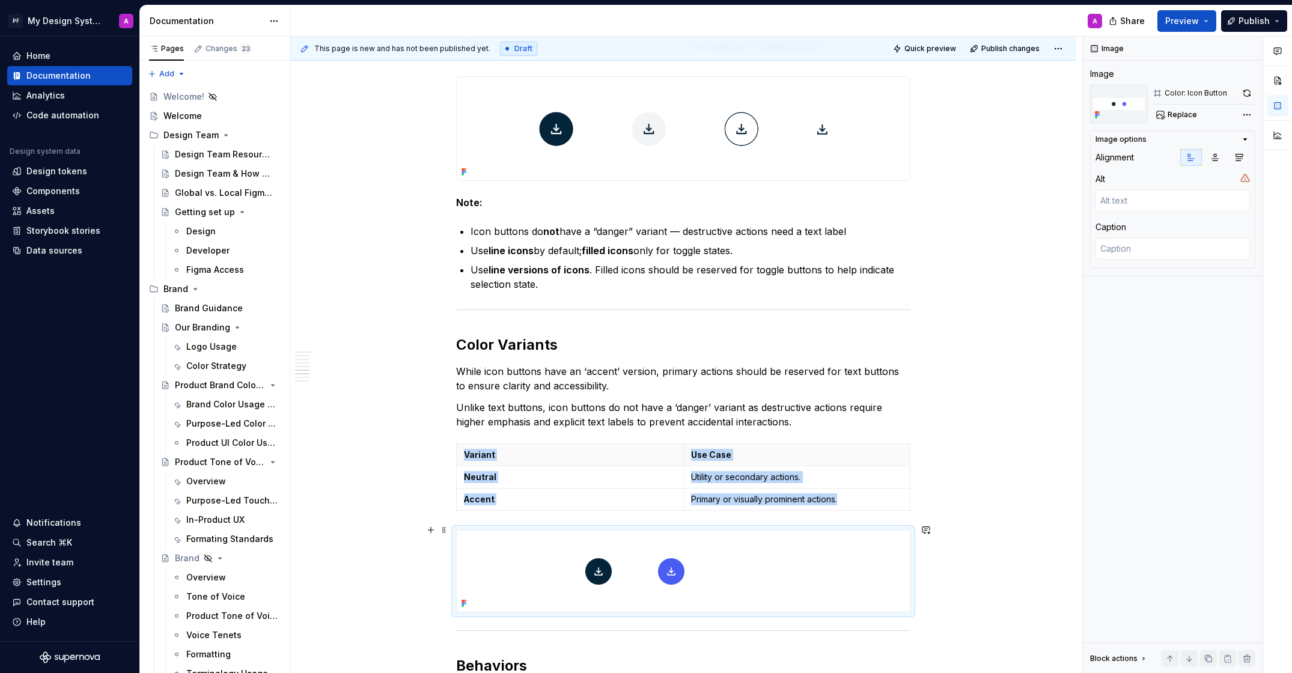
scroll to position [1322, 0]
click at [892, 545] on div at bounding box center [683, 569] width 453 height 81
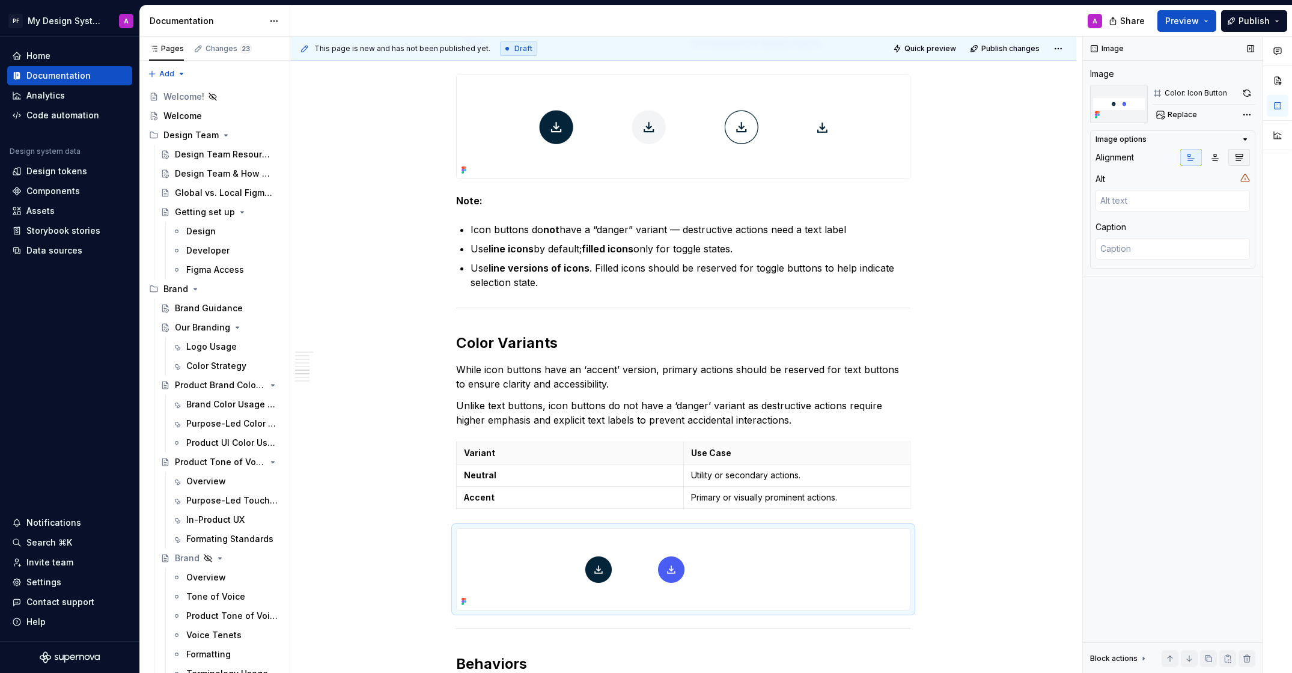
click at [1235, 156] on icon "button" at bounding box center [1239, 158] width 10 height 10
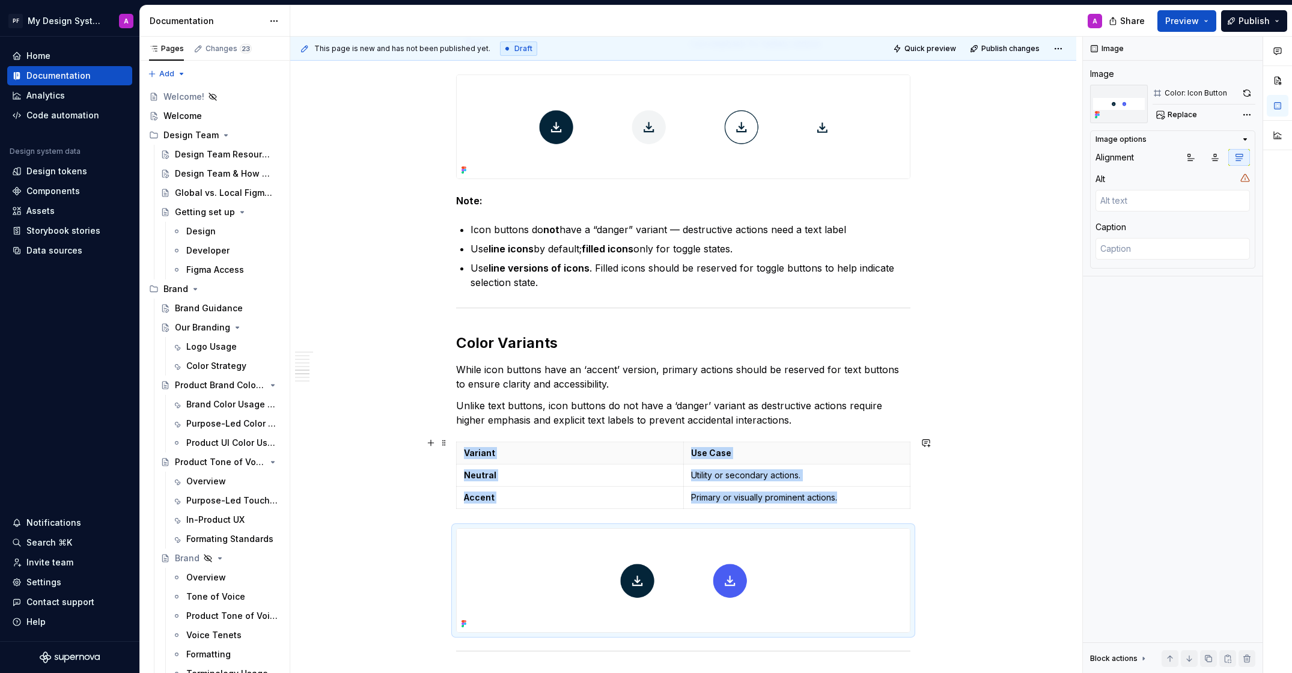
click at [1015, 446] on div "Overview A compact button that uses only an icon to represent an action. Ideal …" at bounding box center [683, 290] width 786 height 2778
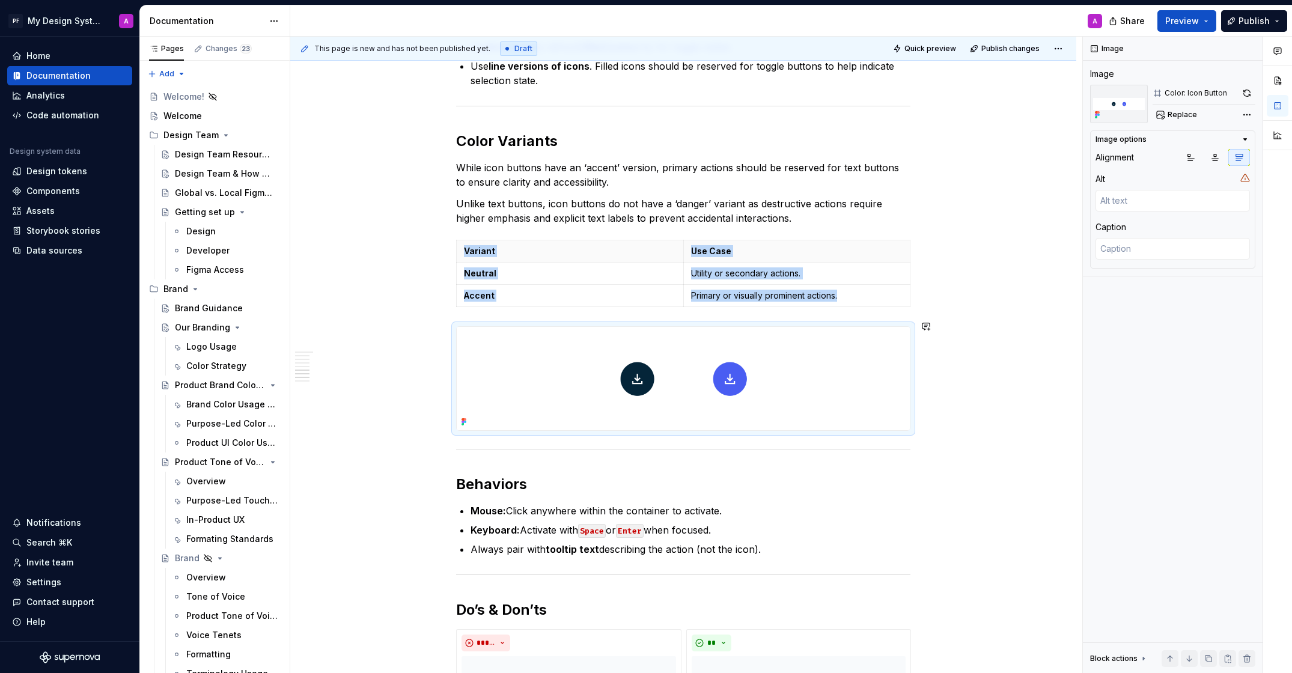
scroll to position [1552, 0]
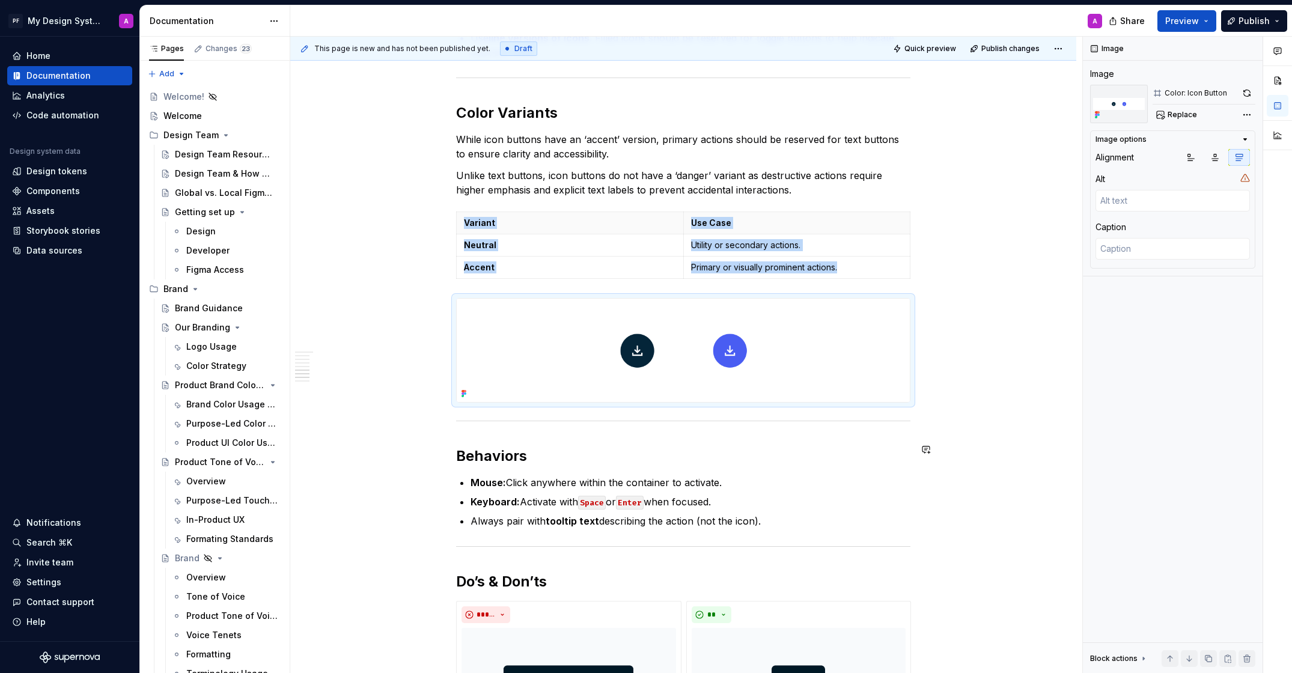
click at [1032, 418] on div "Overview A compact button that uses only an icon to represent an action. Ideal …" at bounding box center [683, 60] width 786 height 2778
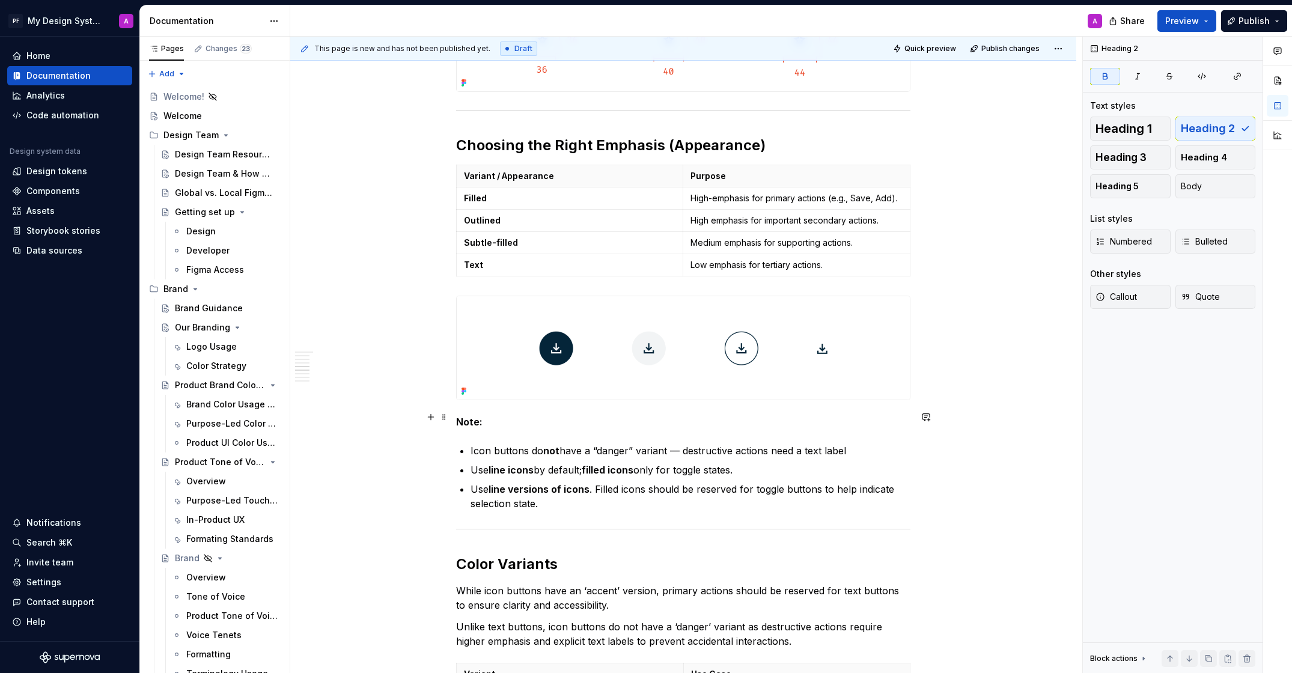
scroll to position [1084, 0]
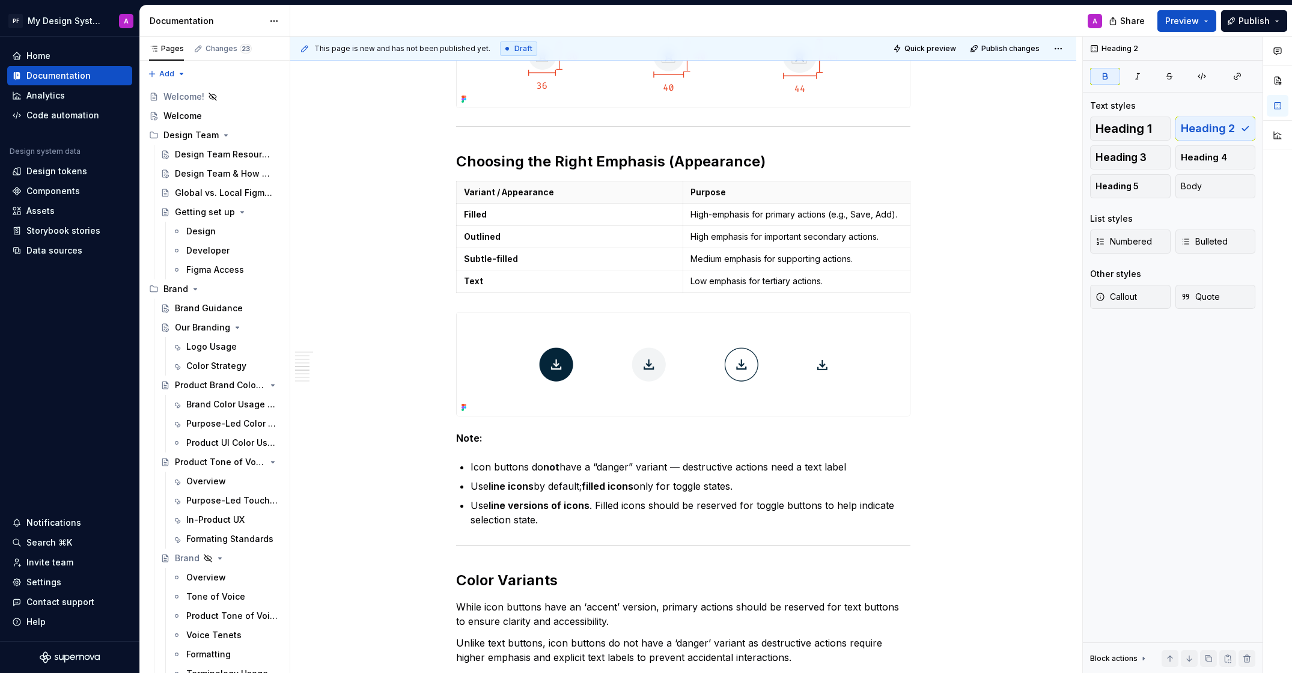
type textarea "*"
